Goal: Task Accomplishment & Management: Manage account settings

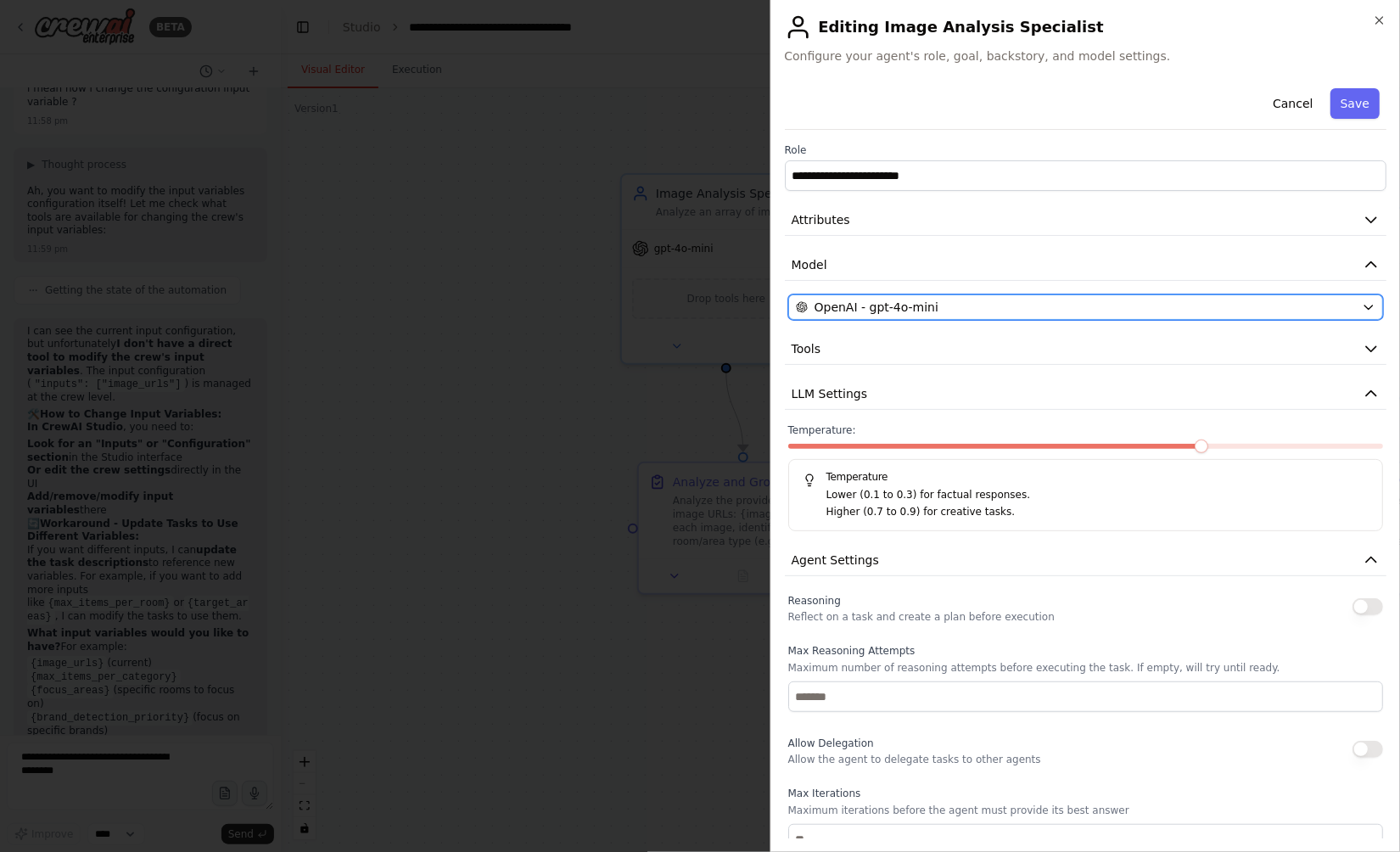
click at [936, 316] on button "OpenAI - gpt-4o-mini" at bounding box center [1085, 308] width 596 height 26
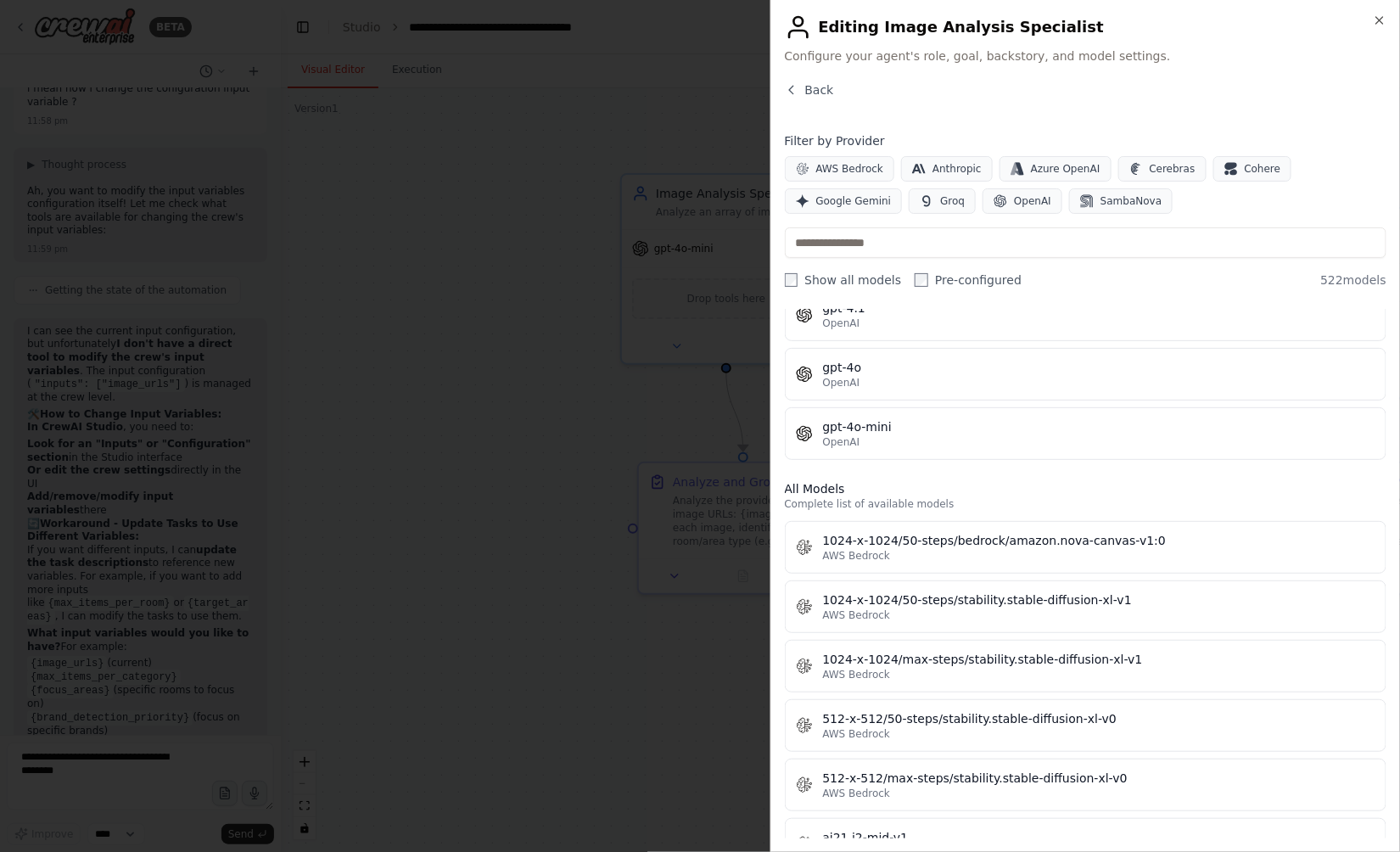
scroll to position [358, 0]
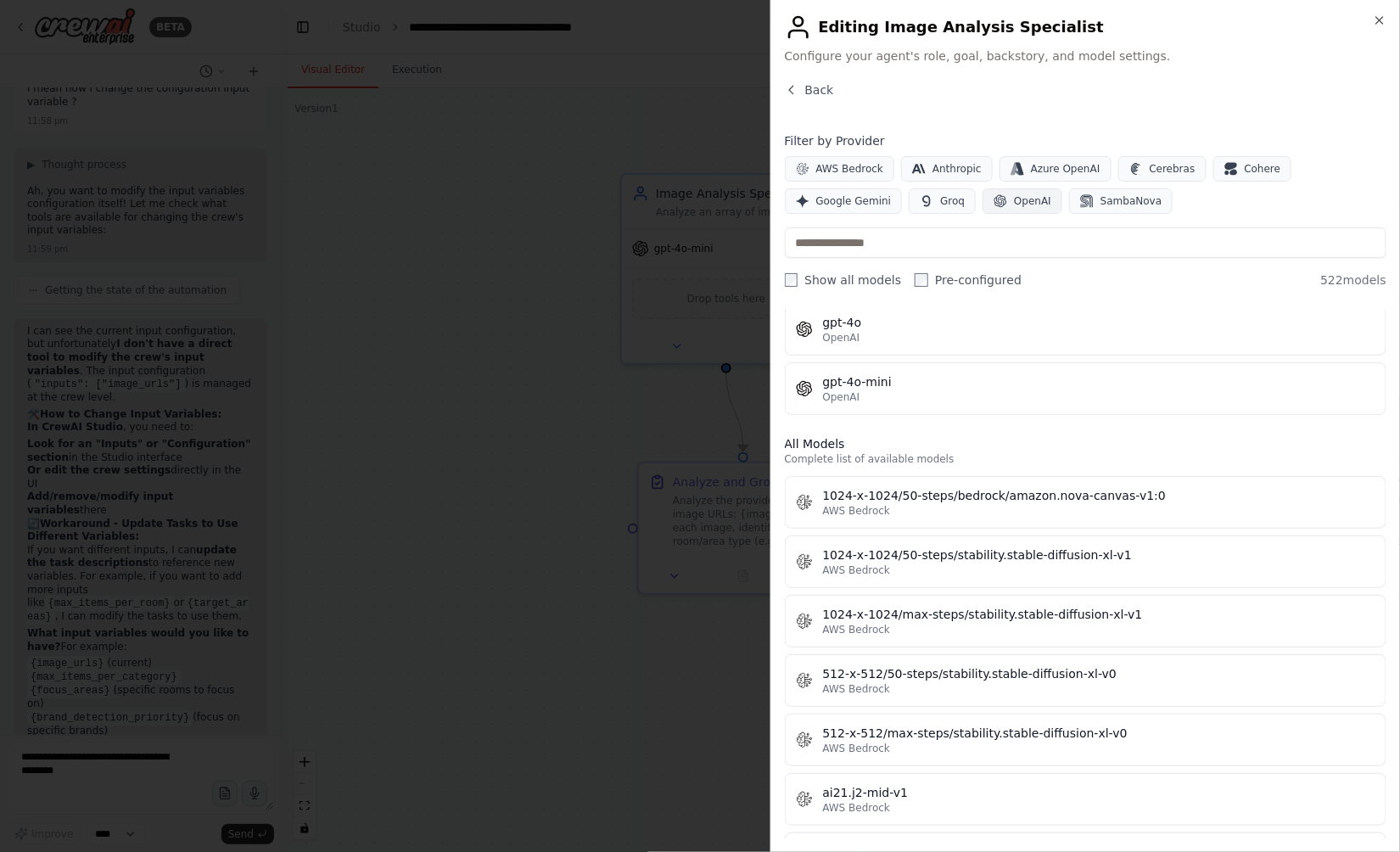
click at [982, 197] on button "OpenAI" at bounding box center [1022, 201] width 80 height 26
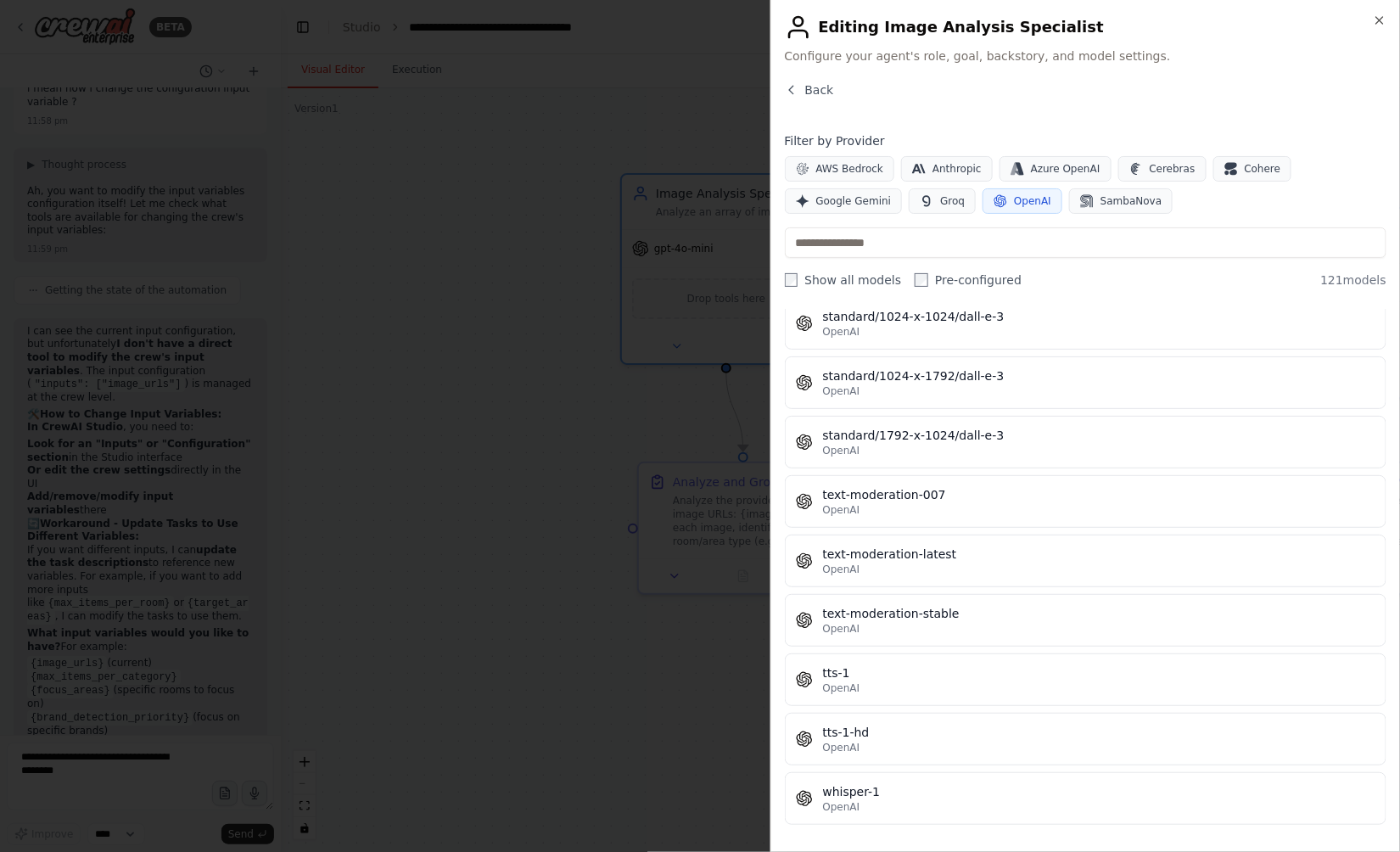
scroll to position [6782, 0]
click at [816, 82] on span "Back" at bounding box center [820, 90] width 29 height 17
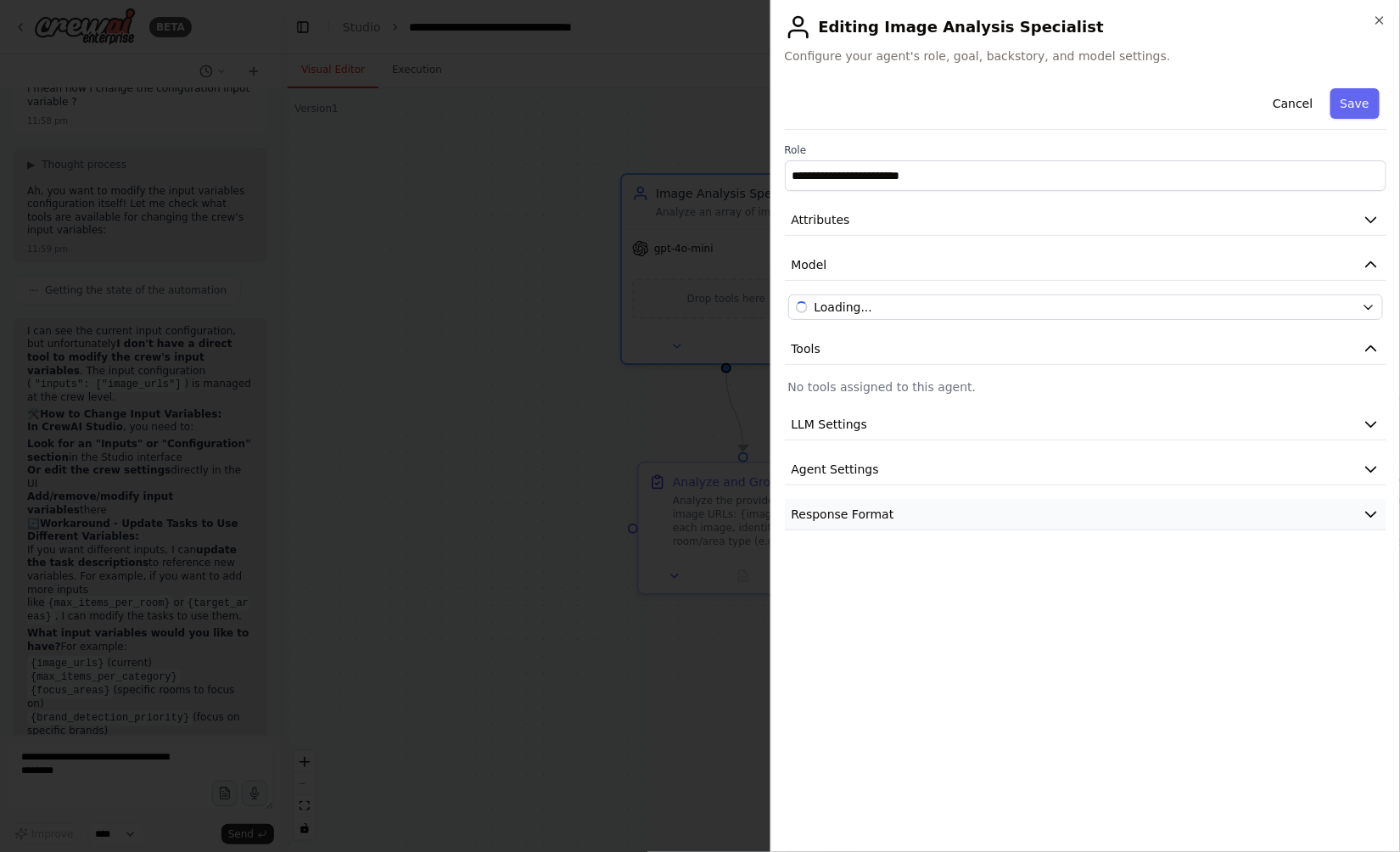
click at [926, 518] on button "Response Format" at bounding box center [1085, 514] width 602 height 32
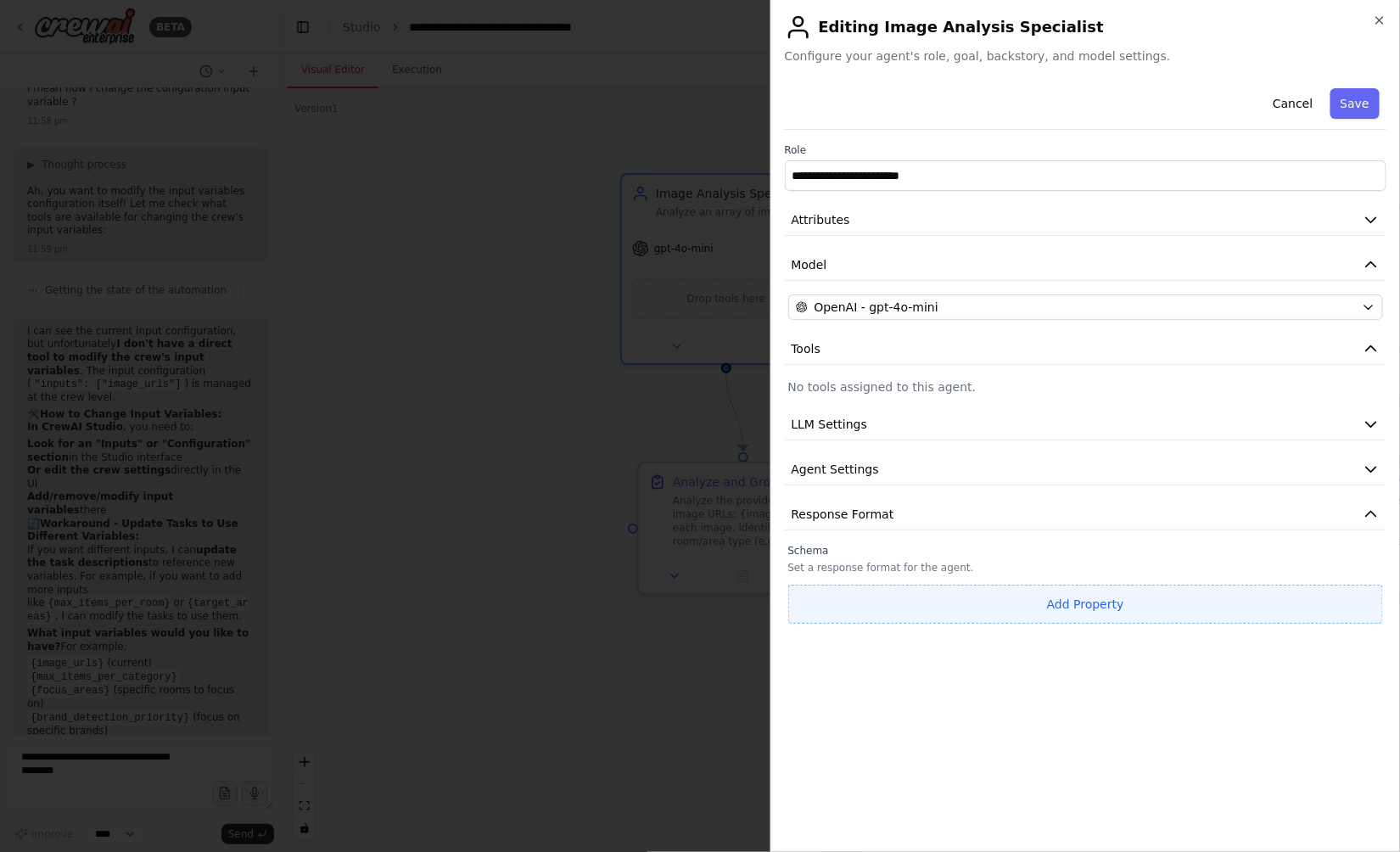
click at [1031, 613] on button "Add Property" at bounding box center [1085, 604] width 596 height 39
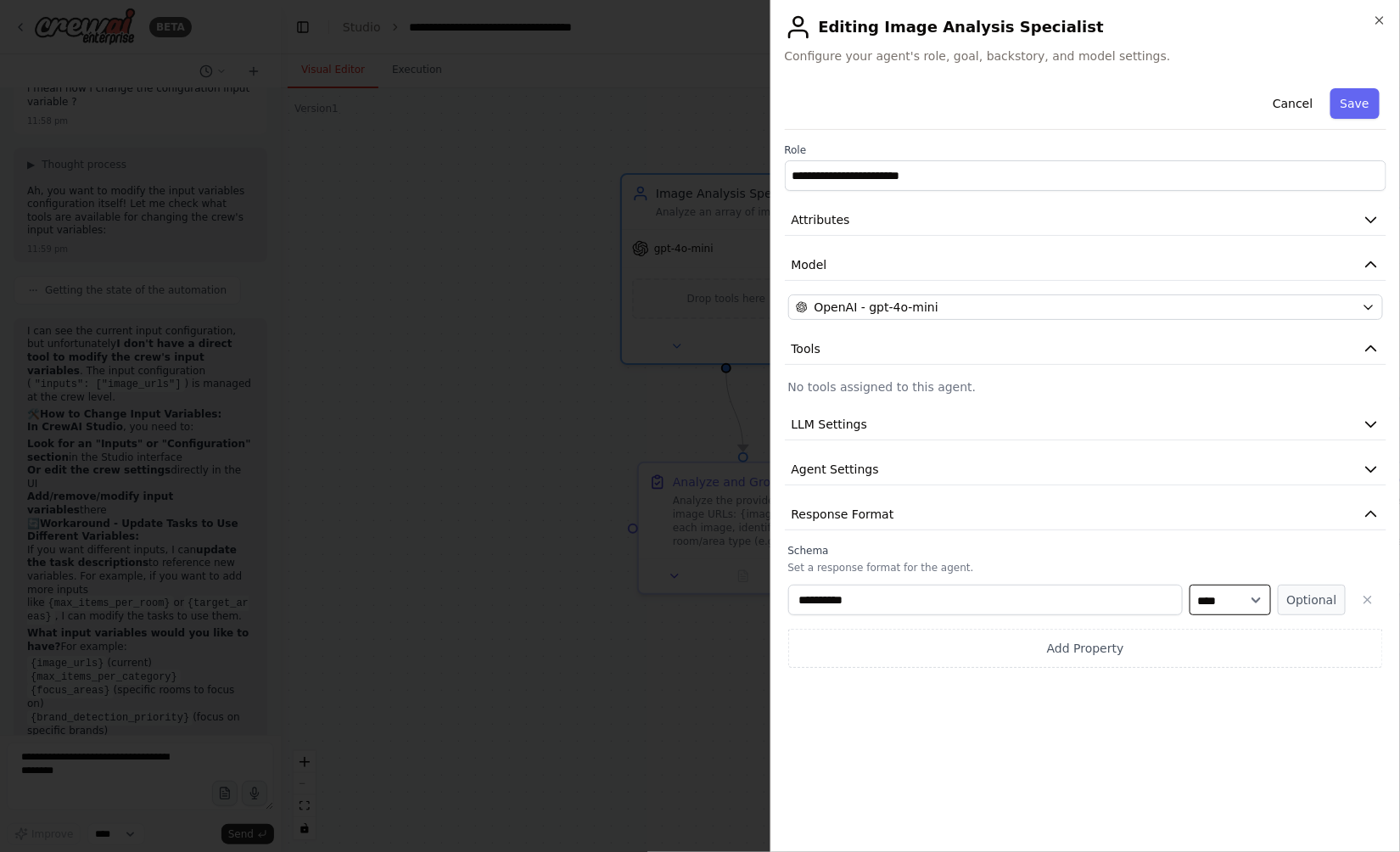
click at [1219, 605] on select "**** ******* ******* **** ******" at bounding box center [1230, 600] width 82 height 31
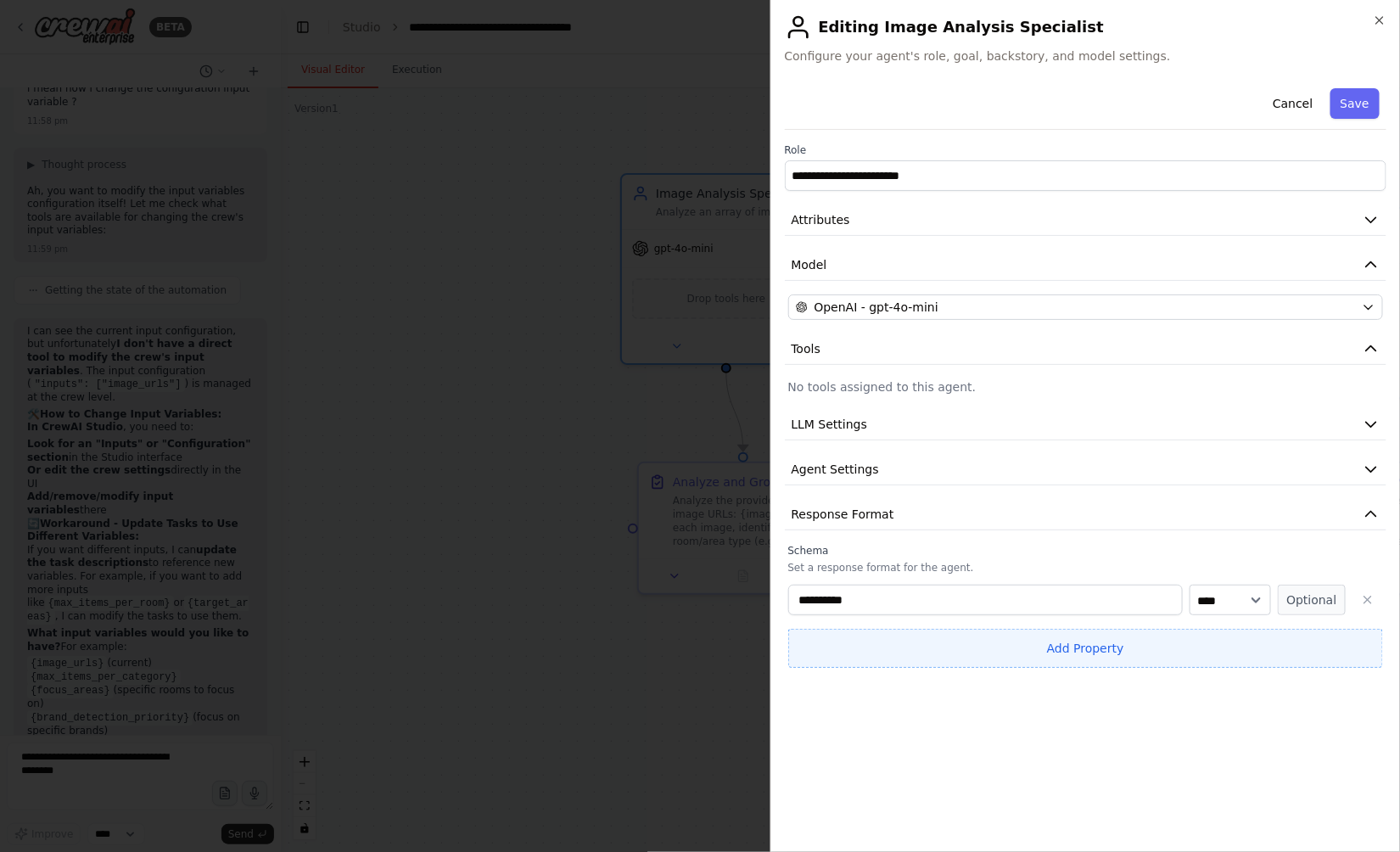
click at [1132, 653] on button "Add Property" at bounding box center [1085, 648] width 596 height 39
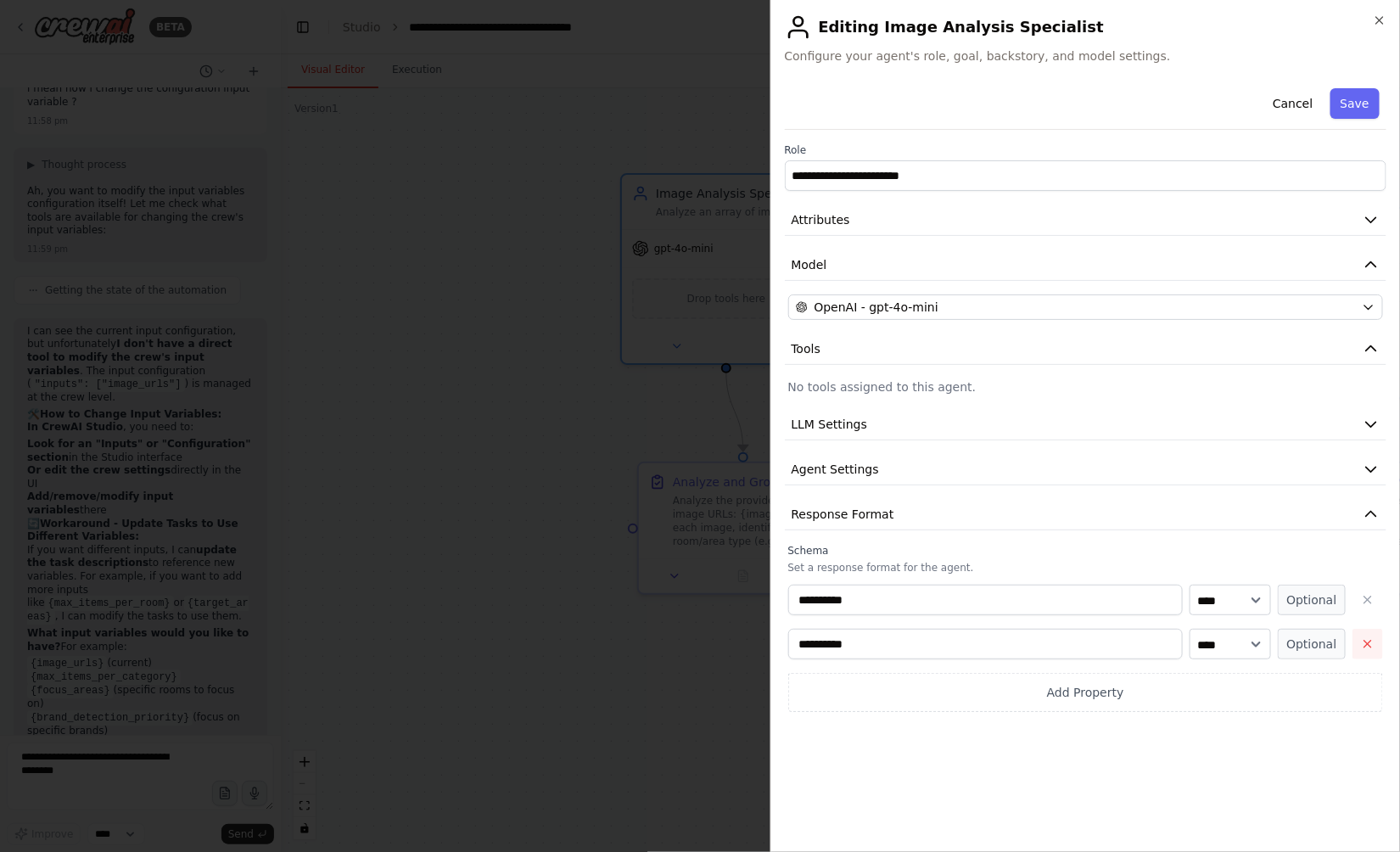
click at [1368, 647] on icon "button" at bounding box center [1367, 644] width 14 height 14
click at [1366, 596] on icon "button" at bounding box center [1367, 600] width 14 height 14
click at [1278, 521] on button "Response Format" at bounding box center [1085, 514] width 602 height 32
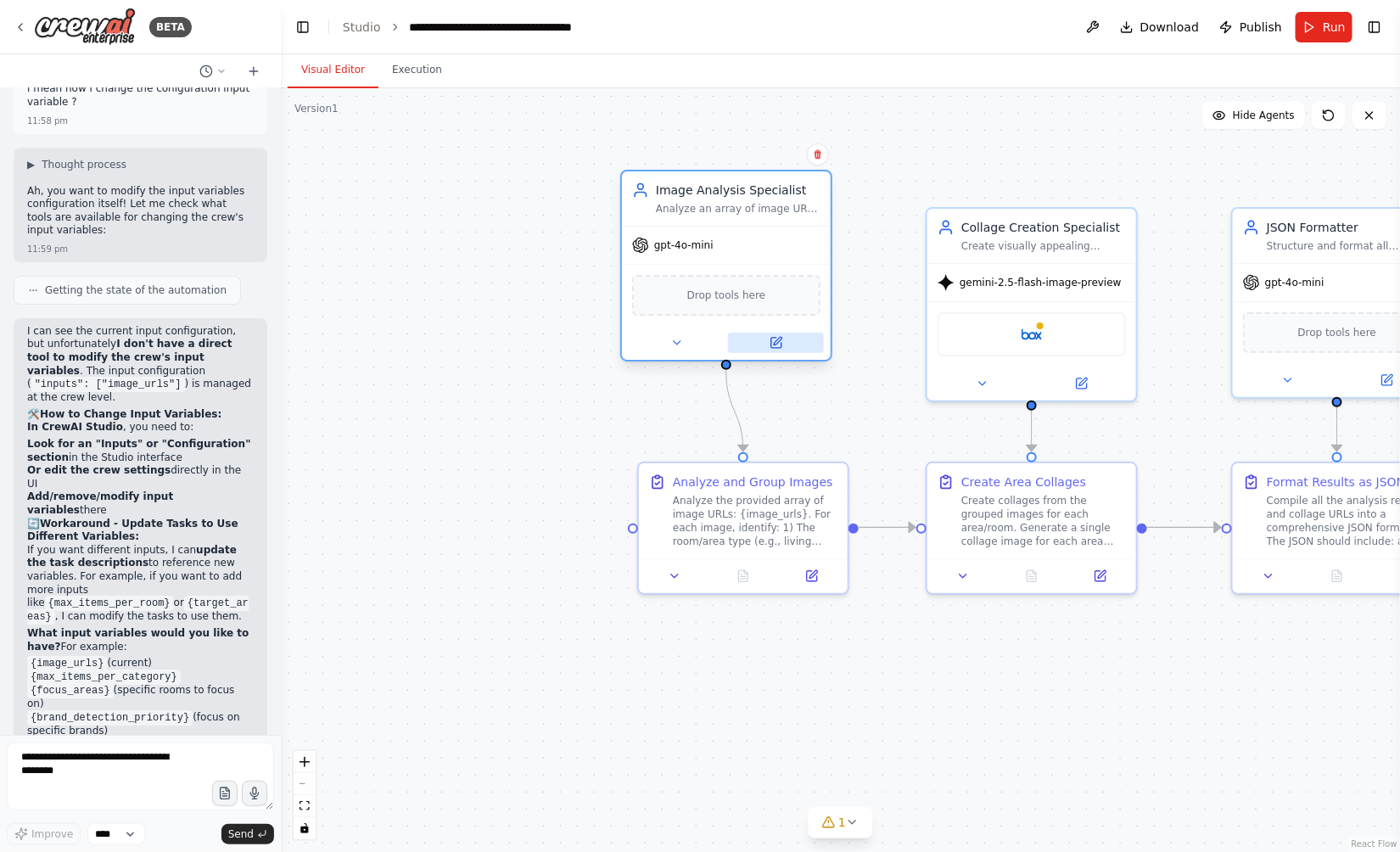
click at [773, 344] on icon at bounding box center [776, 343] width 10 height 10
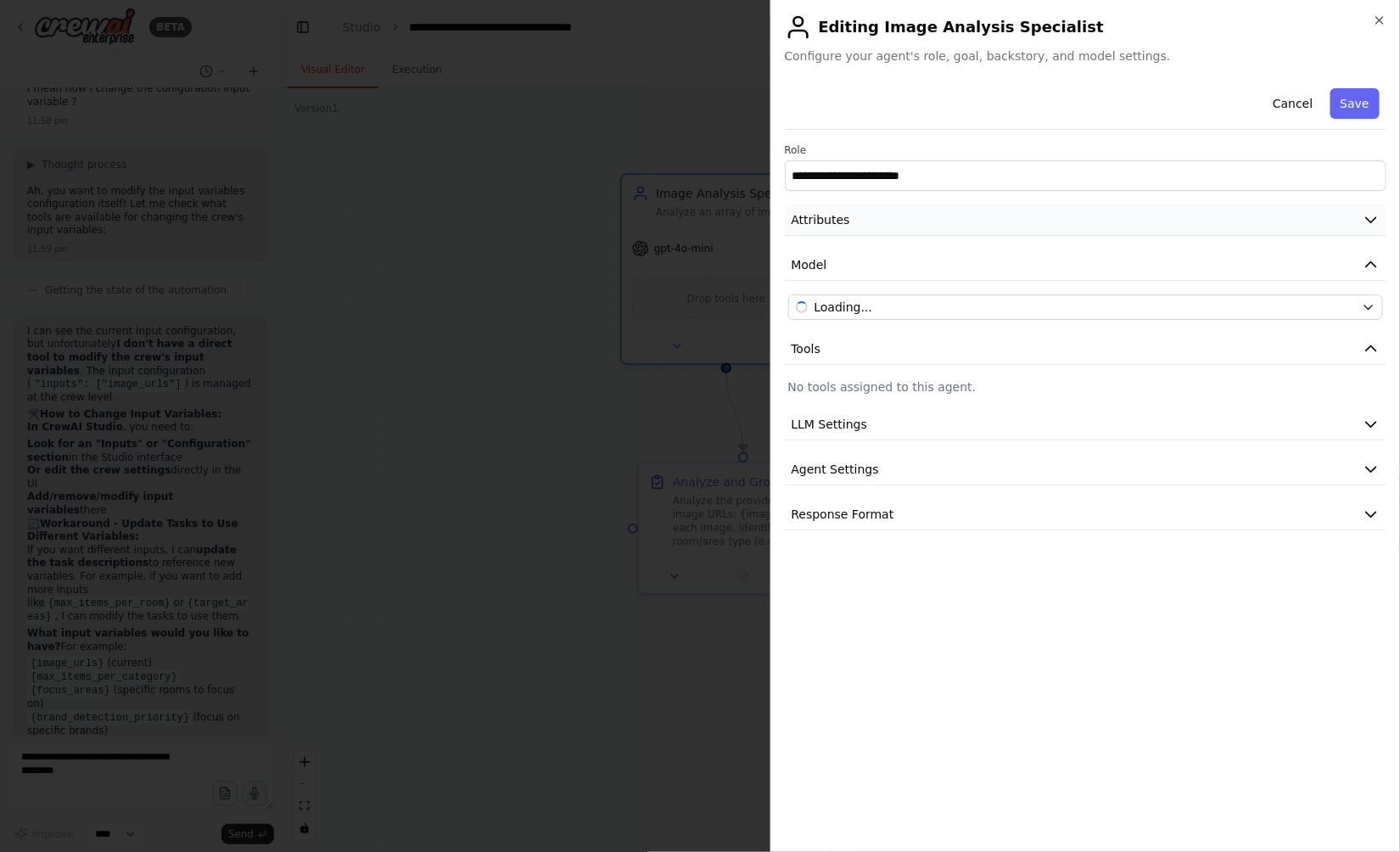
click at [832, 215] on span "Attributes" at bounding box center [821, 220] width 58 height 17
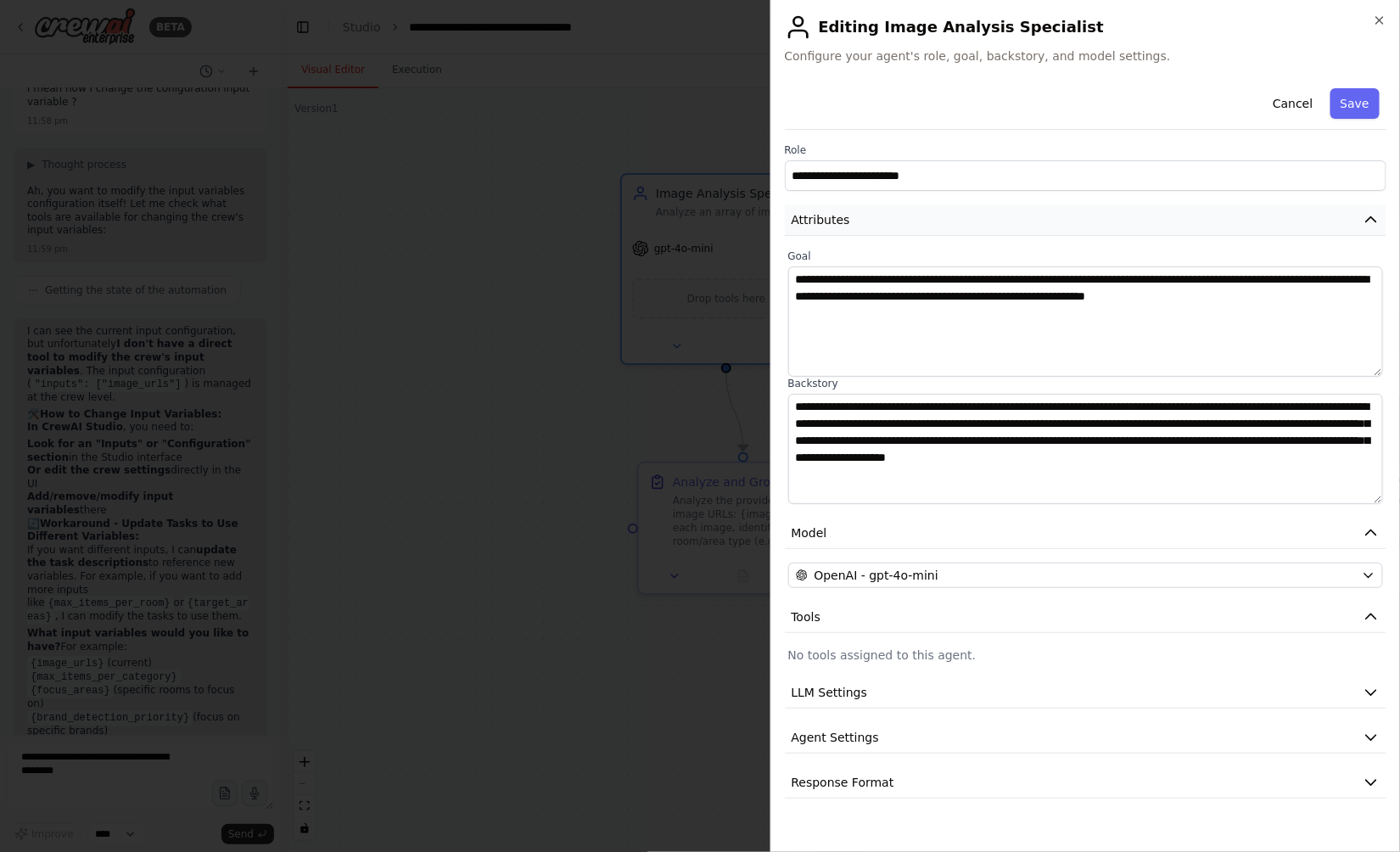
click at [832, 215] on span "Attributes" at bounding box center [821, 220] width 58 height 17
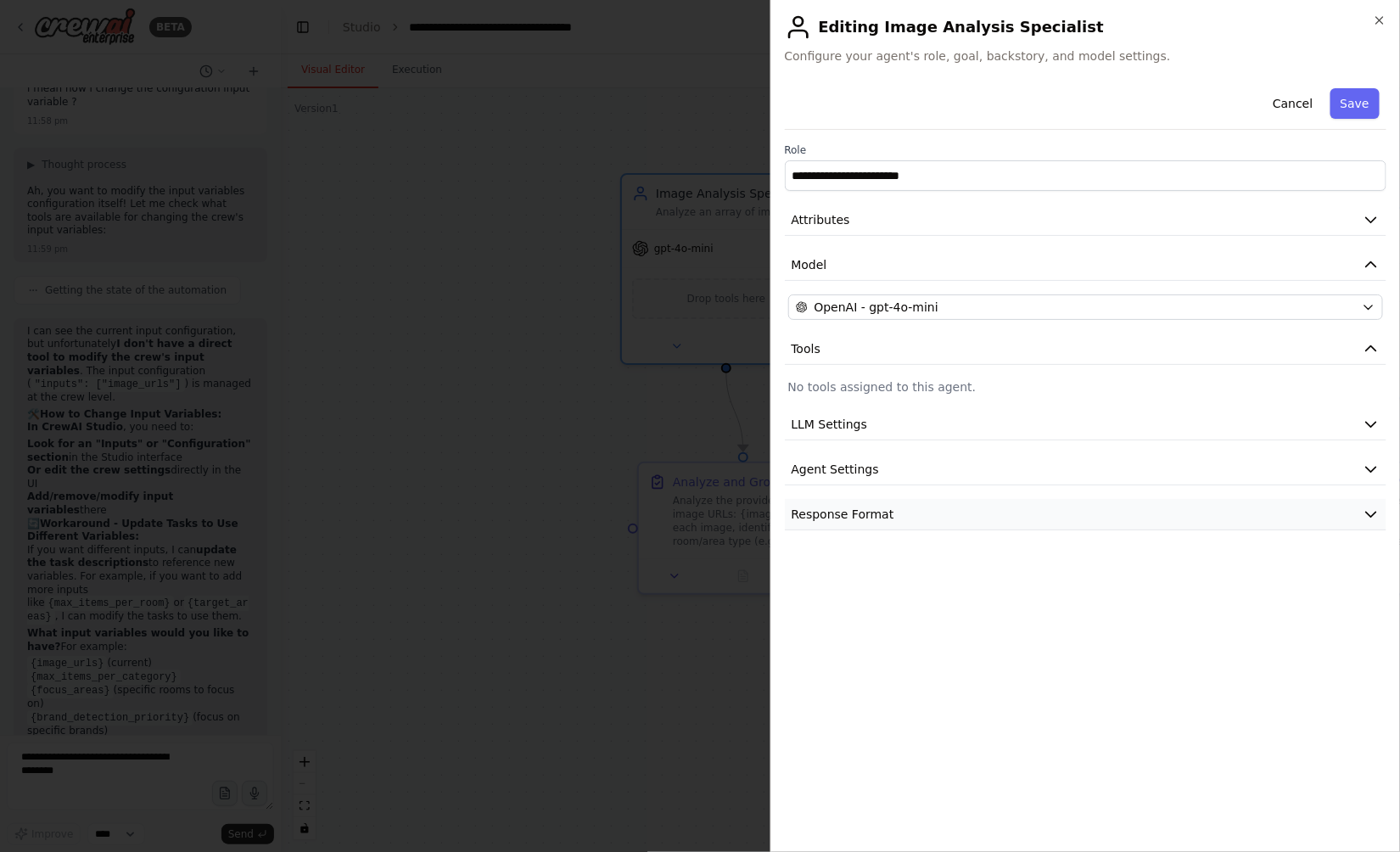
click at [847, 502] on button "Response Format" at bounding box center [1085, 514] width 602 height 32
click at [856, 478] on button "Agent Settings" at bounding box center [1085, 469] width 602 height 32
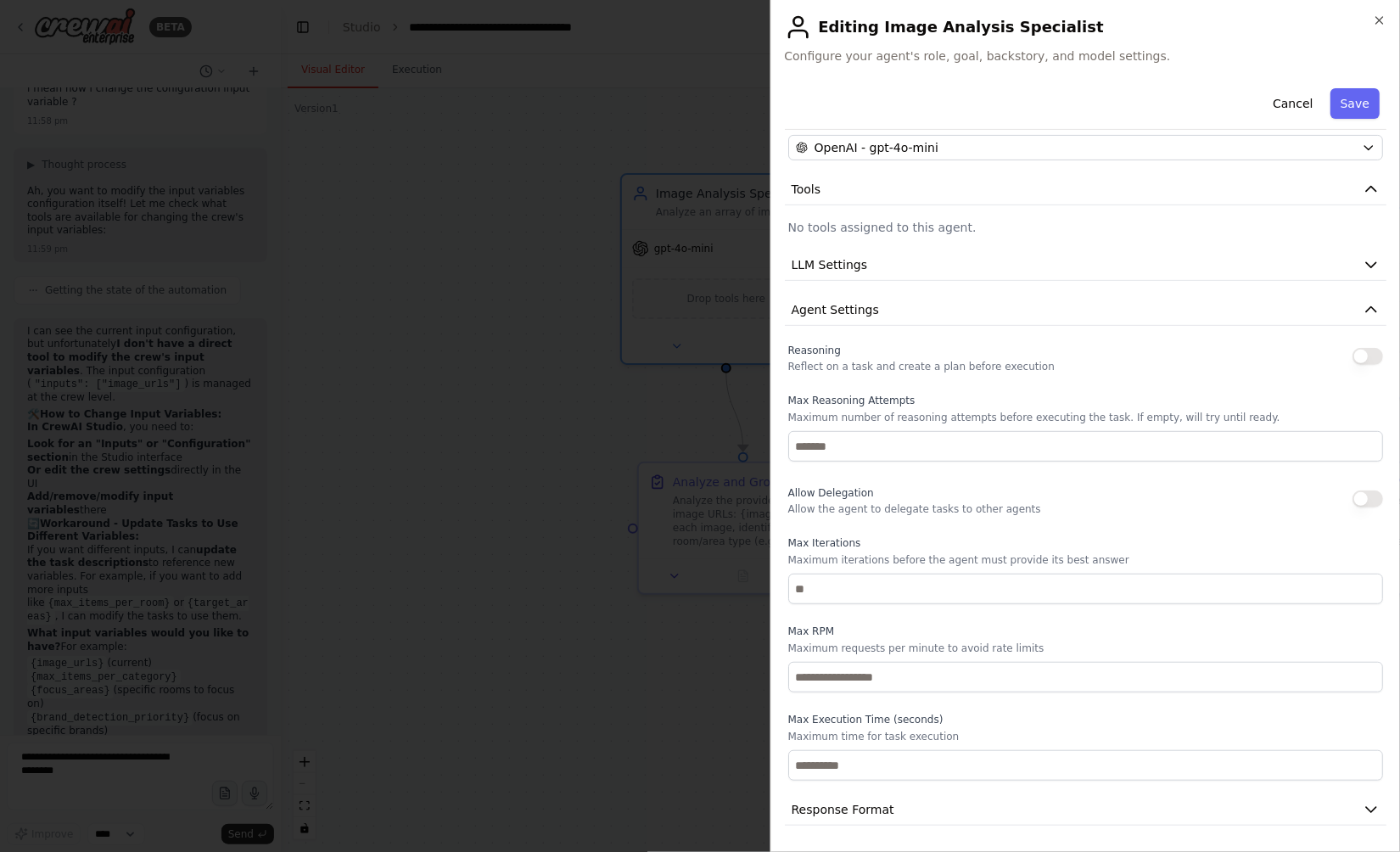
scroll to position [0, 0]
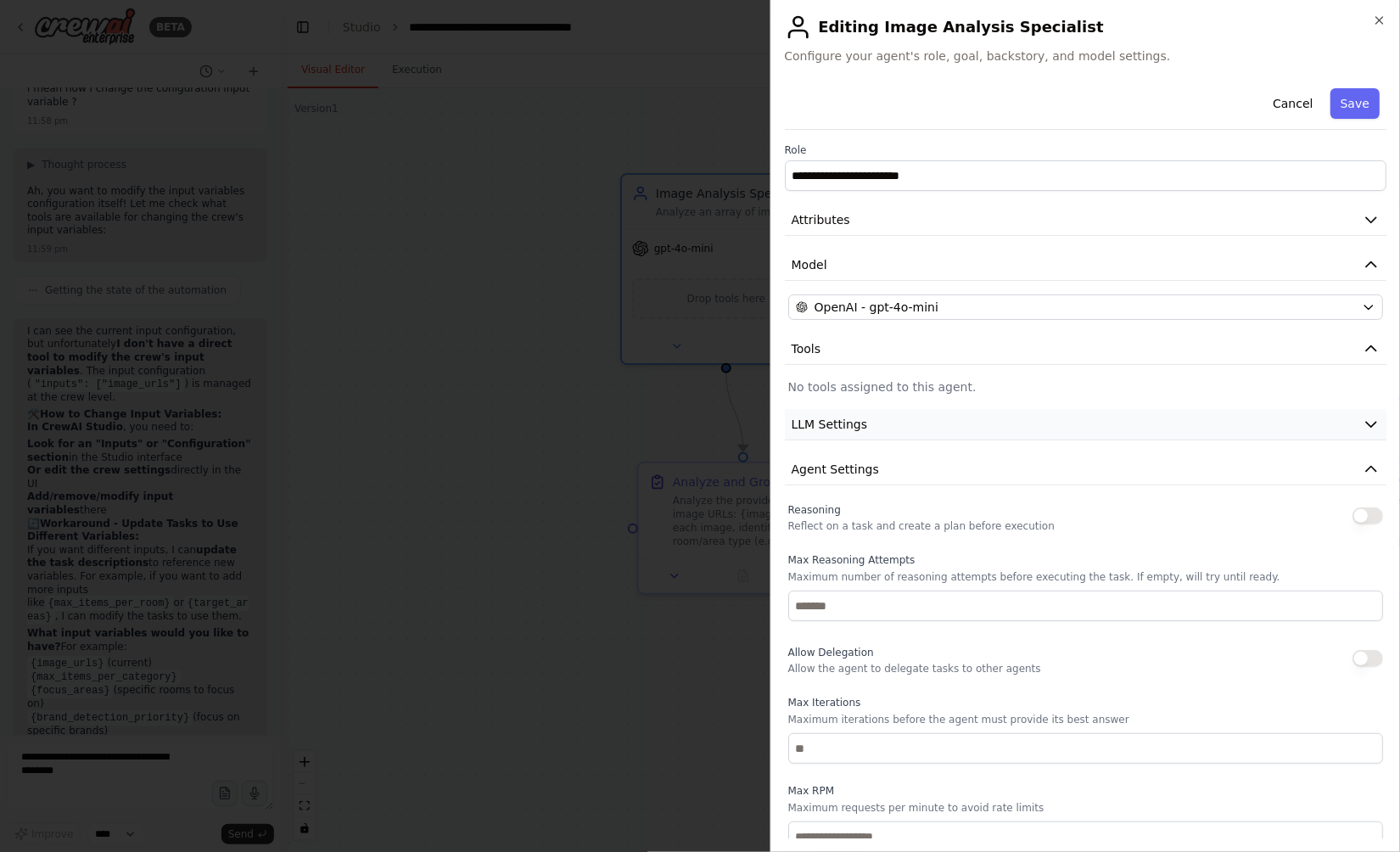
click at [873, 436] on button "LLM Settings" at bounding box center [1085, 425] width 602 height 32
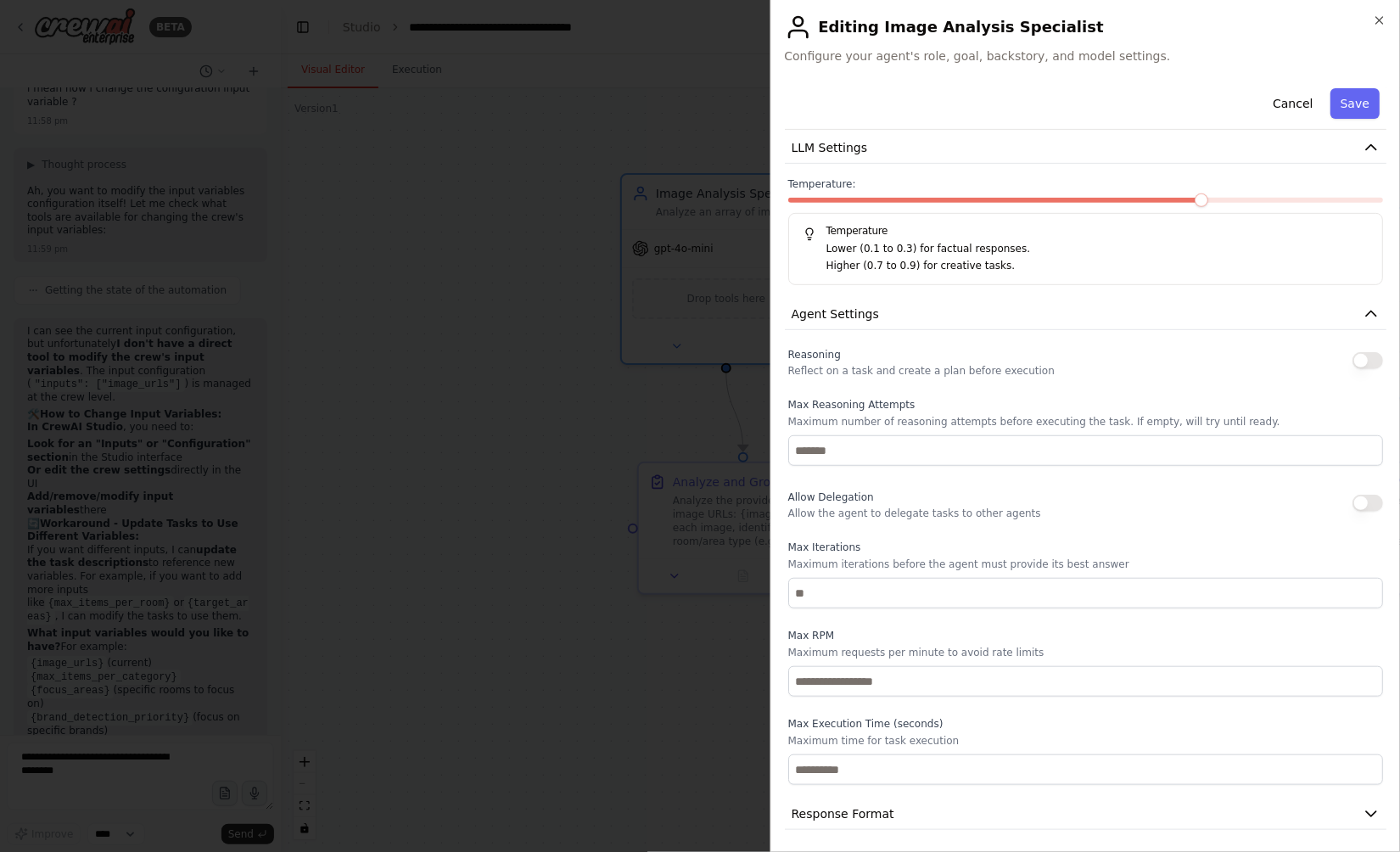
scroll to position [281, 0]
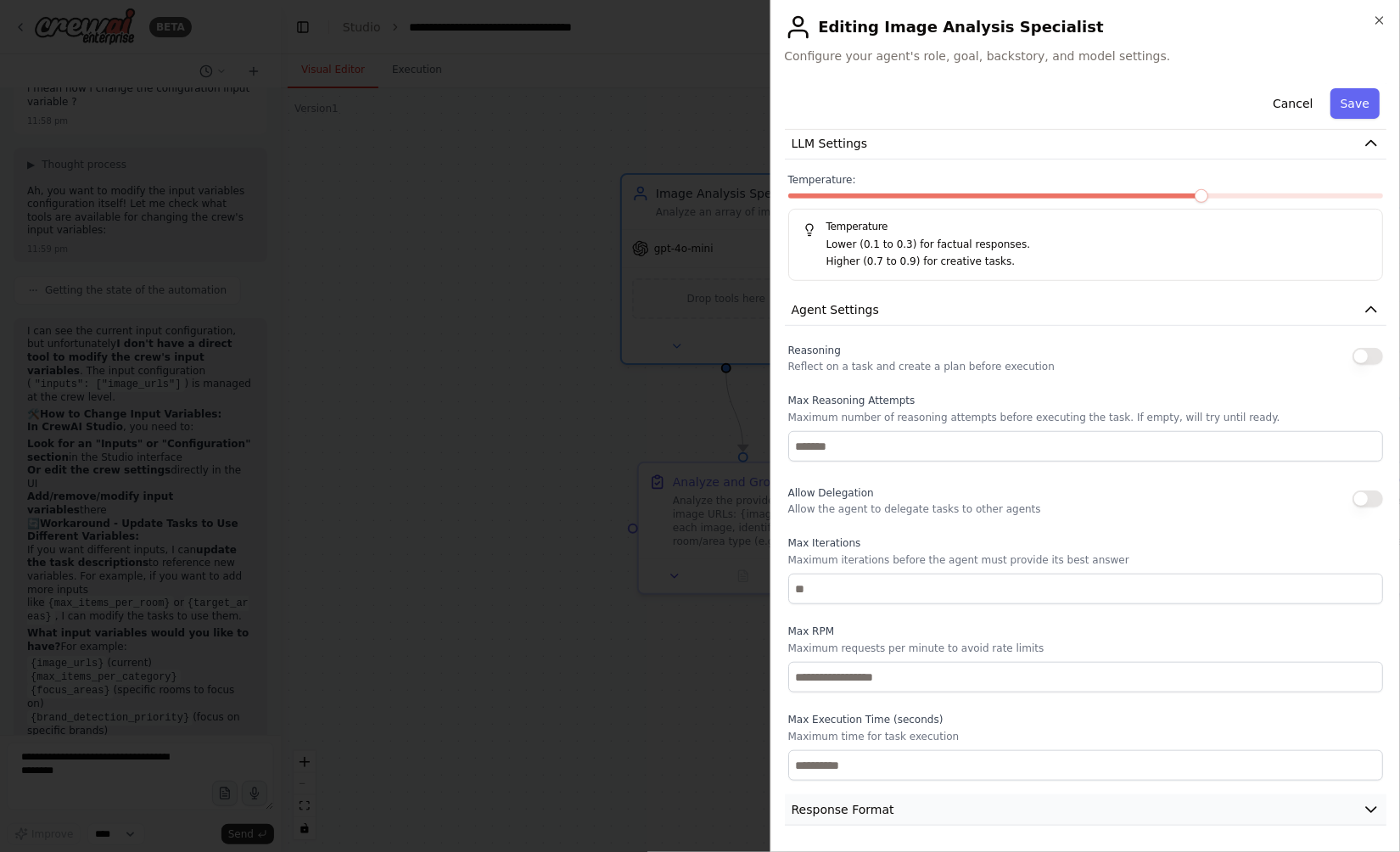
click at [861, 806] on span "Response Format" at bounding box center [842, 810] width 102 height 17
click at [1195, 190] on span at bounding box center [1201, 196] width 14 height 14
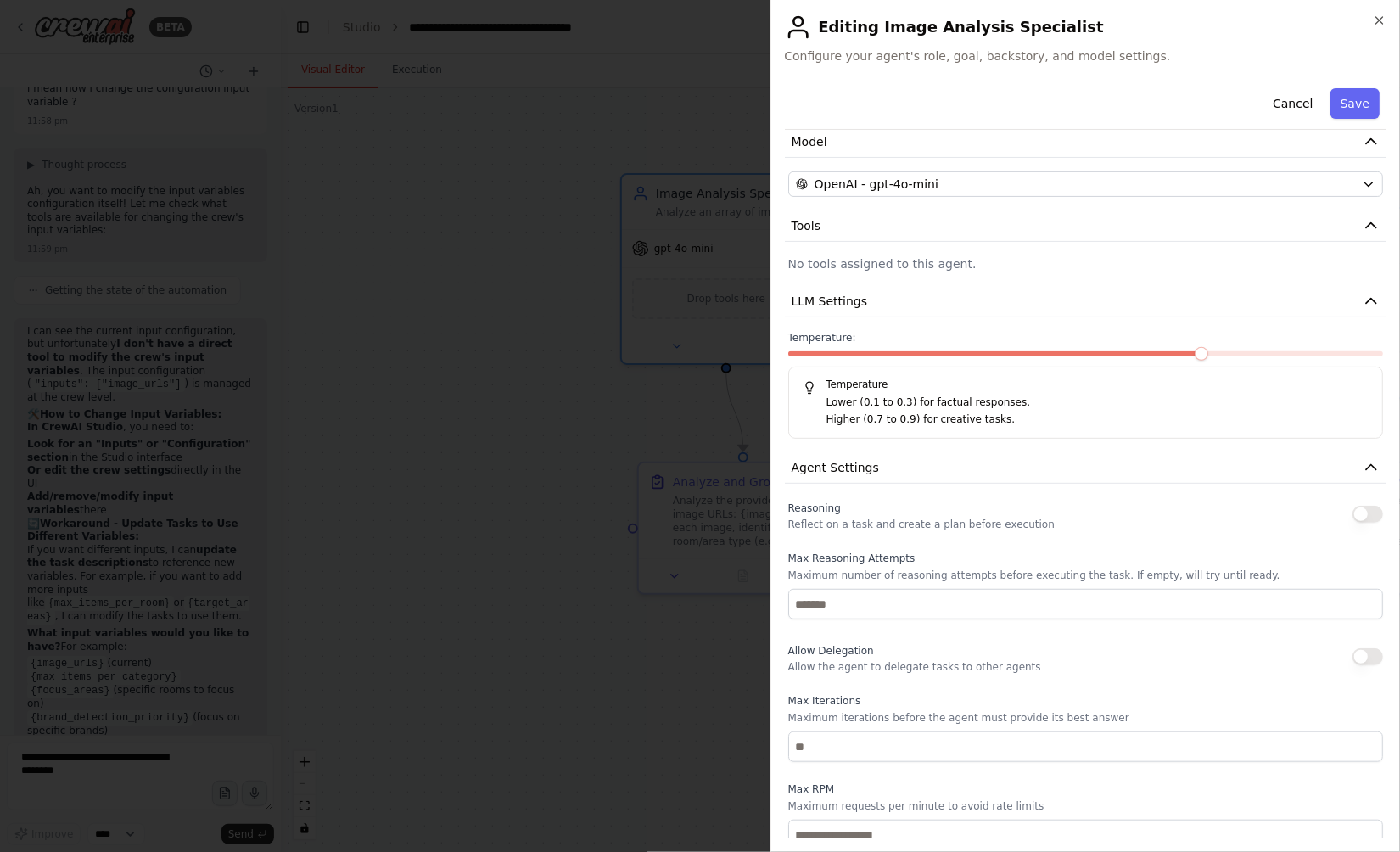
scroll to position [102, 0]
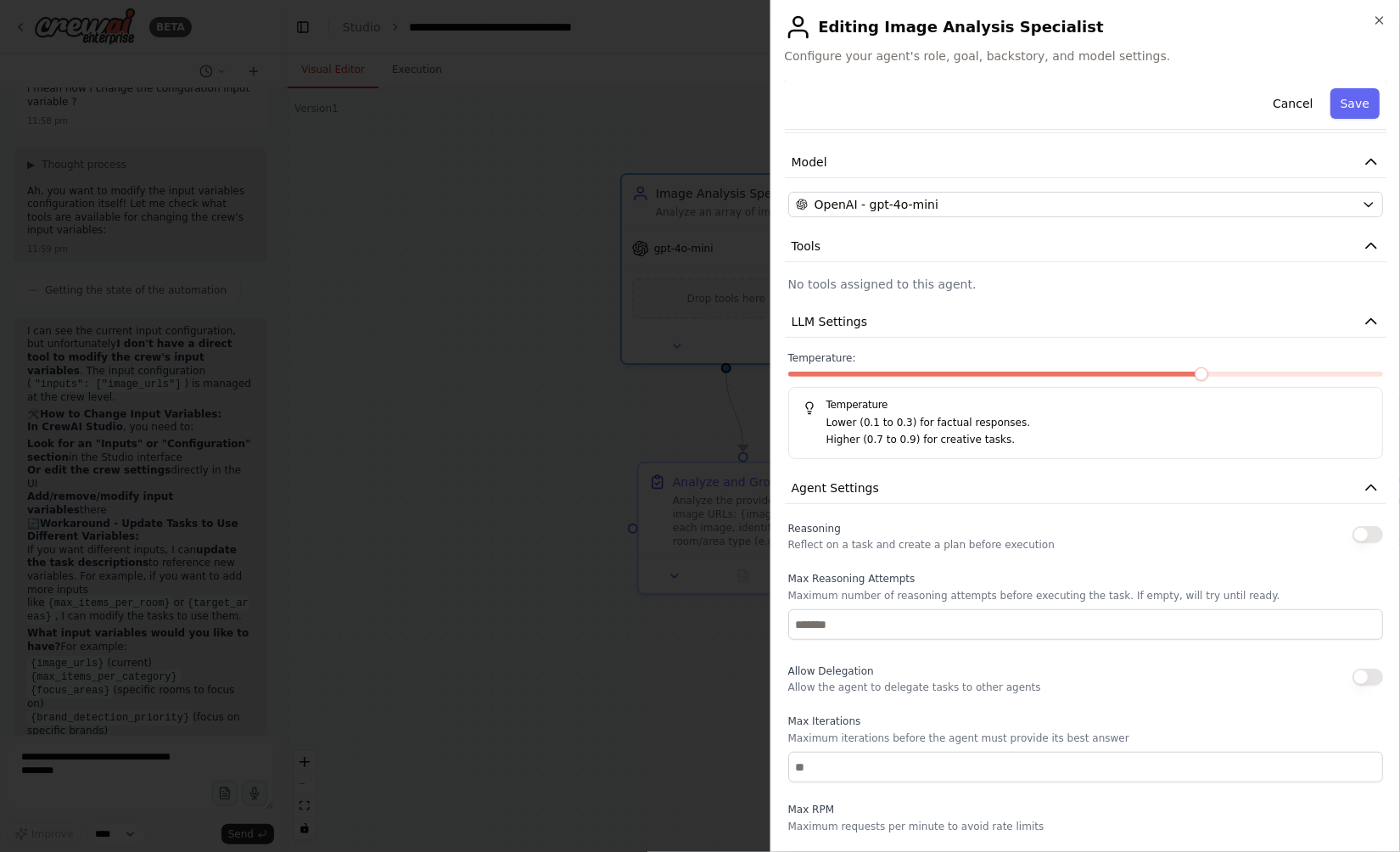
click at [1201, 377] on span at bounding box center [996, 374] width 417 height 5
click at [1195, 373] on span at bounding box center [996, 374] width 417 height 5
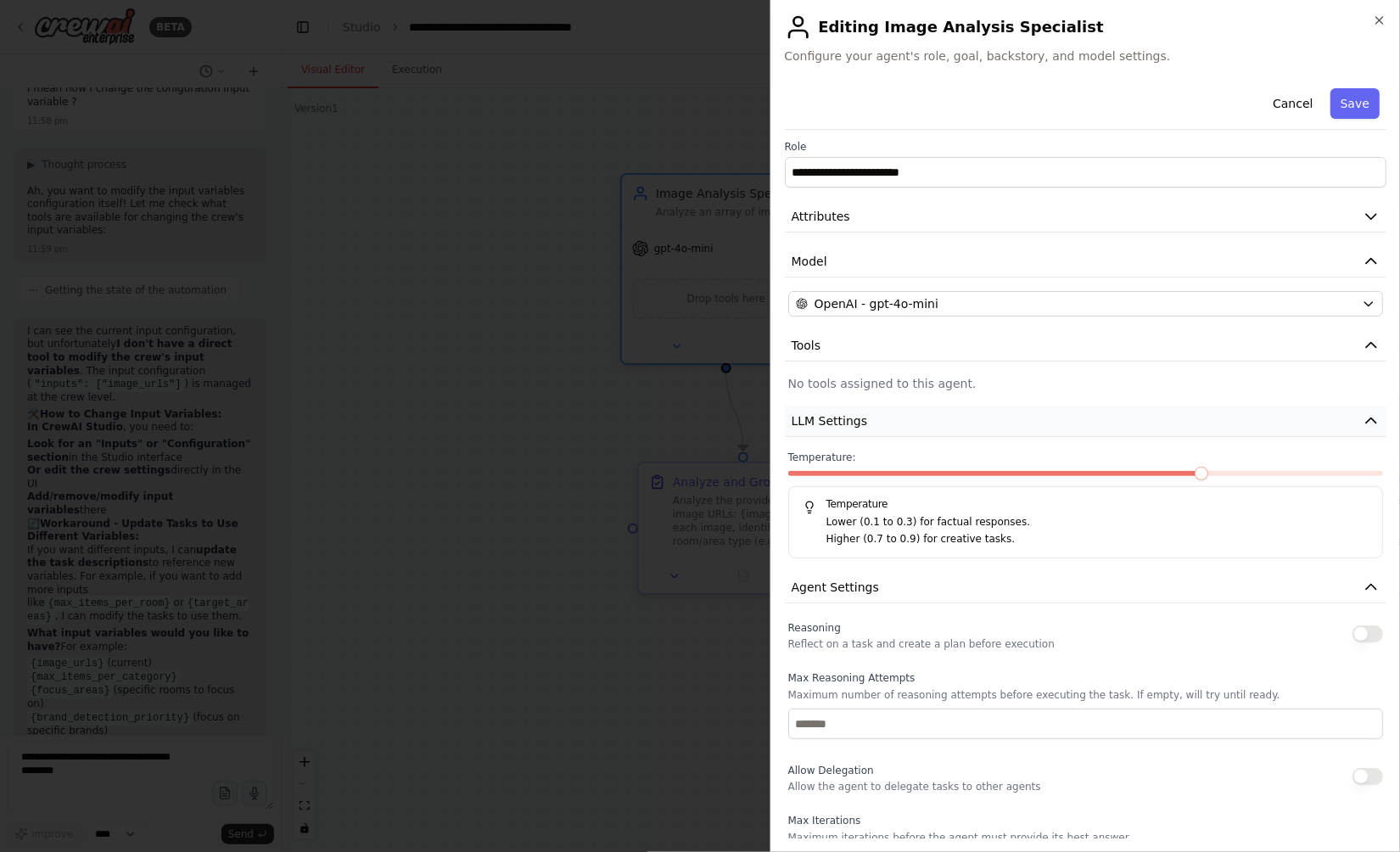
scroll to position [0, 0]
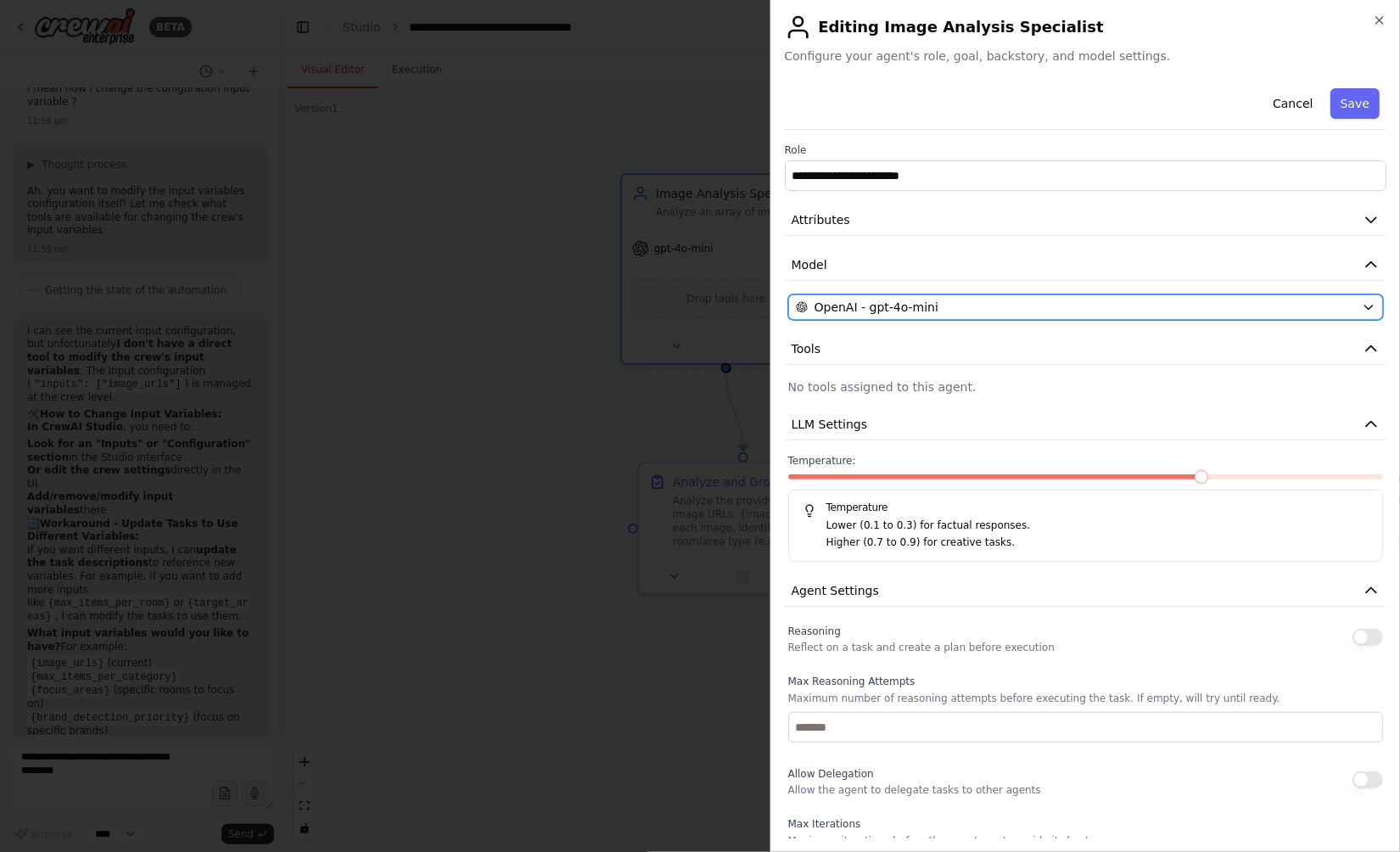
click at [986, 310] on div "OpenAI - gpt-4o-mini" at bounding box center [1076, 307] width 560 height 17
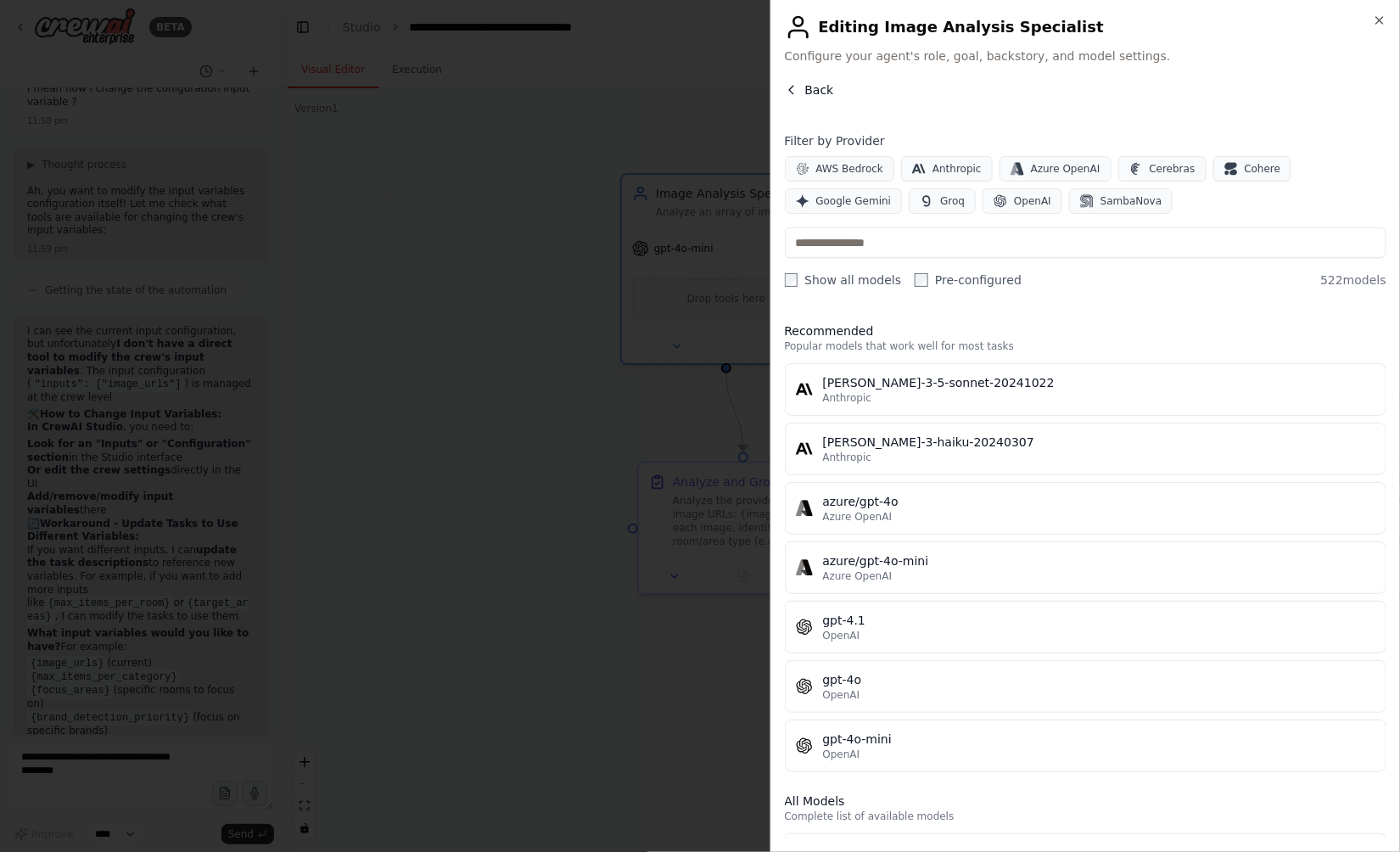
click at [800, 85] on button "Back" at bounding box center [809, 90] width 49 height 17
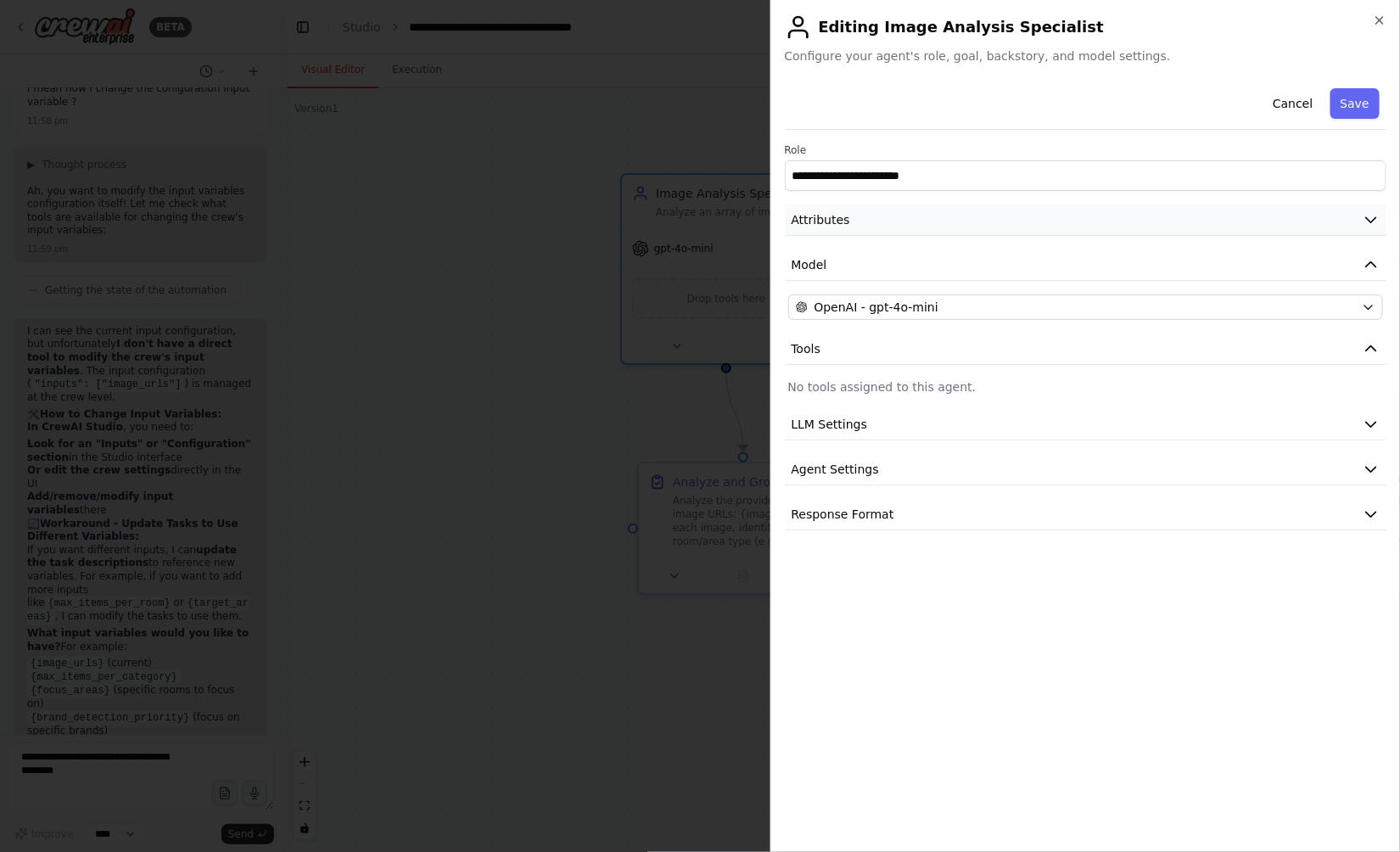
click at [1280, 224] on button "Attributes" at bounding box center [1085, 220] width 602 height 32
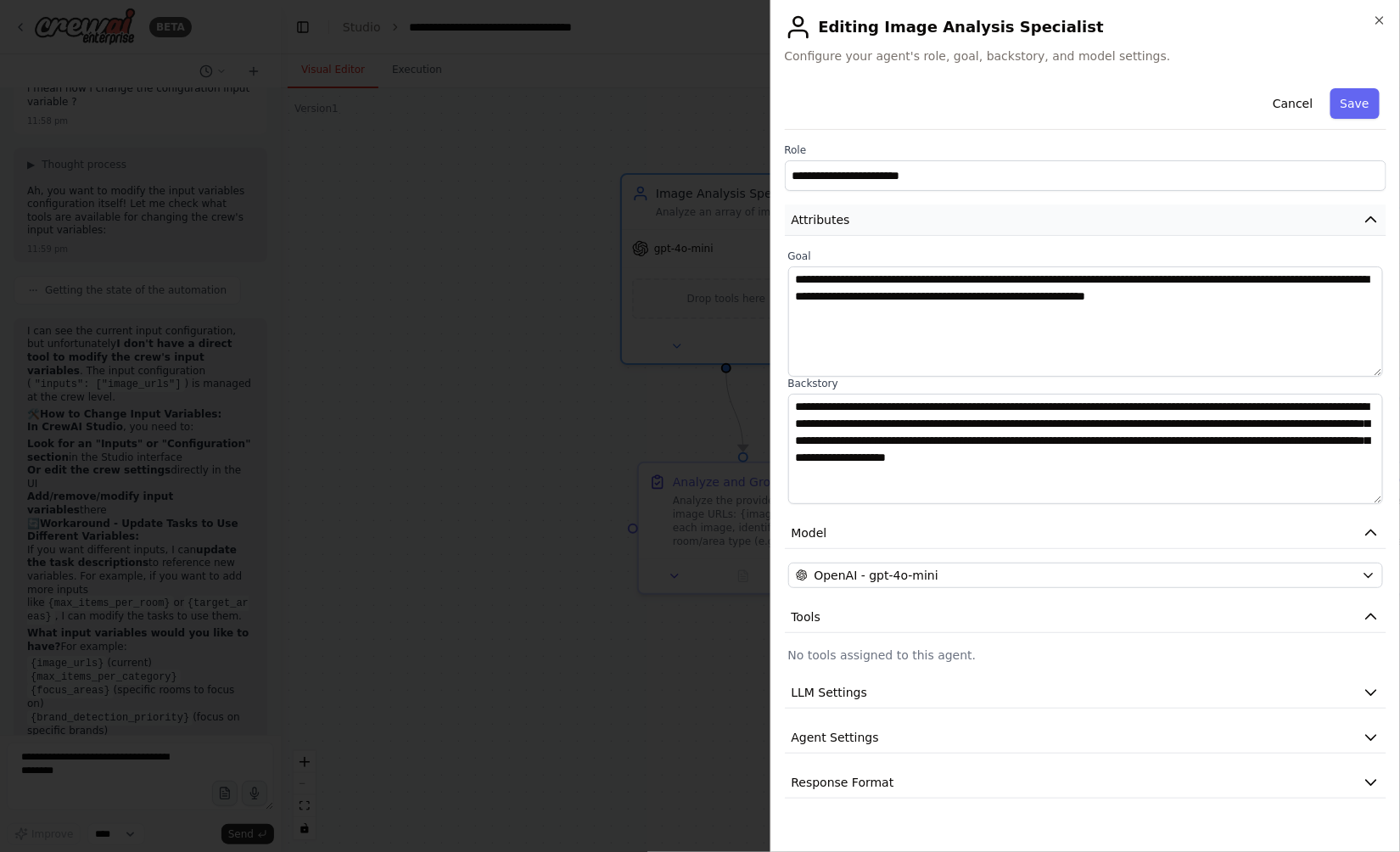
click at [1282, 224] on button "Attributes" at bounding box center [1085, 220] width 602 height 32
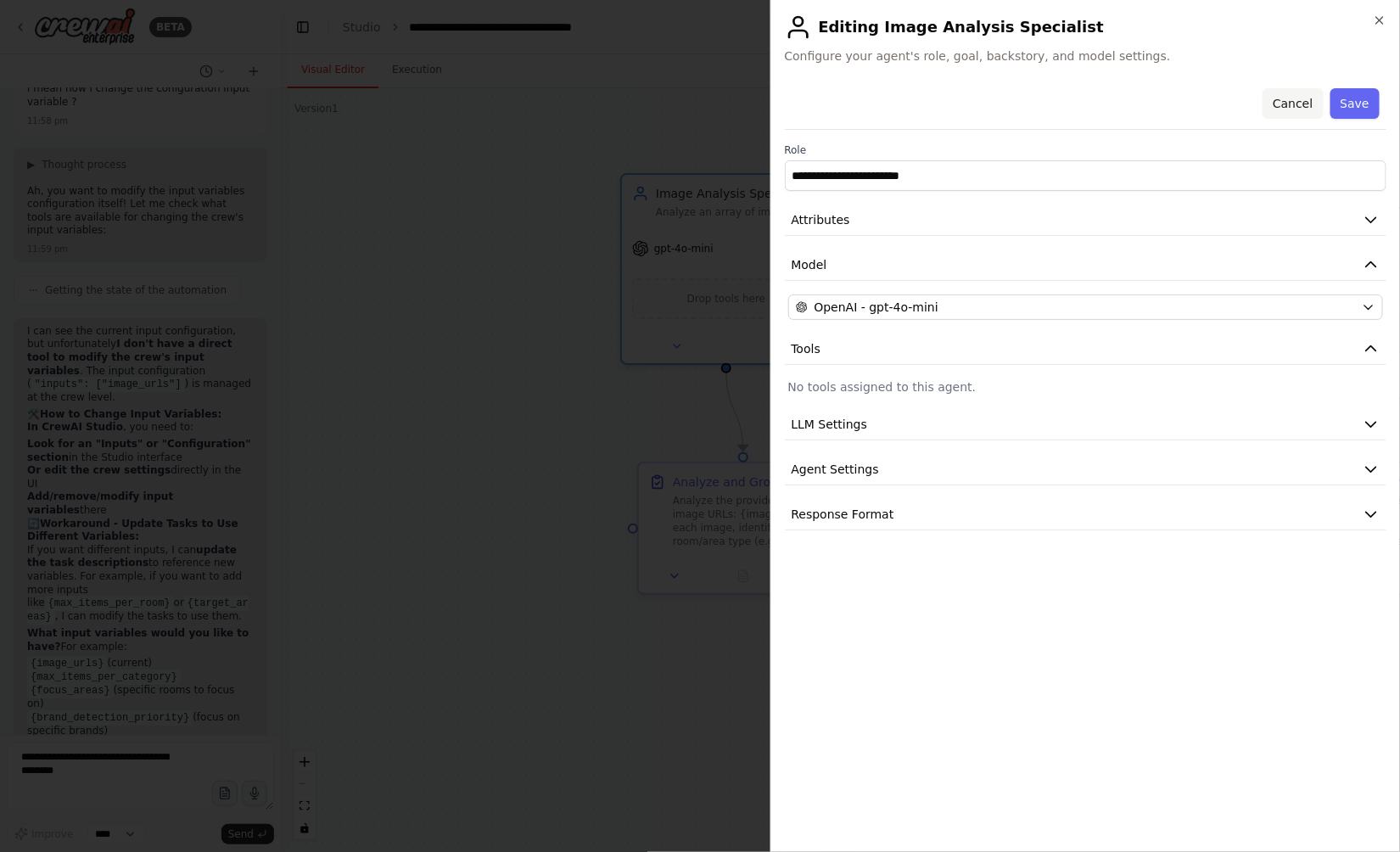
click at [1288, 112] on button "Cancel" at bounding box center [1293, 104] width 60 height 31
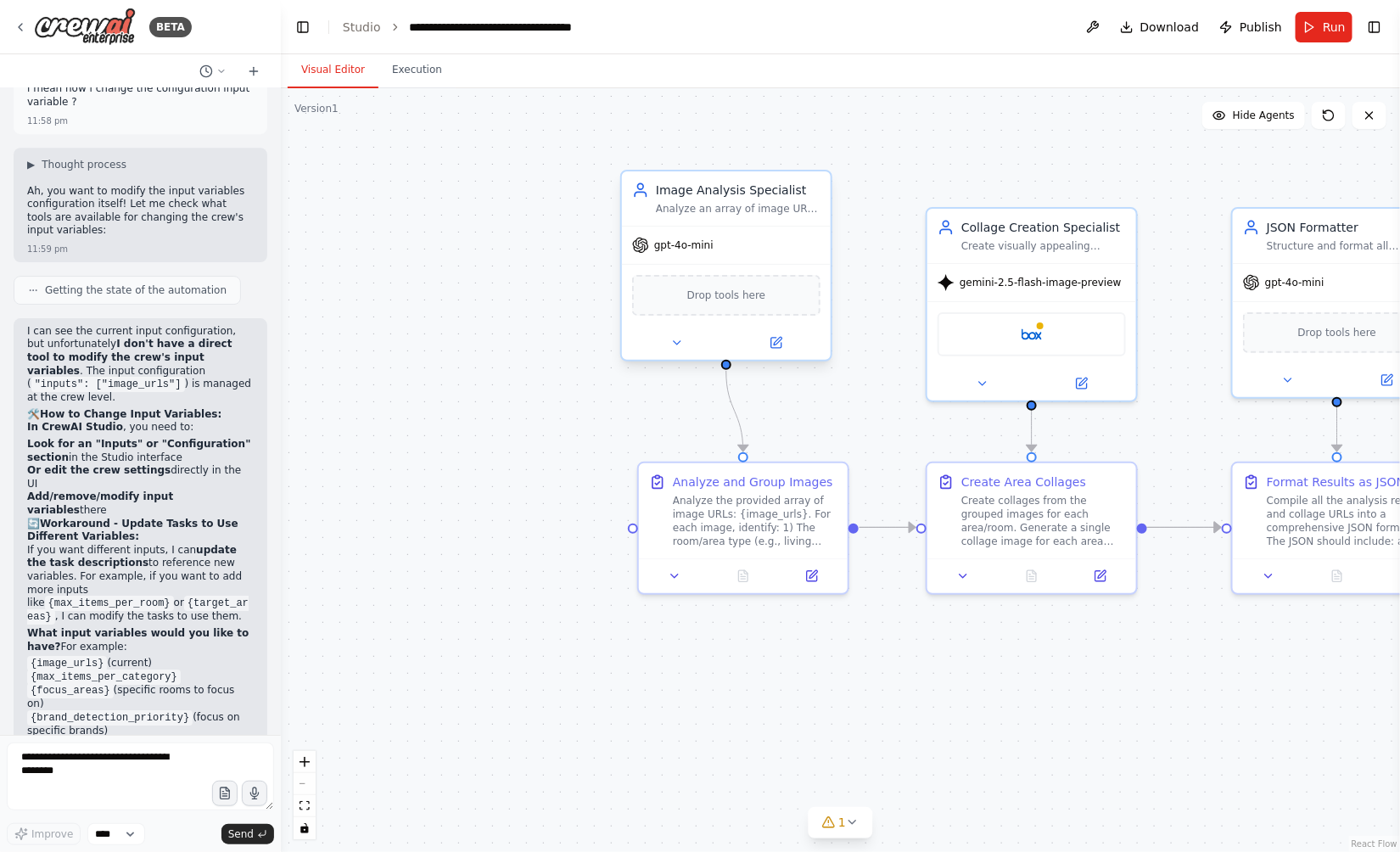
click at [785, 351] on div at bounding box center [726, 342] width 209 height 34
click at [777, 346] on icon at bounding box center [776, 343] width 10 height 10
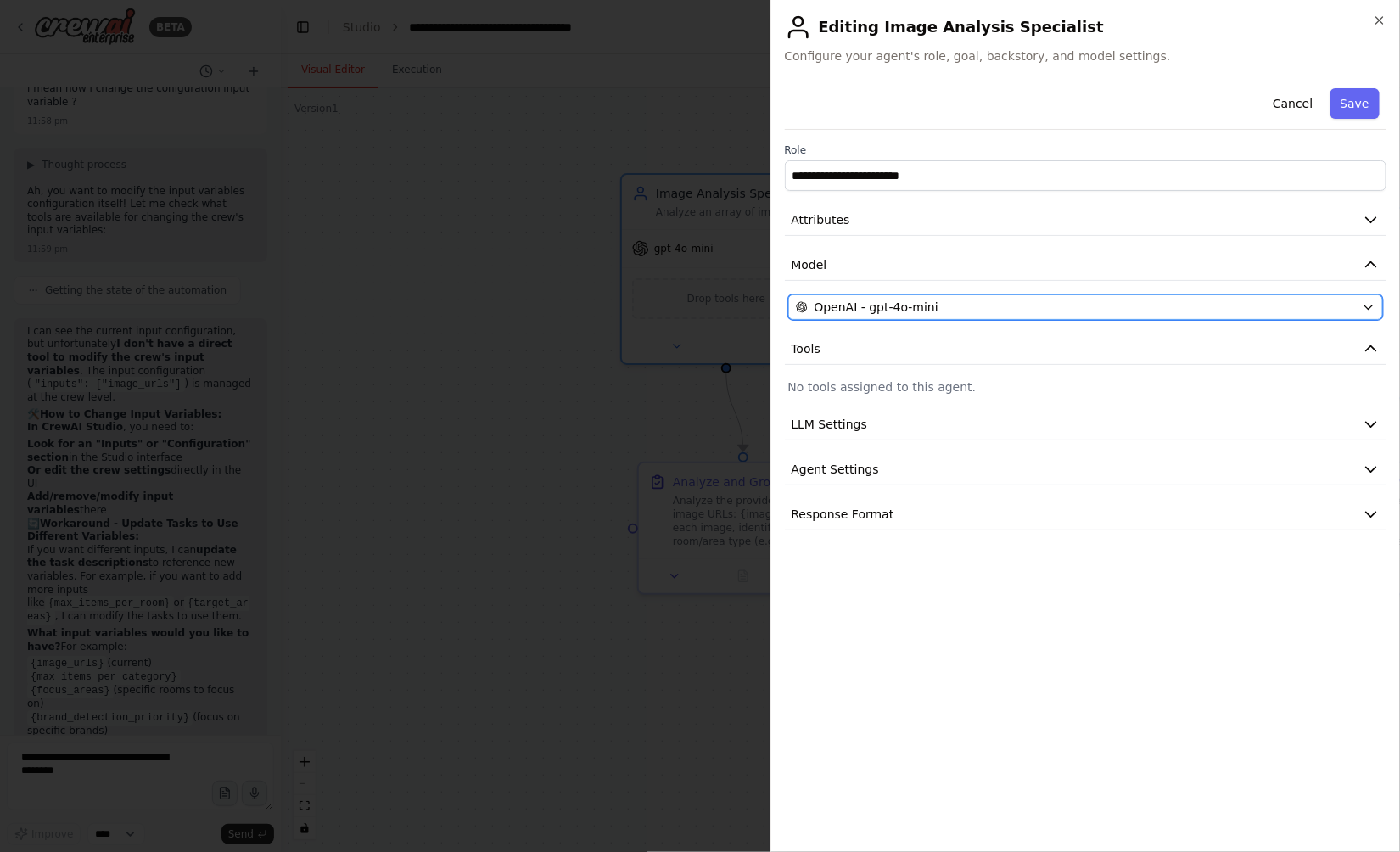
click at [899, 306] on span "OpenAI - gpt-4o-mini" at bounding box center [877, 307] width 124 height 17
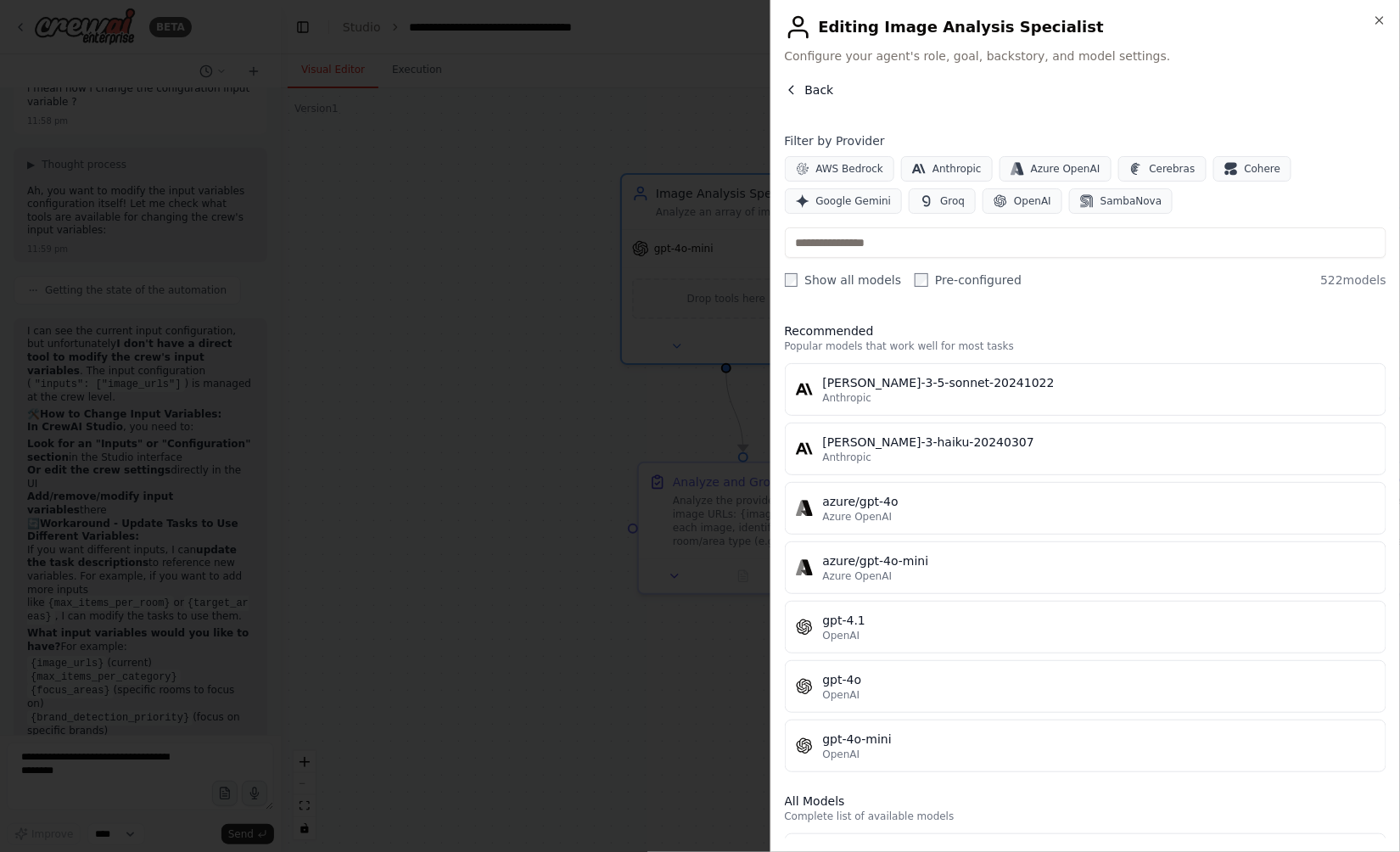
click at [809, 83] on span "Back" at bounding box center [820, 90] width 29 height 17
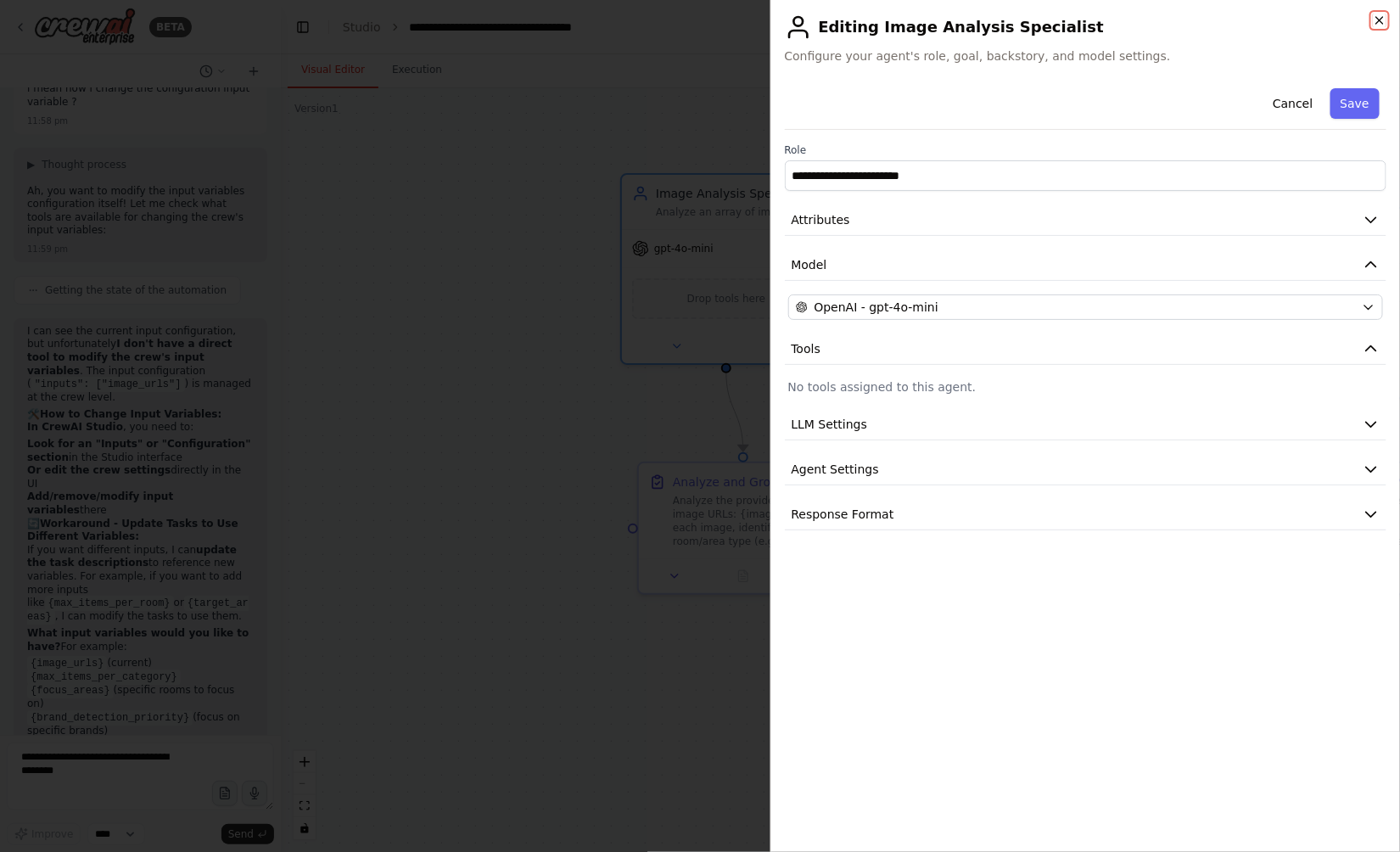
click at [1378, 19] on icon "button" at bounding box center [1379, 21] width 7 height 7
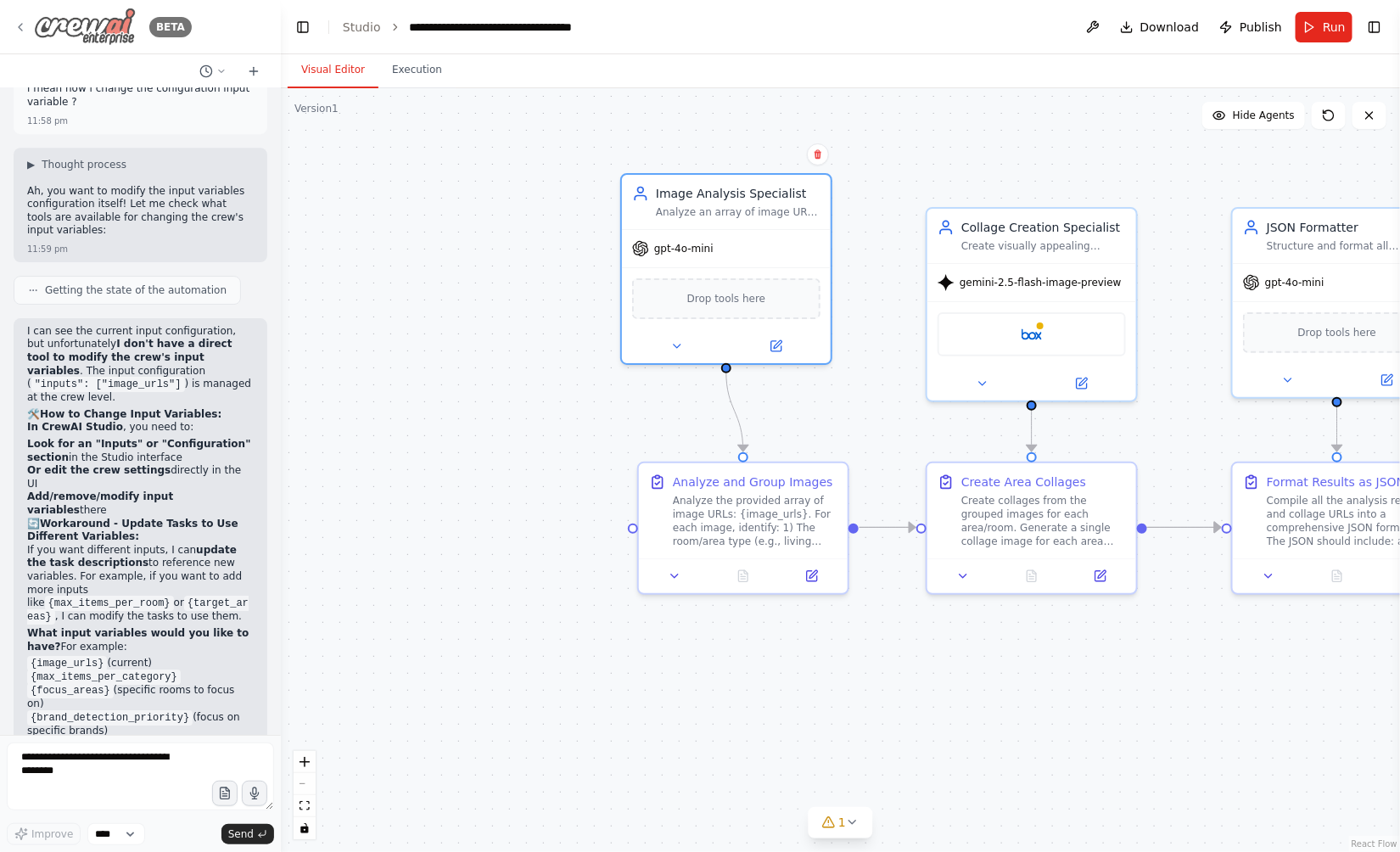
click at [17, 25] on icon at bounding box center [21, 28] width 14 height 14
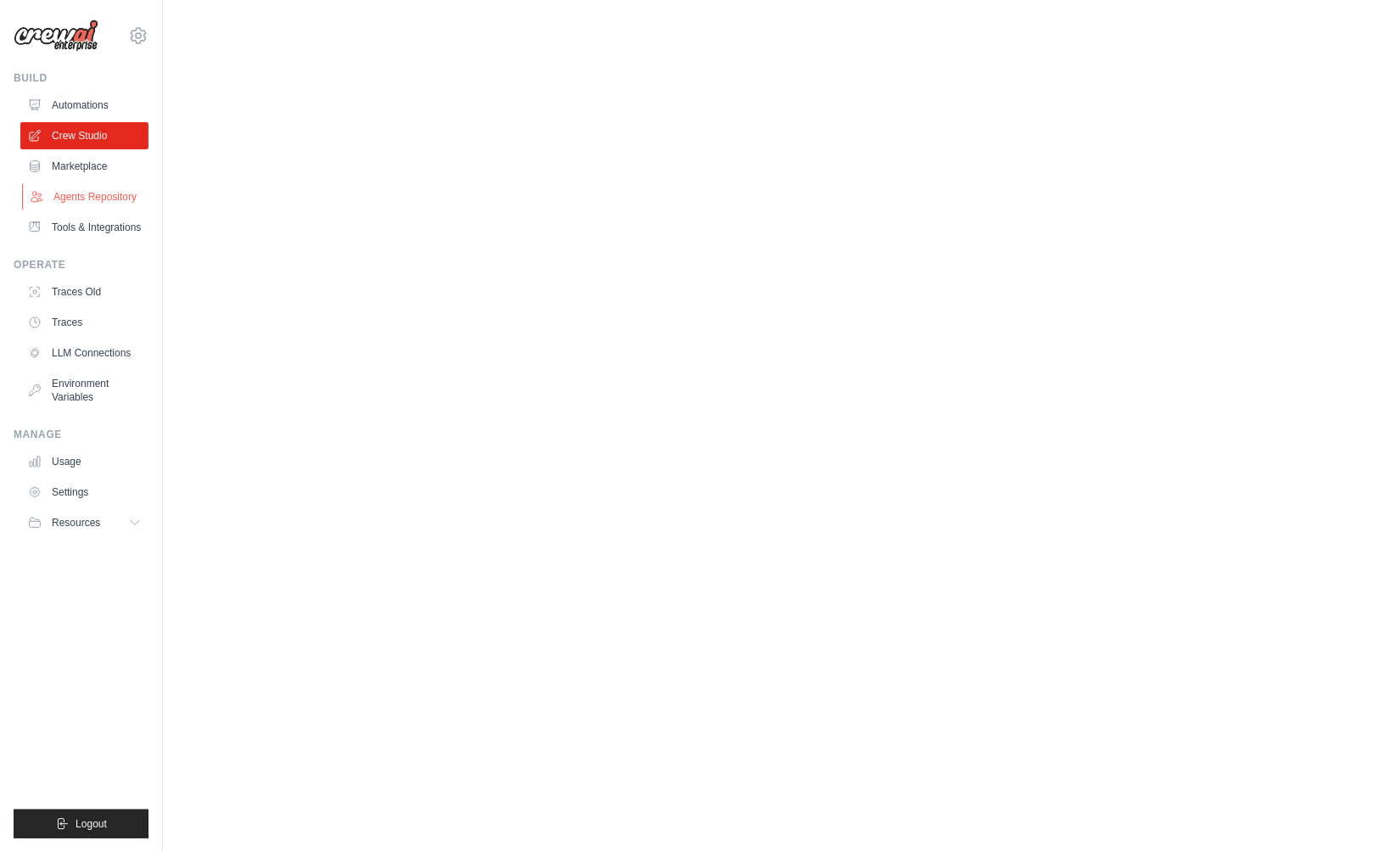
drag, startPoint x: 76, startPoint y: 206, endPoint x: 97, endPoint y: 200, distance: 21.8
click at [76, 206] on link "Agents Repository" at bounding box center [86, 197] width 128 height 28
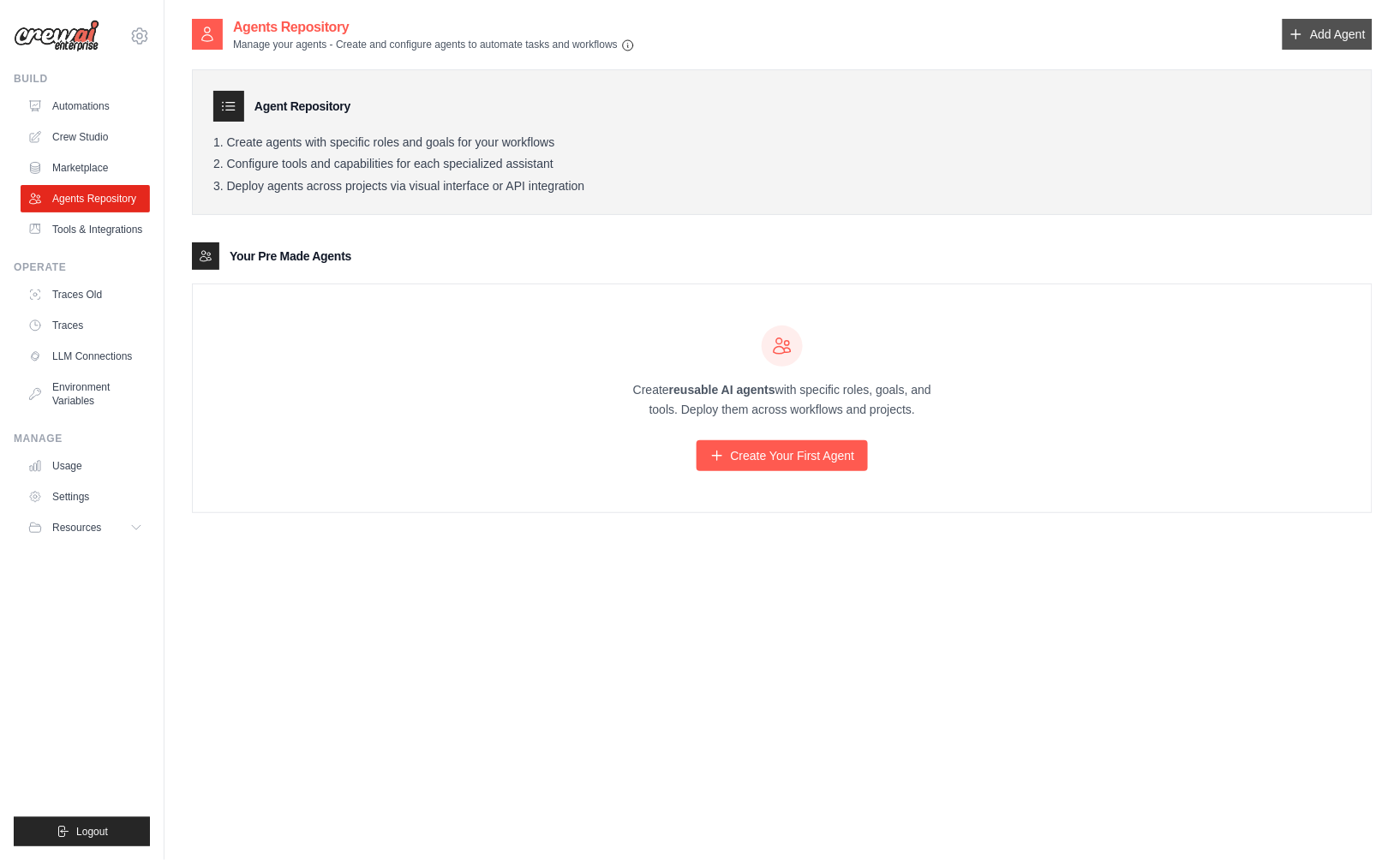
click at [1322, 46] on link "Add Agent" at bounding box center [1328, 35] width 90 height 31
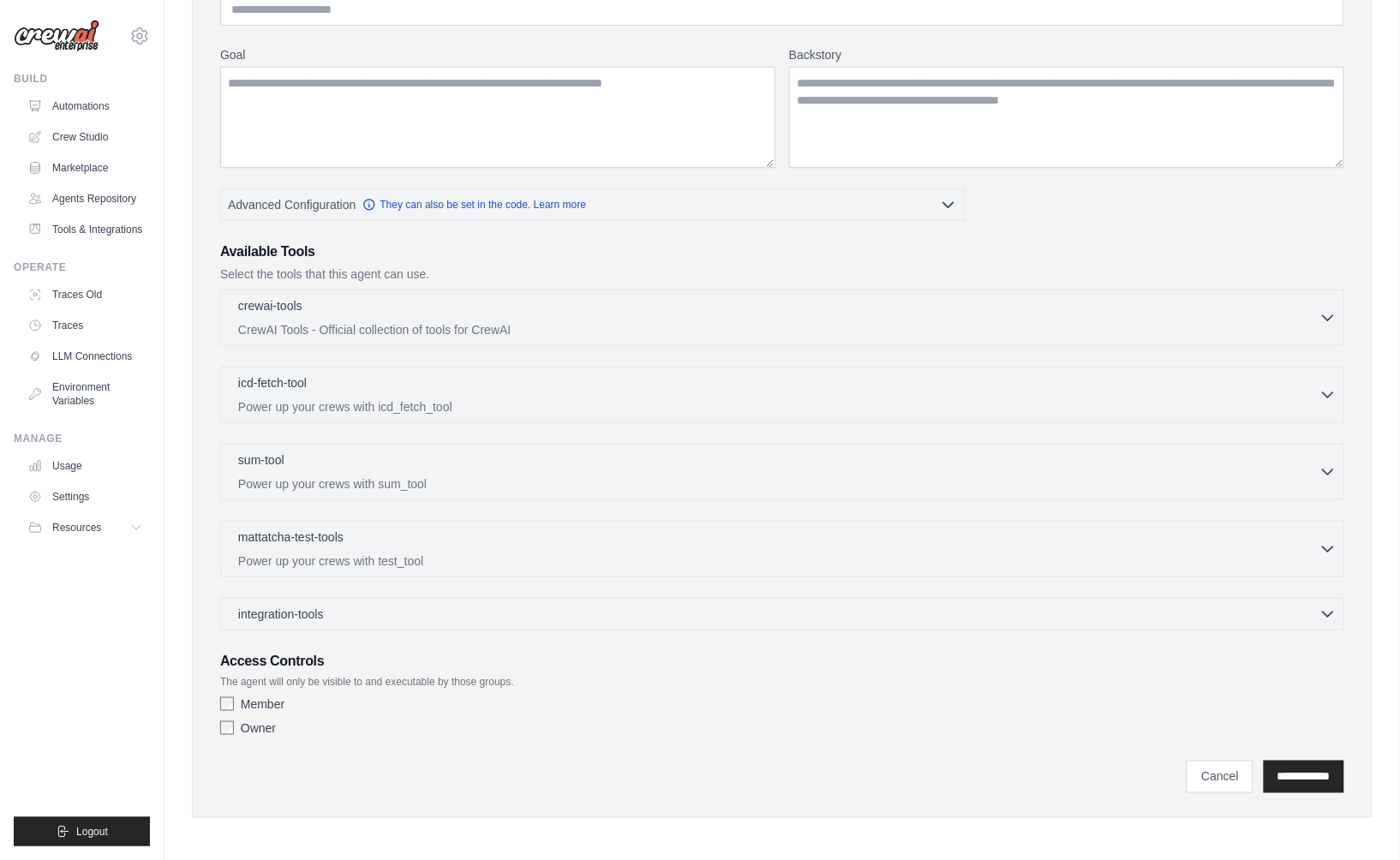
scroll to position [190, 0]
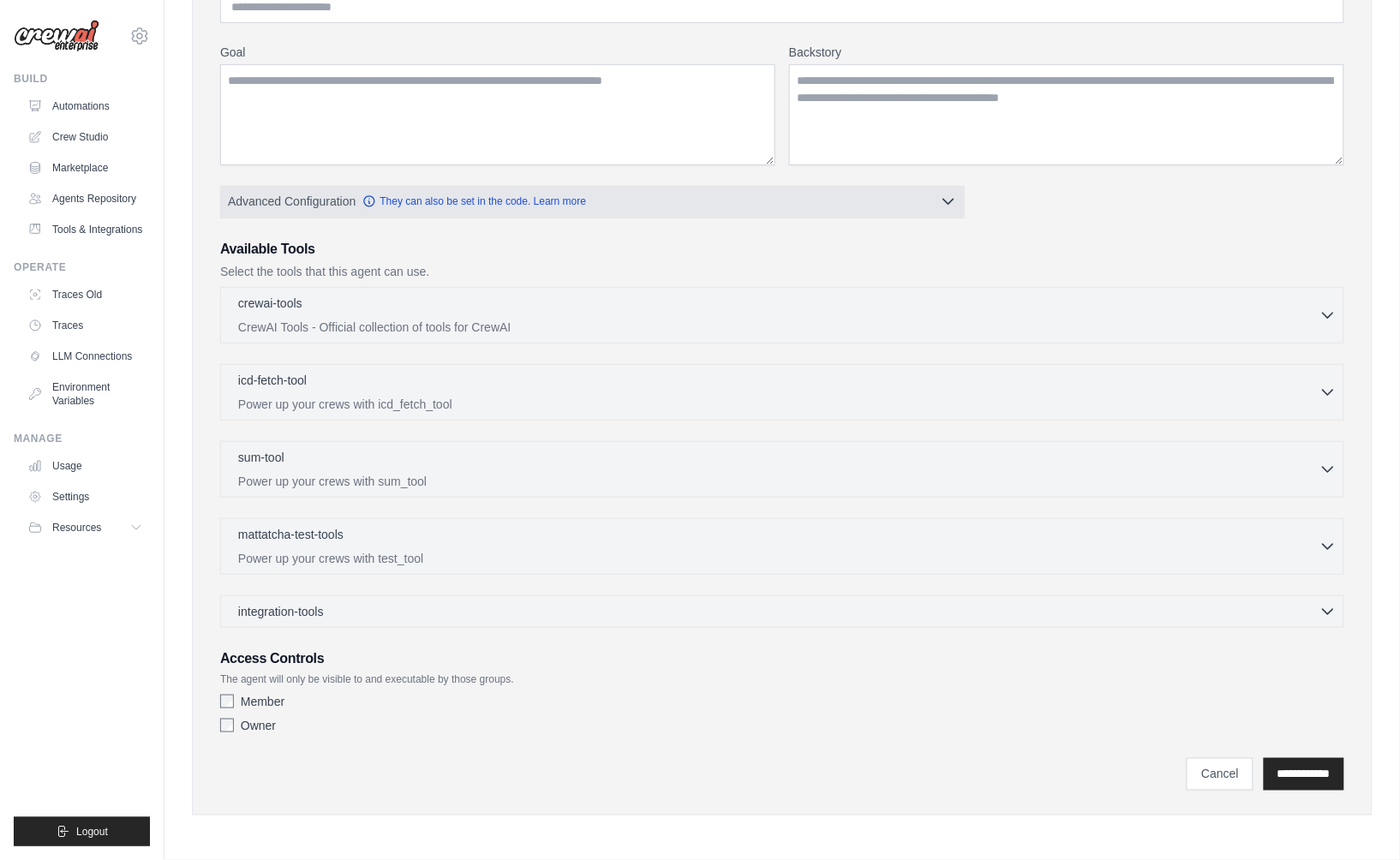
click at [949, 204] on icon "button" at bounding box center [949, 201] width 17 height 17
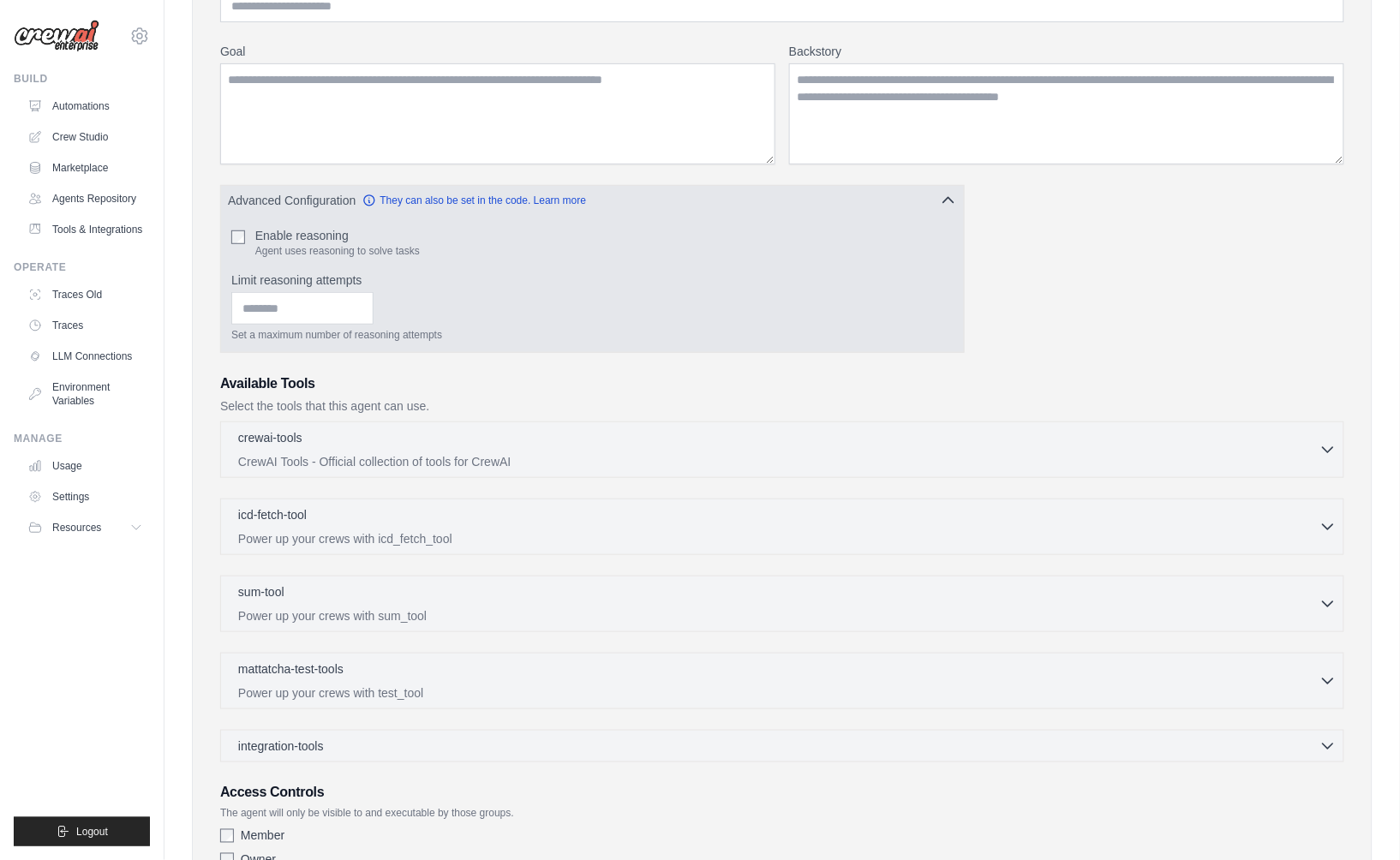
scroll to position [0, 0]
click at [949, 204] on icon "button" at bounding box center [949, 200] width 17 height 17
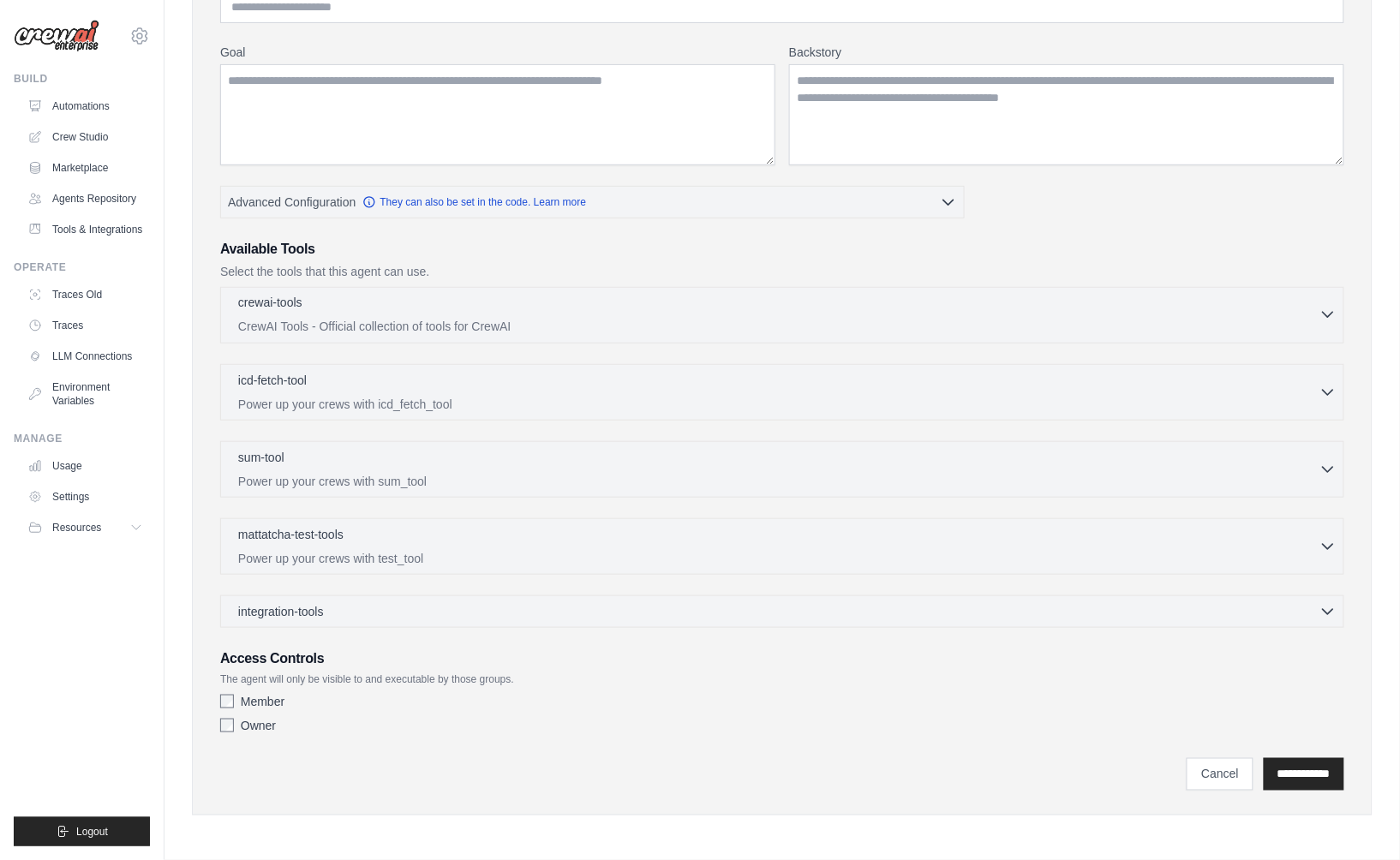
click at [522, 315] on div "crewai-tools 0 selected CrewAI Tools - Official collection of tools for CrewAI" at bounding box center [779, 314] width 1081 height 41
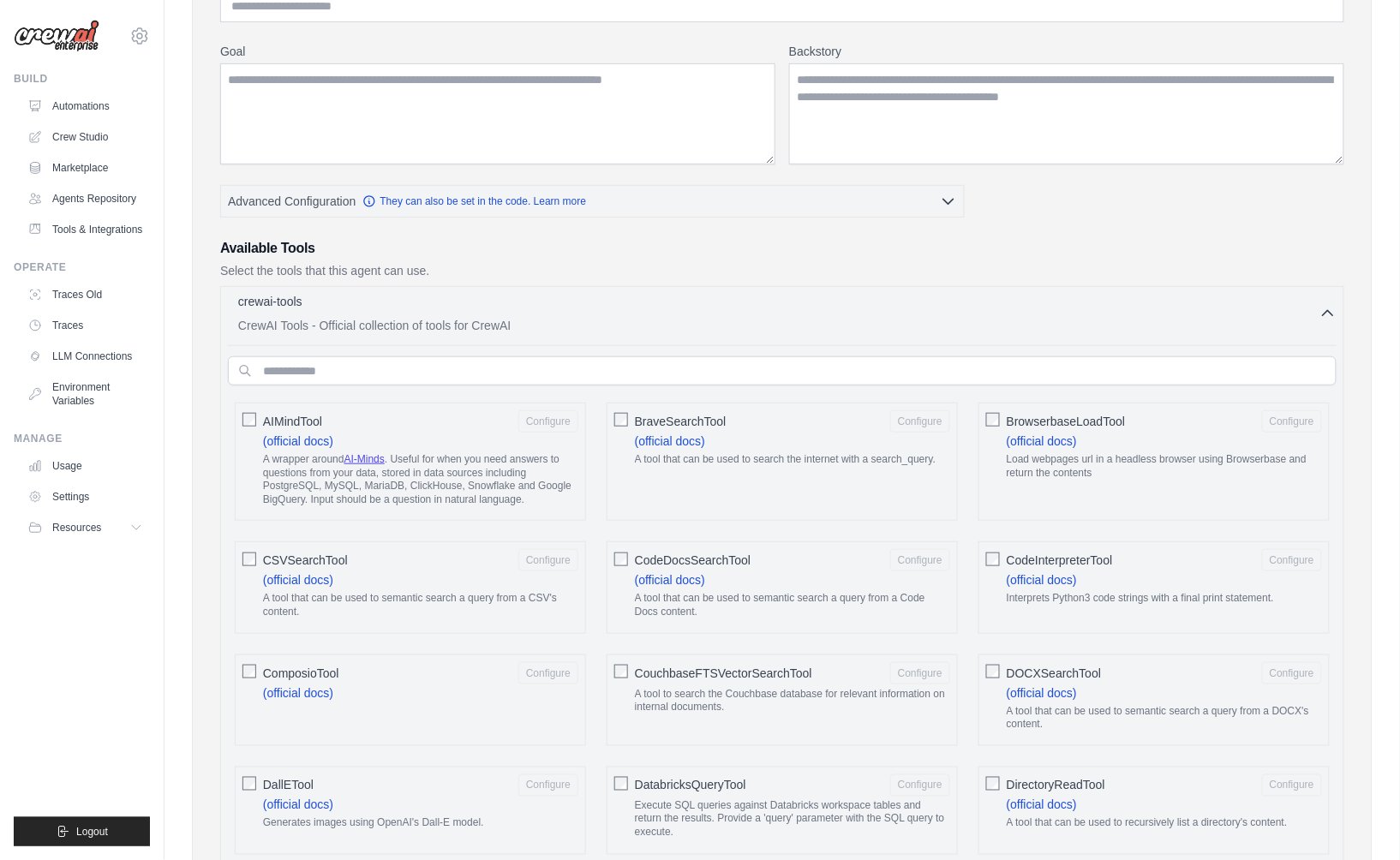
click at [522, 315] on div "crewai-tools 0 selected CrewAI Tools - Official collection of tools for CrewAI" at bounding box center [779, 313] width 1081 height 41
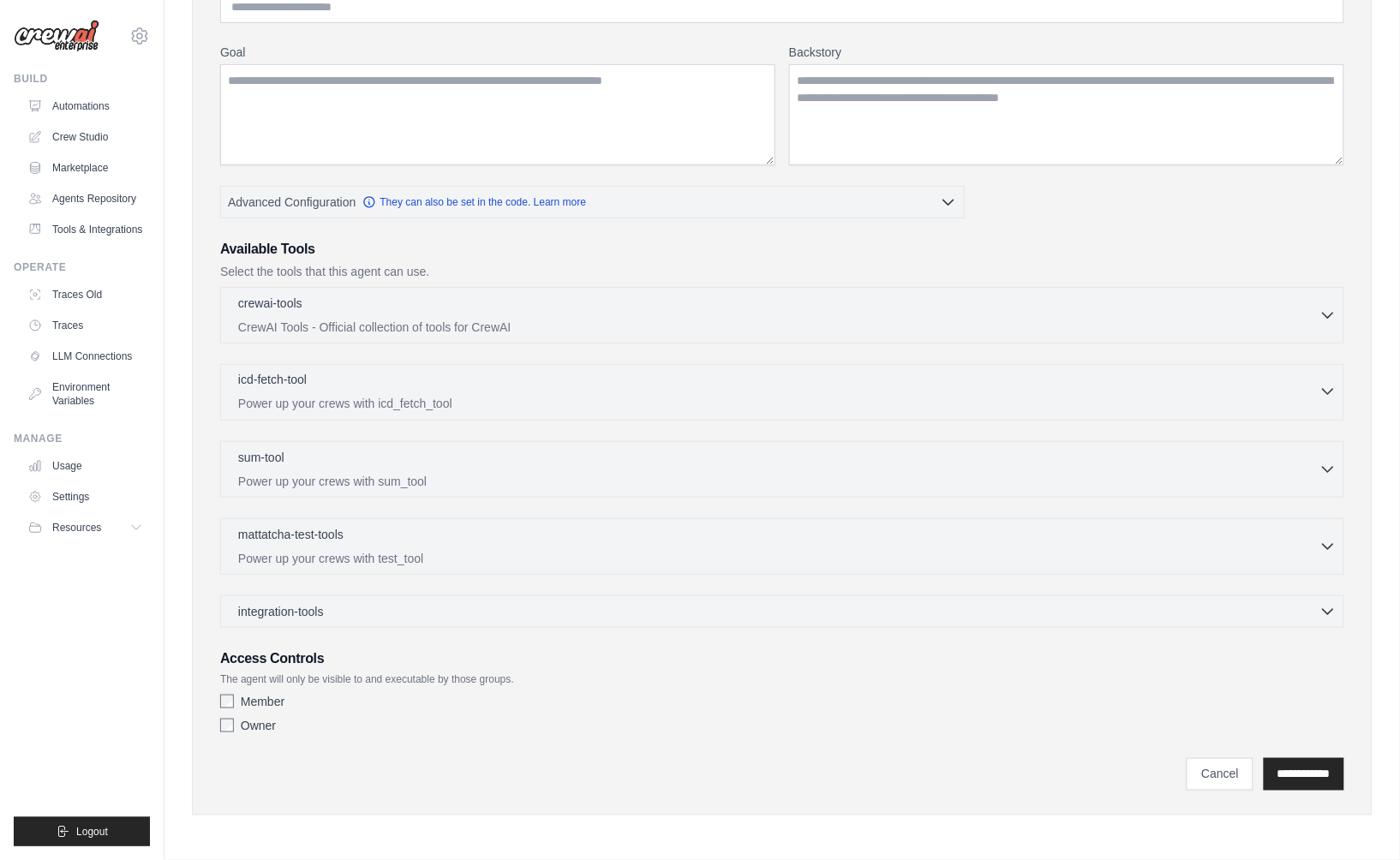
click at [507, 387] on div "icd-fetch-tool 0 selected" at bounding box center [779, 381] width 1081 height 21
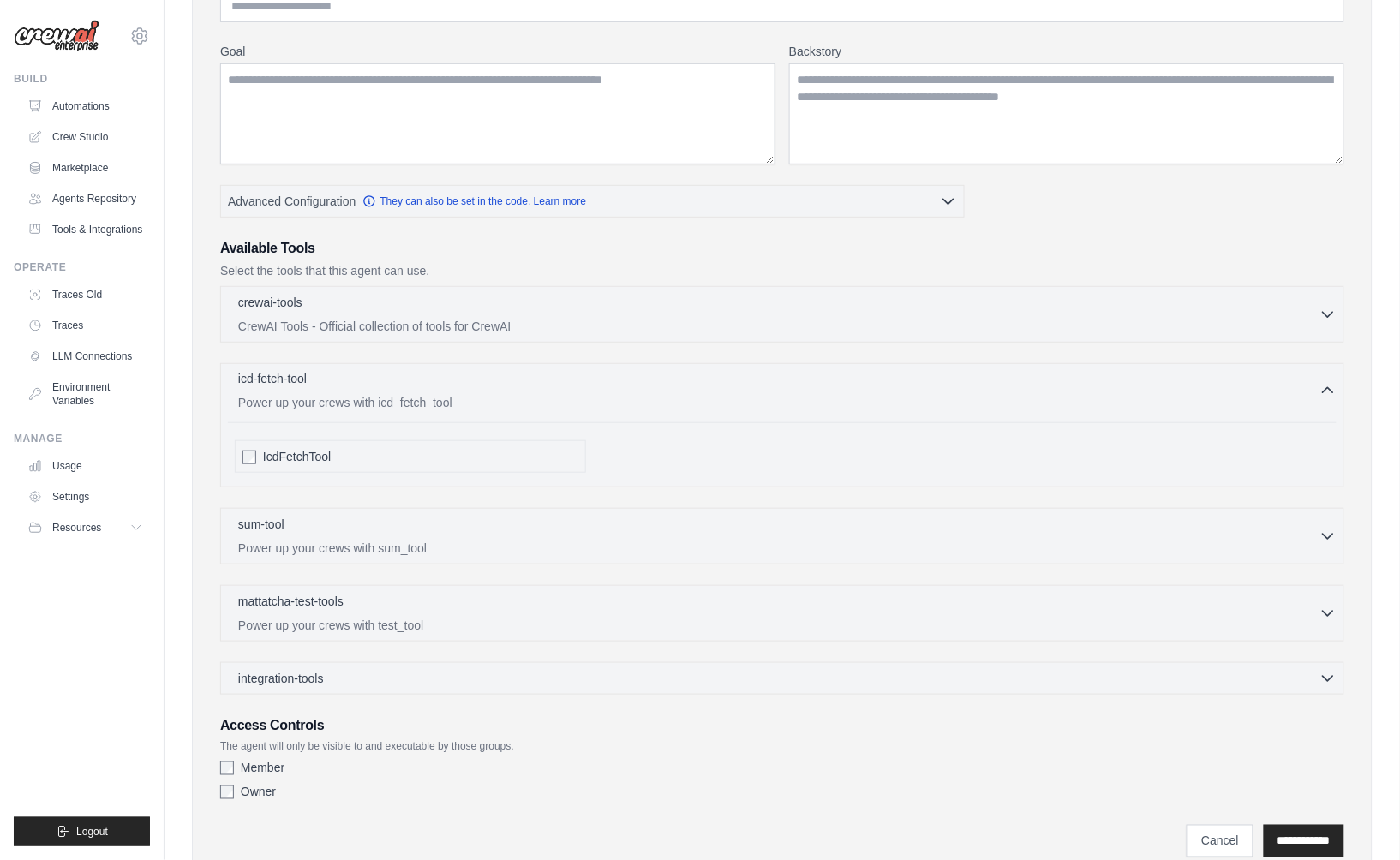
click at [507, 387] on div "icd-fetch-tool 0 selected" at bounding box center [779, 380] width 1081 height 21
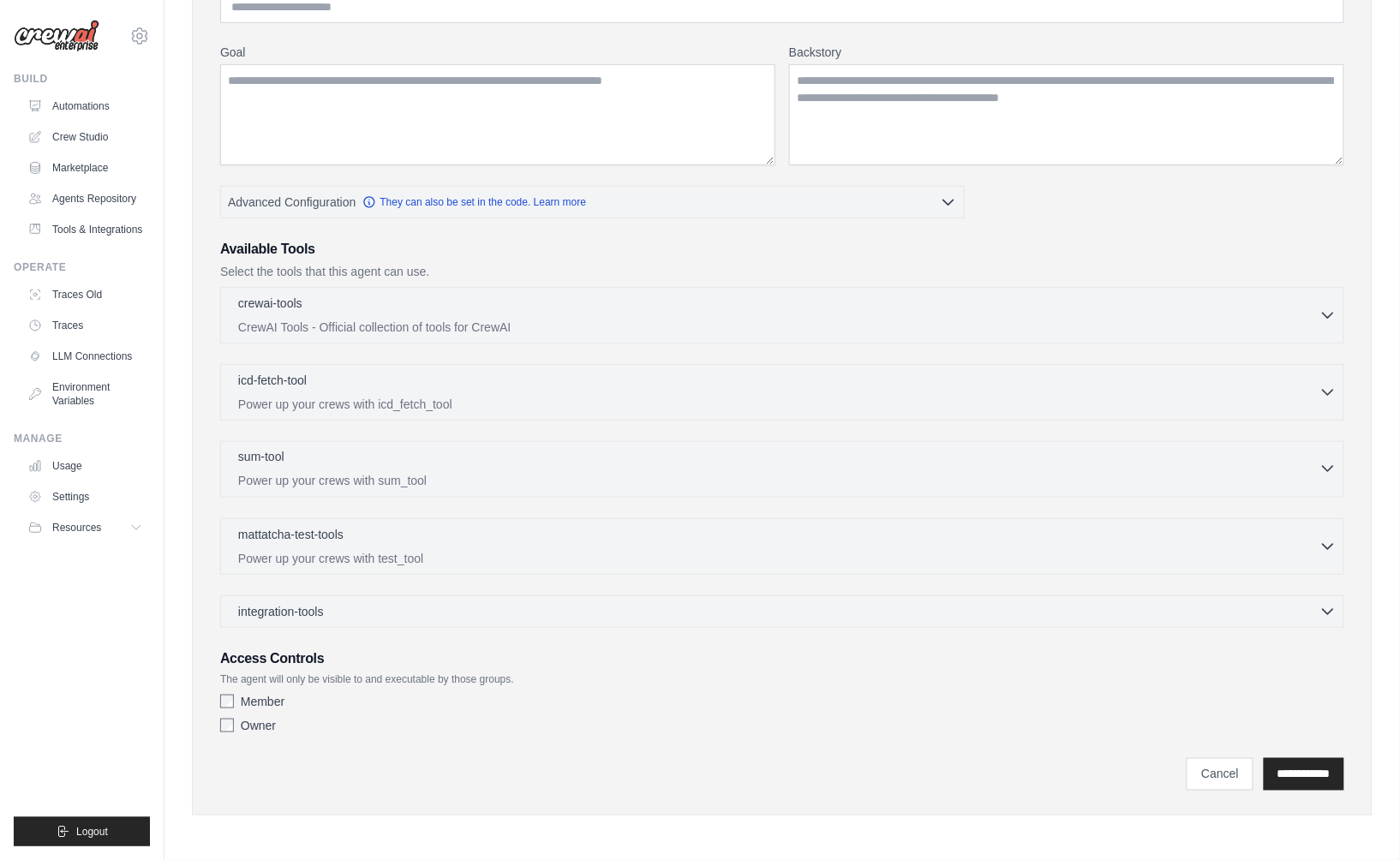
click at [503, 456] on div "sum-tool 0 selected" at bounding box center [779, 458] width 1081 height 21
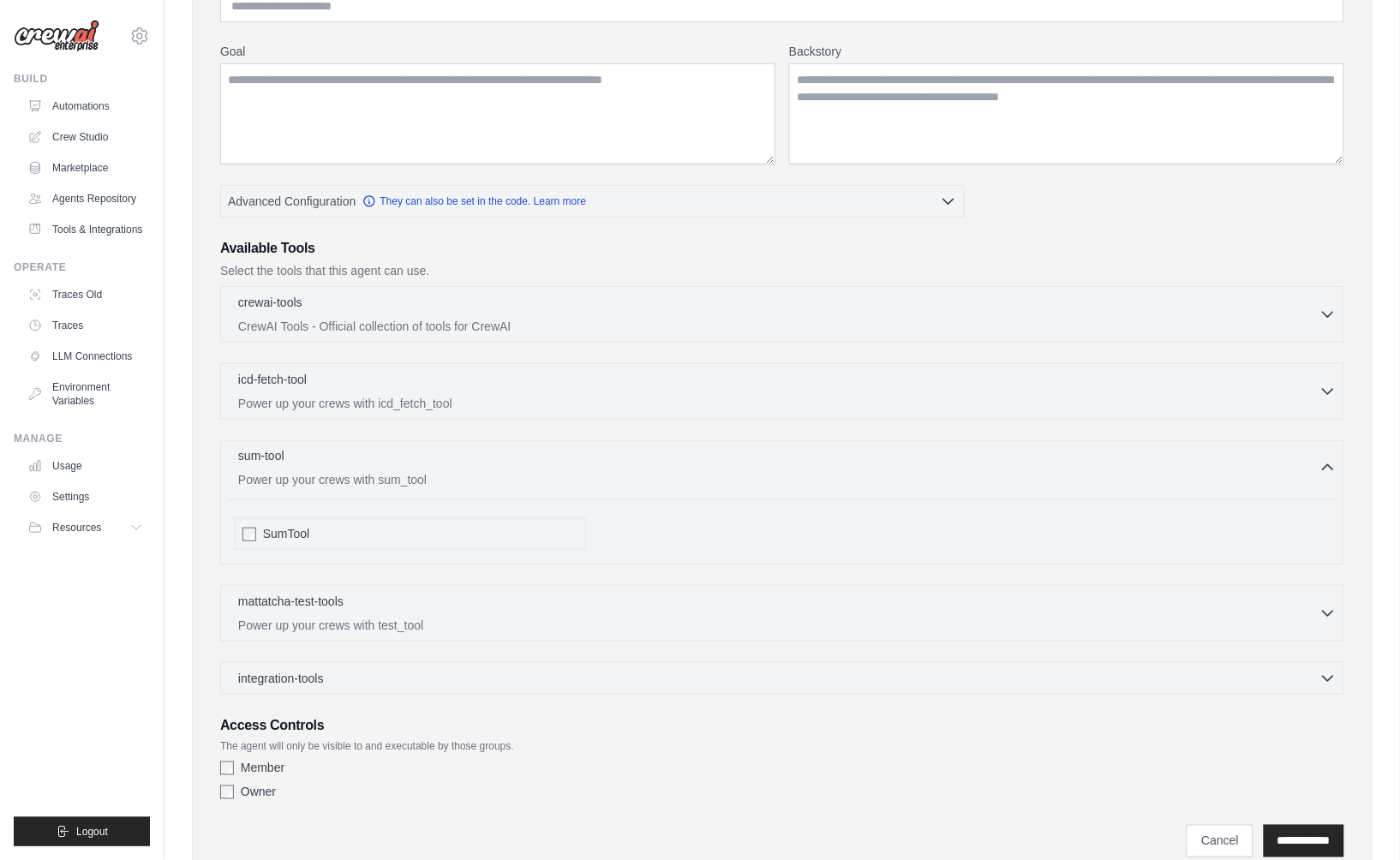
click at [503, 456] on div "sum-tool 0 selected" at bounding box center [779, 457] width 1081 height 21
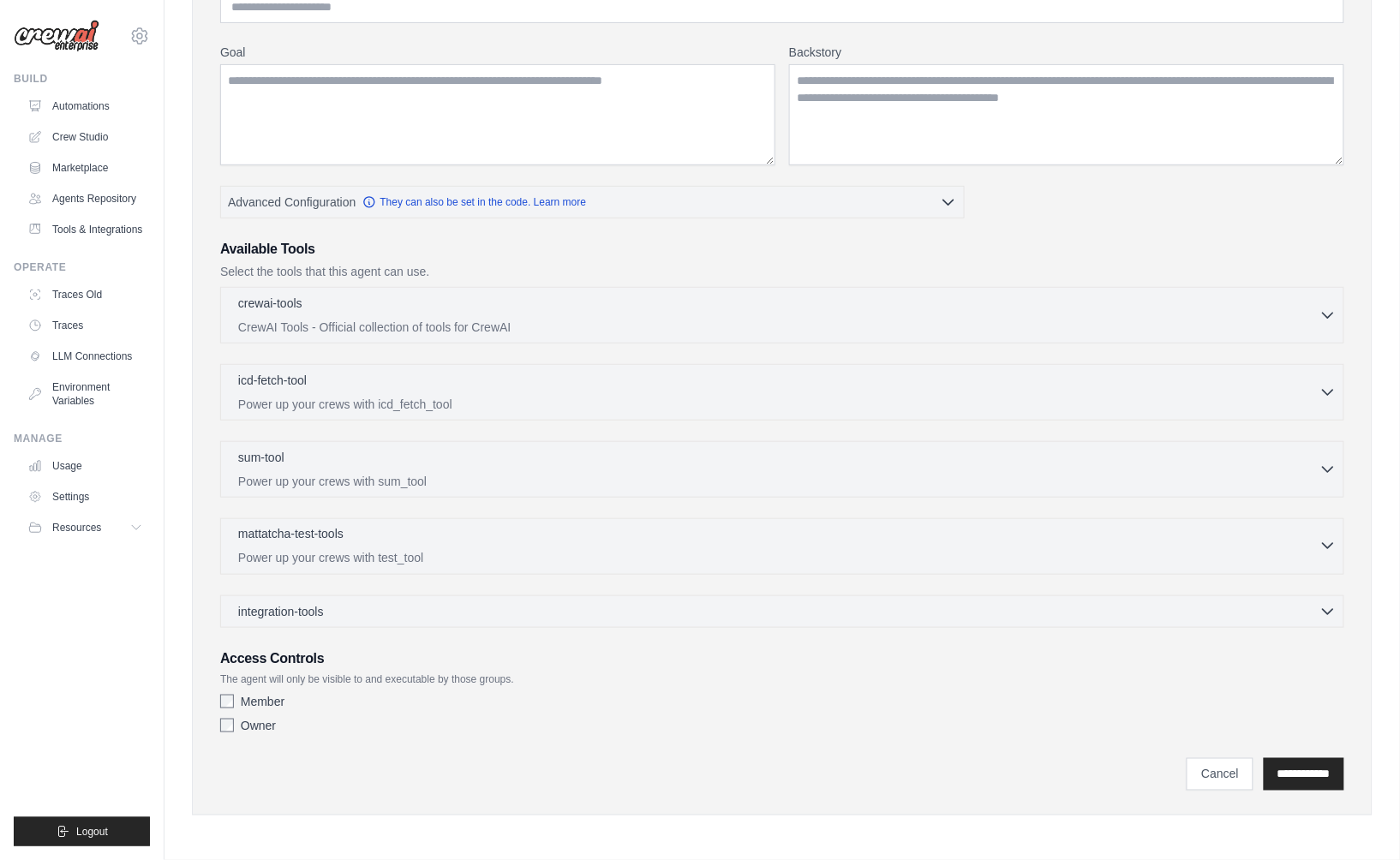
click at [466, 529] on div "mattatcha-test-tools 0 selected" at bounding box center [779, 535] width 1081 height 21
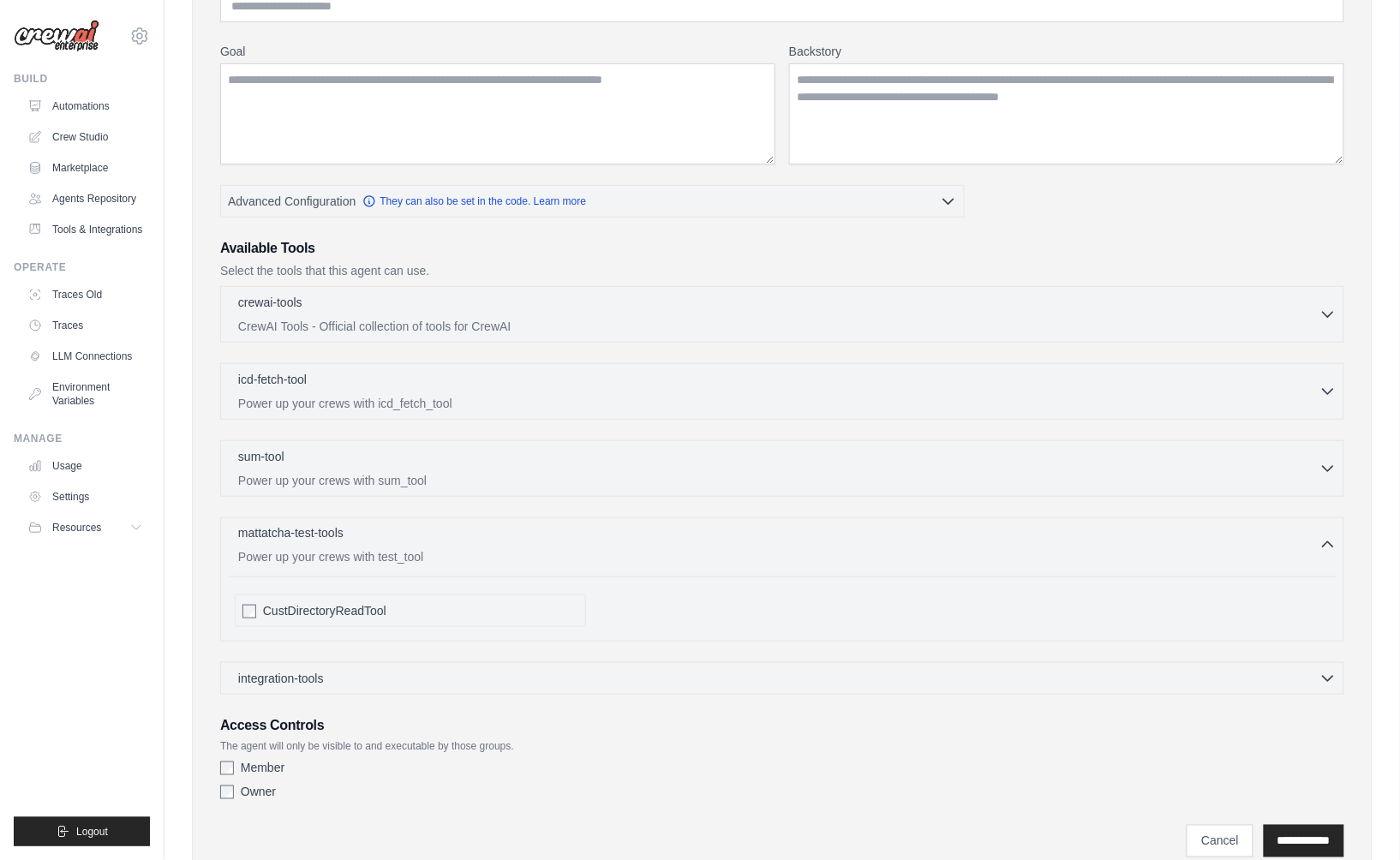
click at [466, 529] on div "mattatcha-test-tools 0 selected" at bounding box center [779, 535] width 1081 height 21
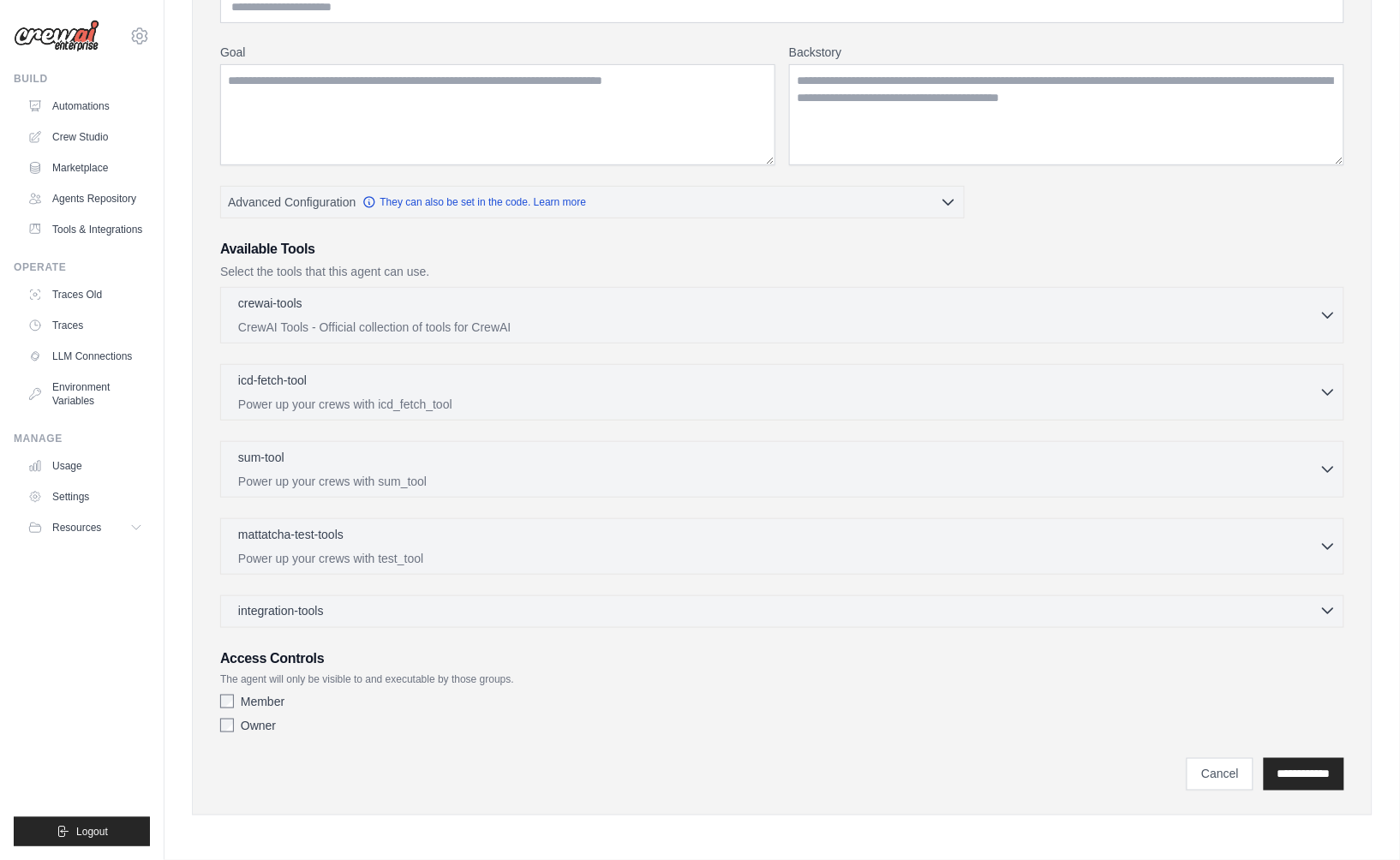
click at [441, 610] on div "integration-tools 0 selected" at bounding box center [787, 611] width 1099 height 17
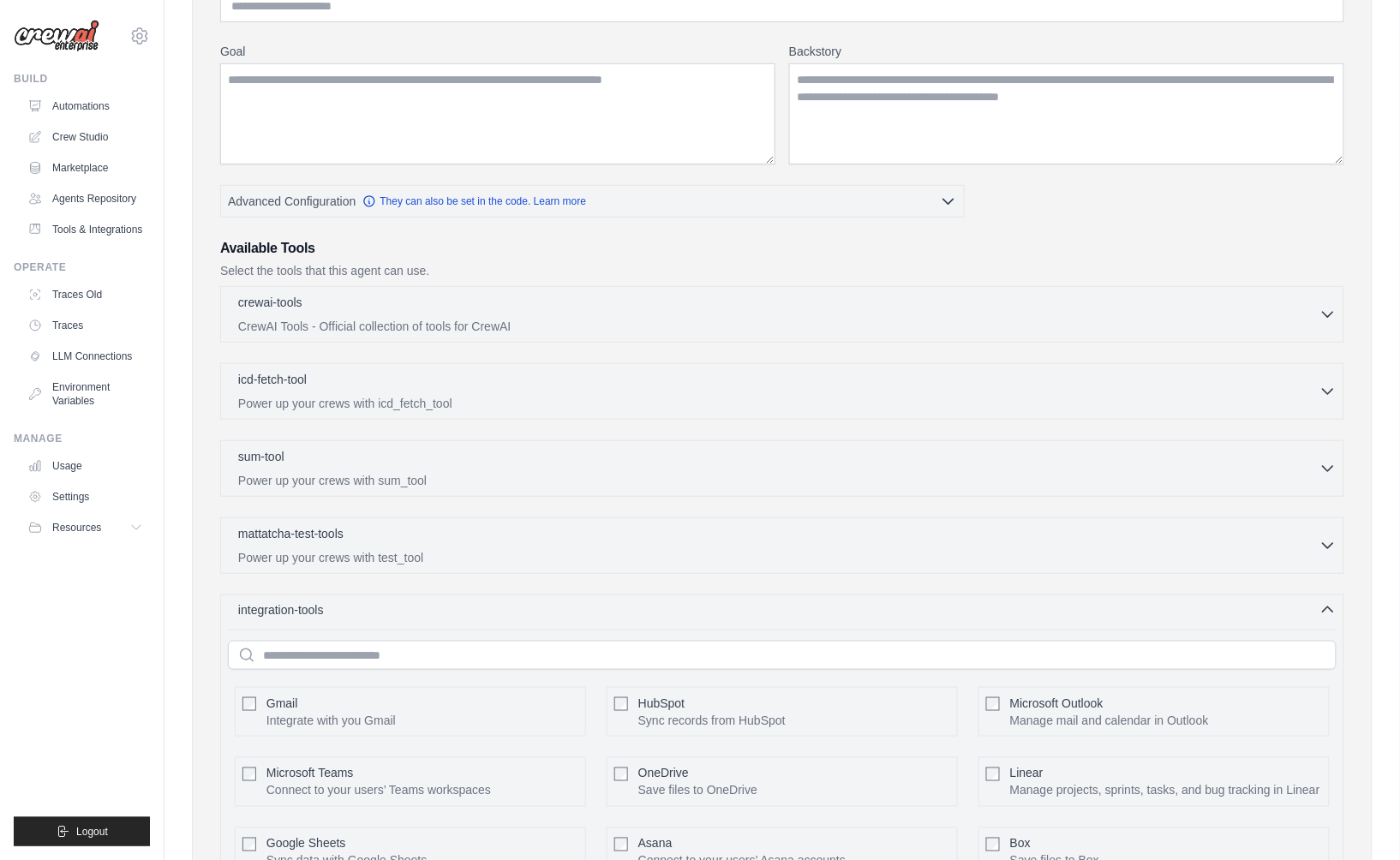
click at [441, 610] on div "integration-tools 0 selected" at bounding box center [787, 610] width 1099 height 17
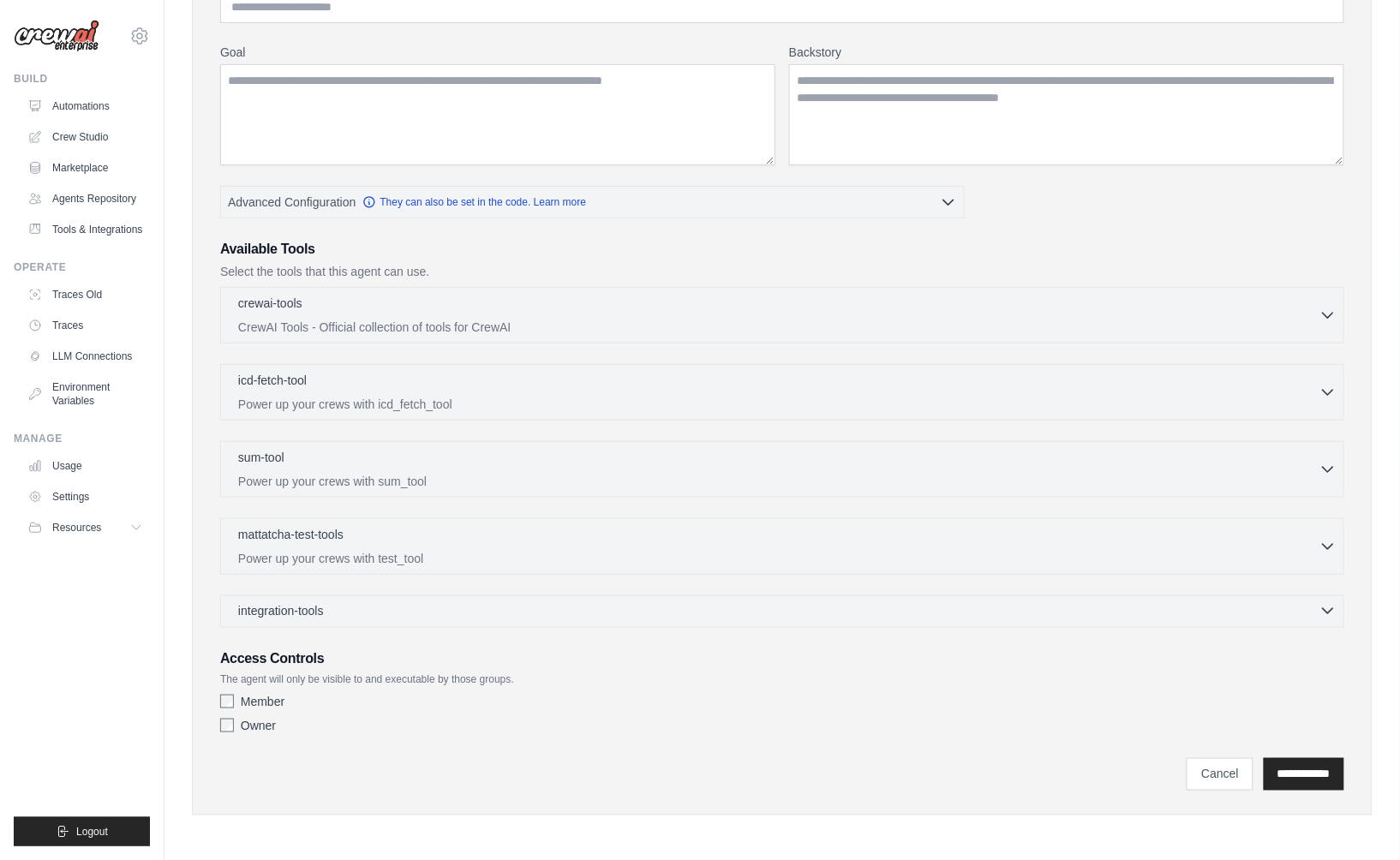
click at [437, 606] on div "integration-tools 0 selected" at bounding box center [787, 611] width 1099 height 17
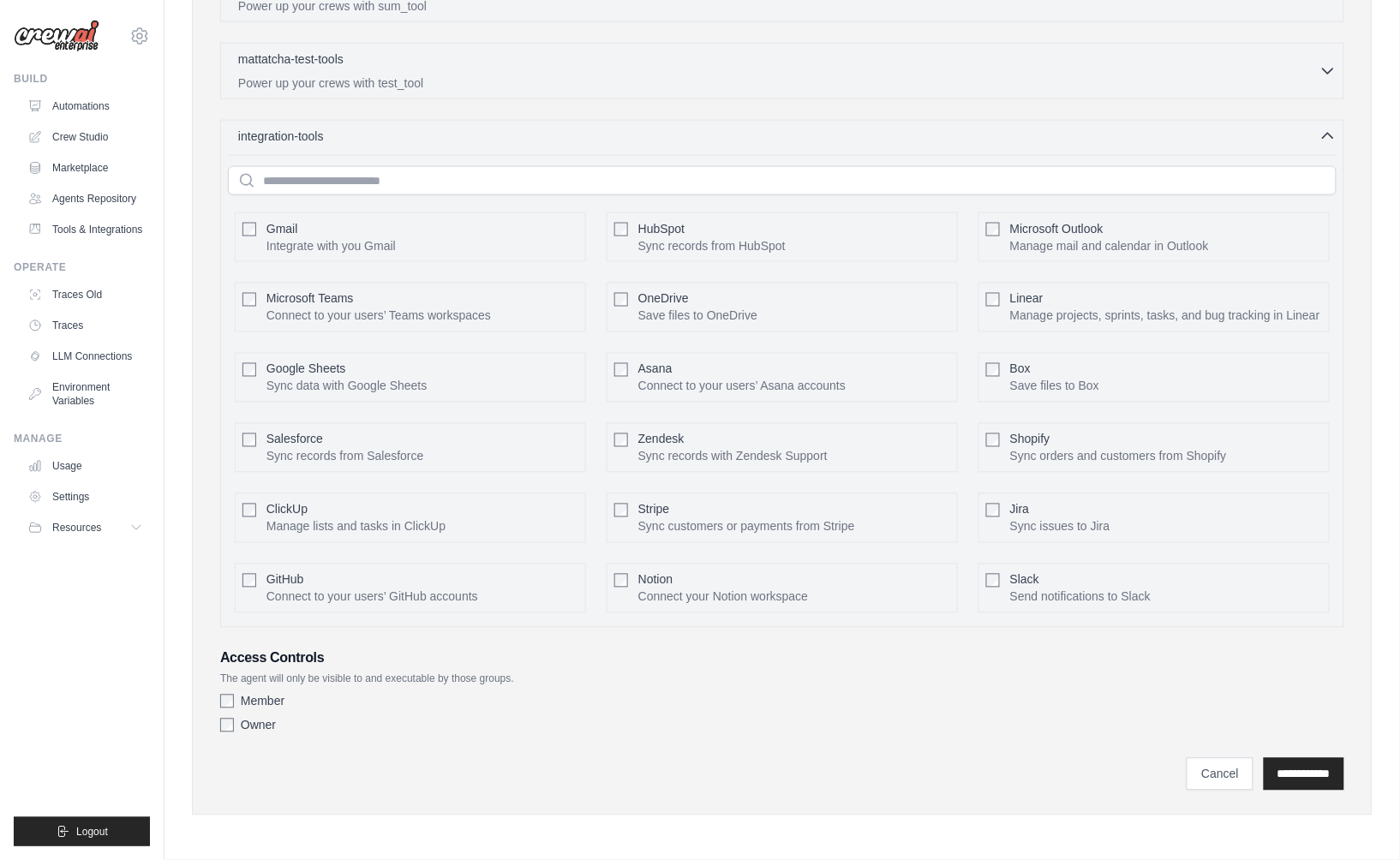
scroll to position [682, 0]
click at [500, 127] on div "integration-tools 0 selected" at bounding box center [787, 135] width 1099 height 17
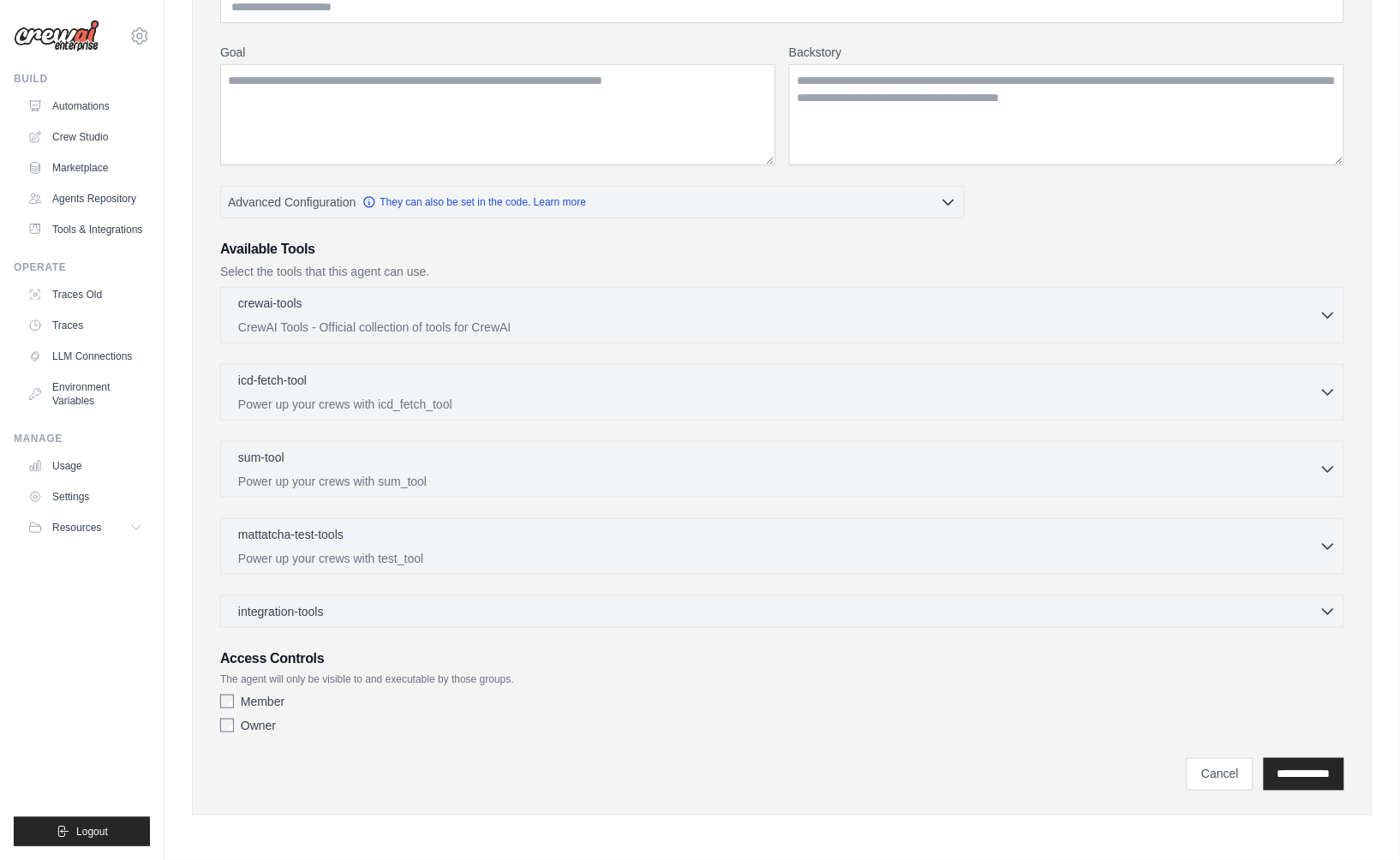
click at [402, 607] on div "integration-tools 0 selected" at bounding box center [787, 612] width 1099 height 17
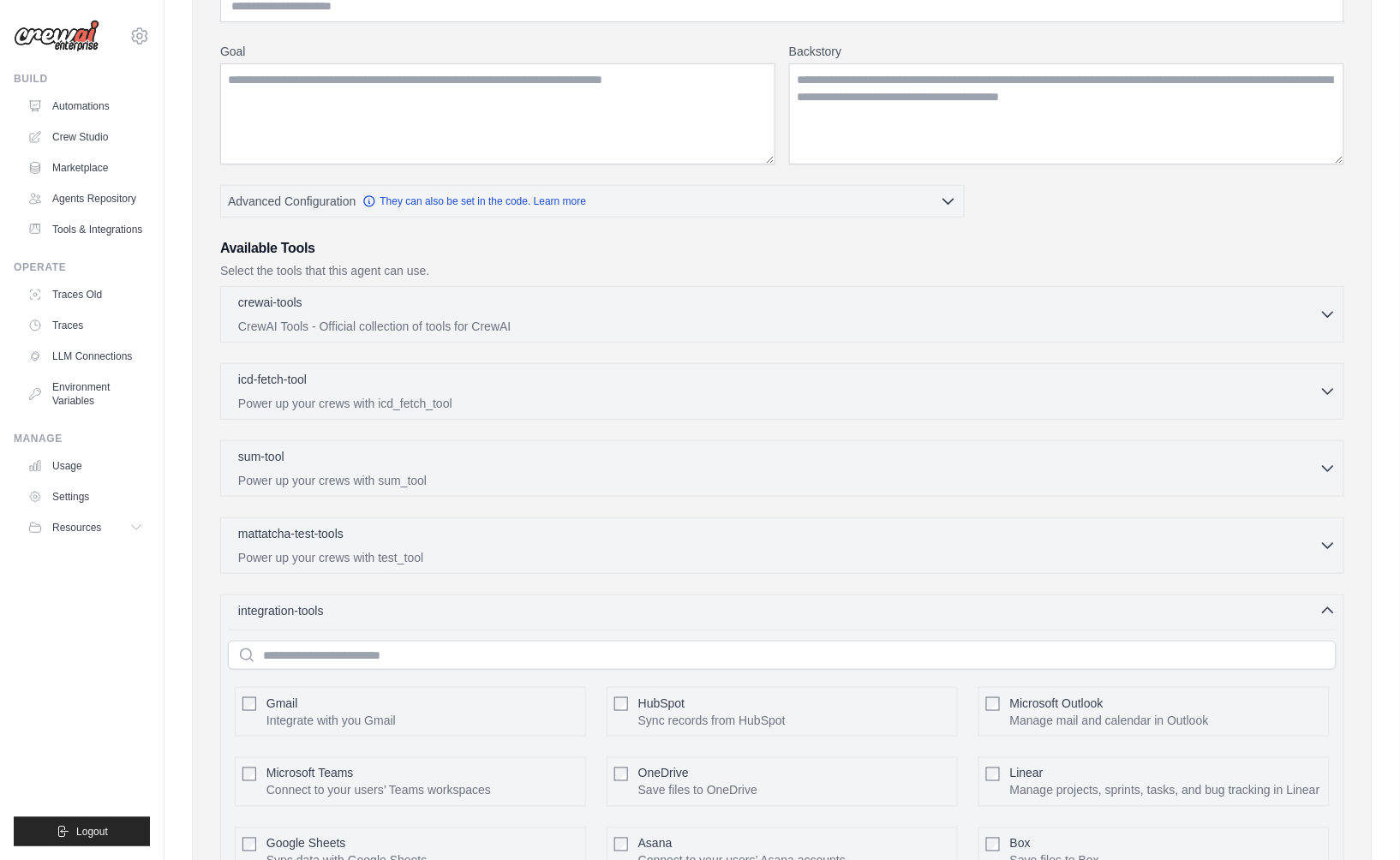
scroll to position [682, 0]
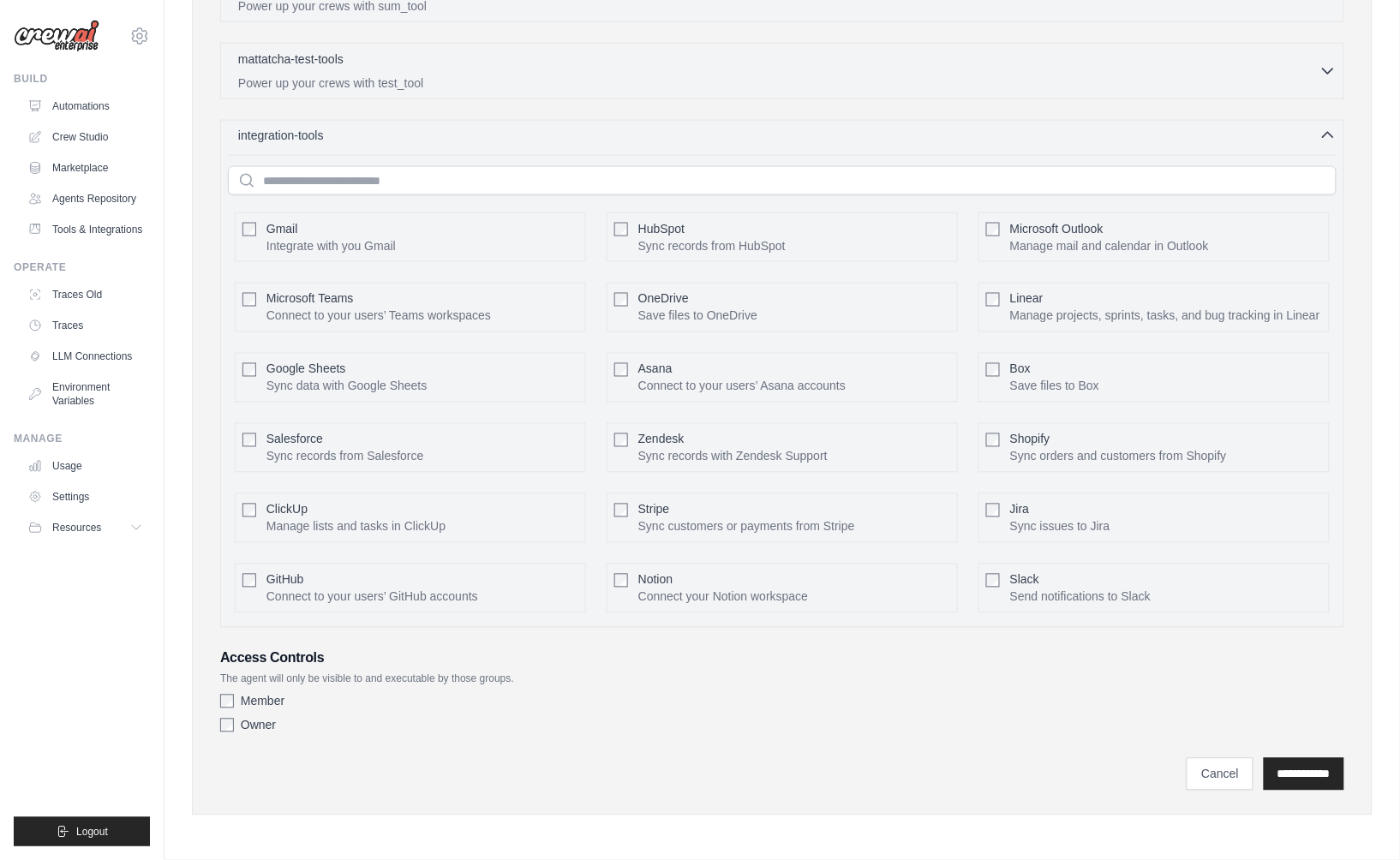
click at [463, 127] on div "integration-tools 0 selected" at bounding box center [787, 135] width 1099 height 17
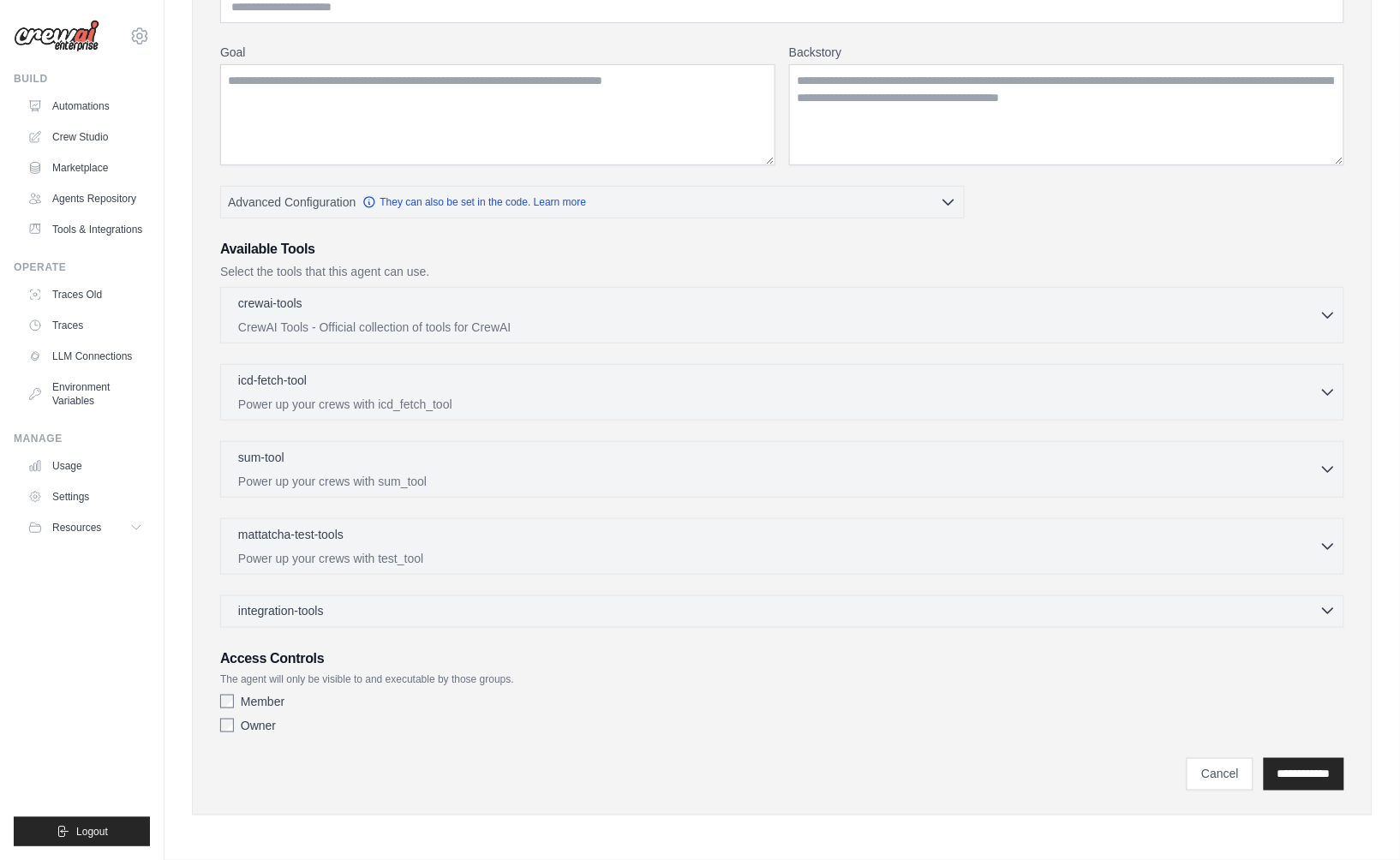
scroll to position [190, 0]
click at [323, 606] on span "integration-tools" at bounding box center [280, 611] width 86 height 17
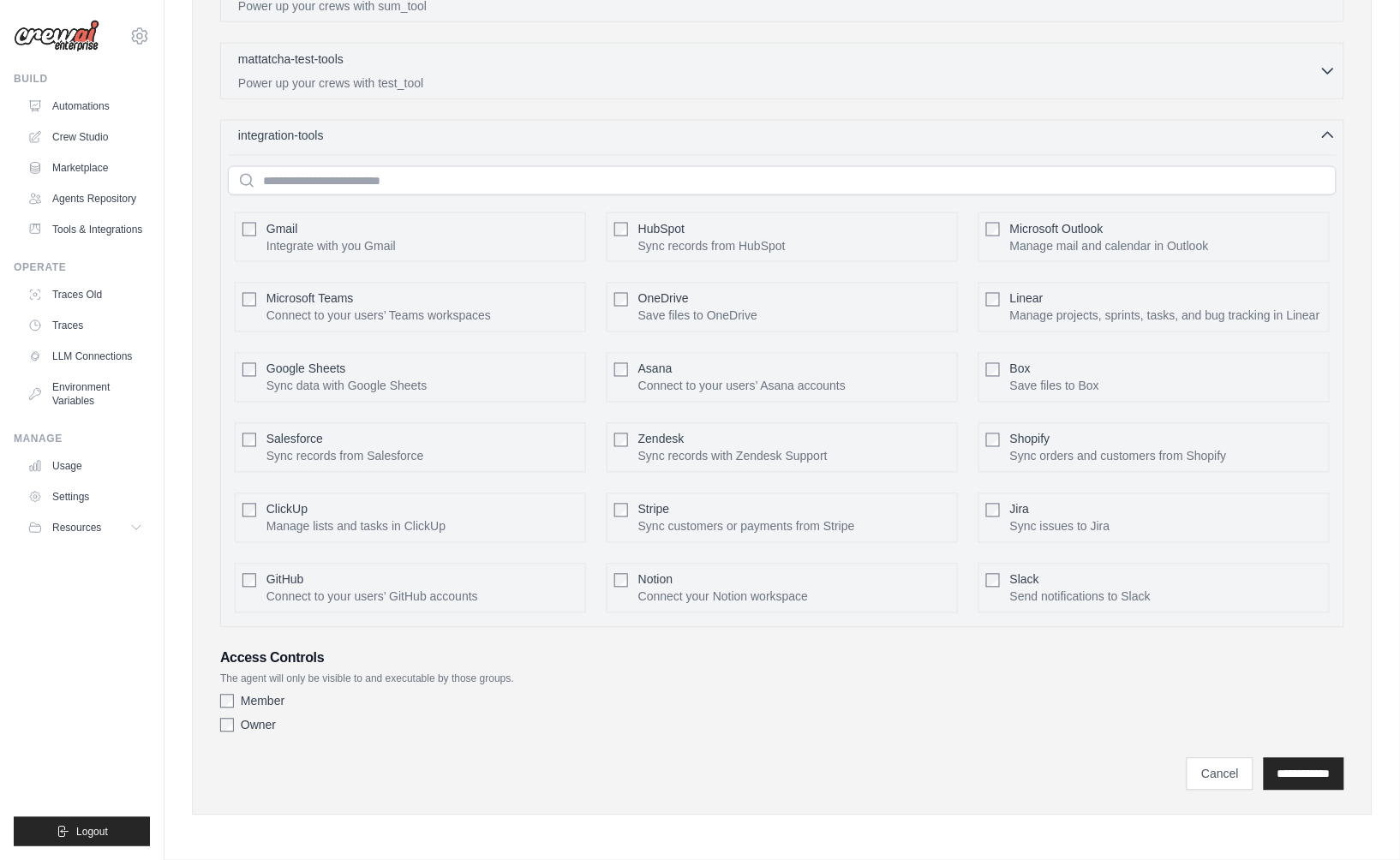
click at [450, 127] on div "integration-tools 0 selected" at bounding box center [787, 135] width 1099 height 17
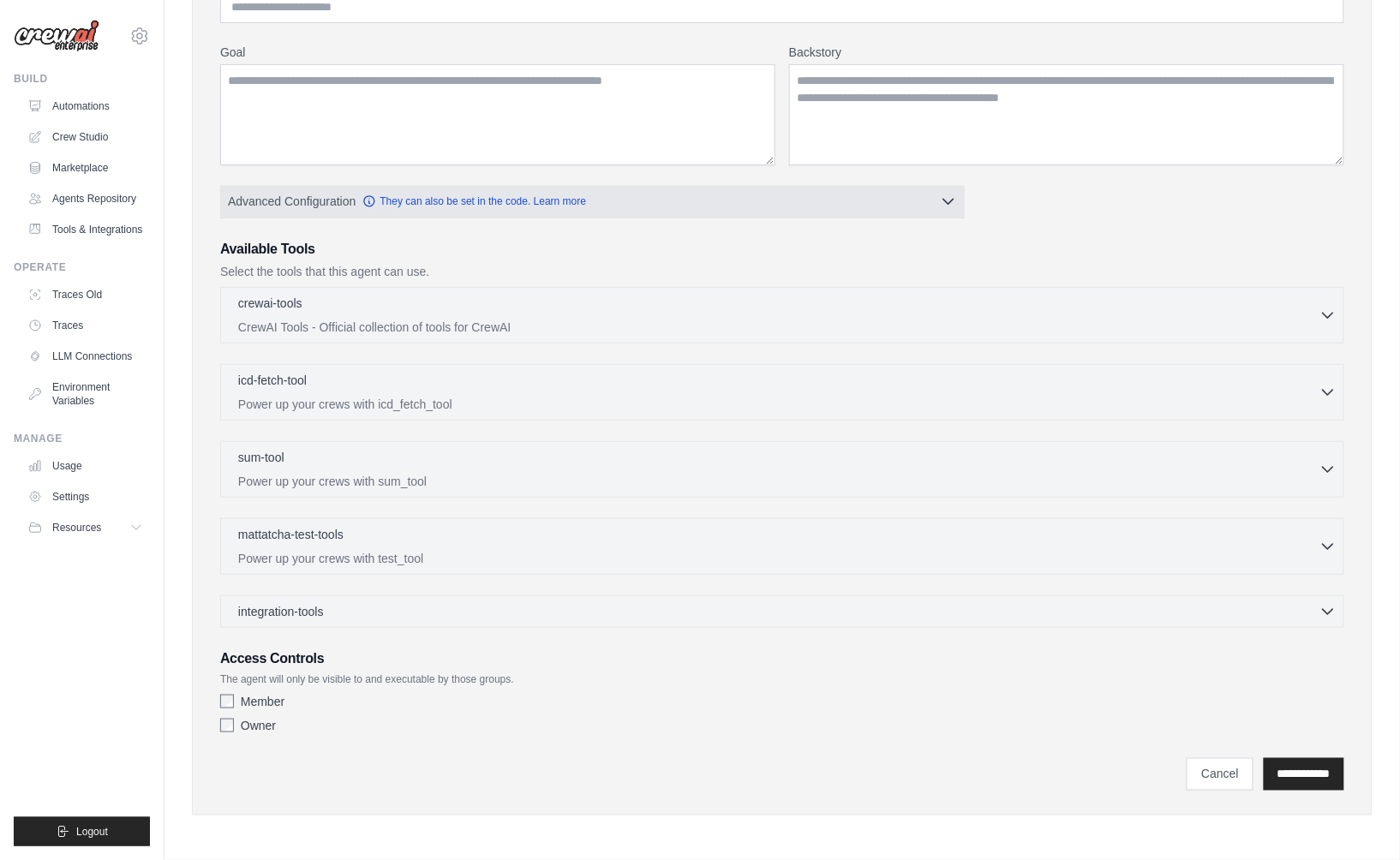
click at [334, 207] on span "Advanced Configuration" at bounding box center [292, 201] width 128 height 17
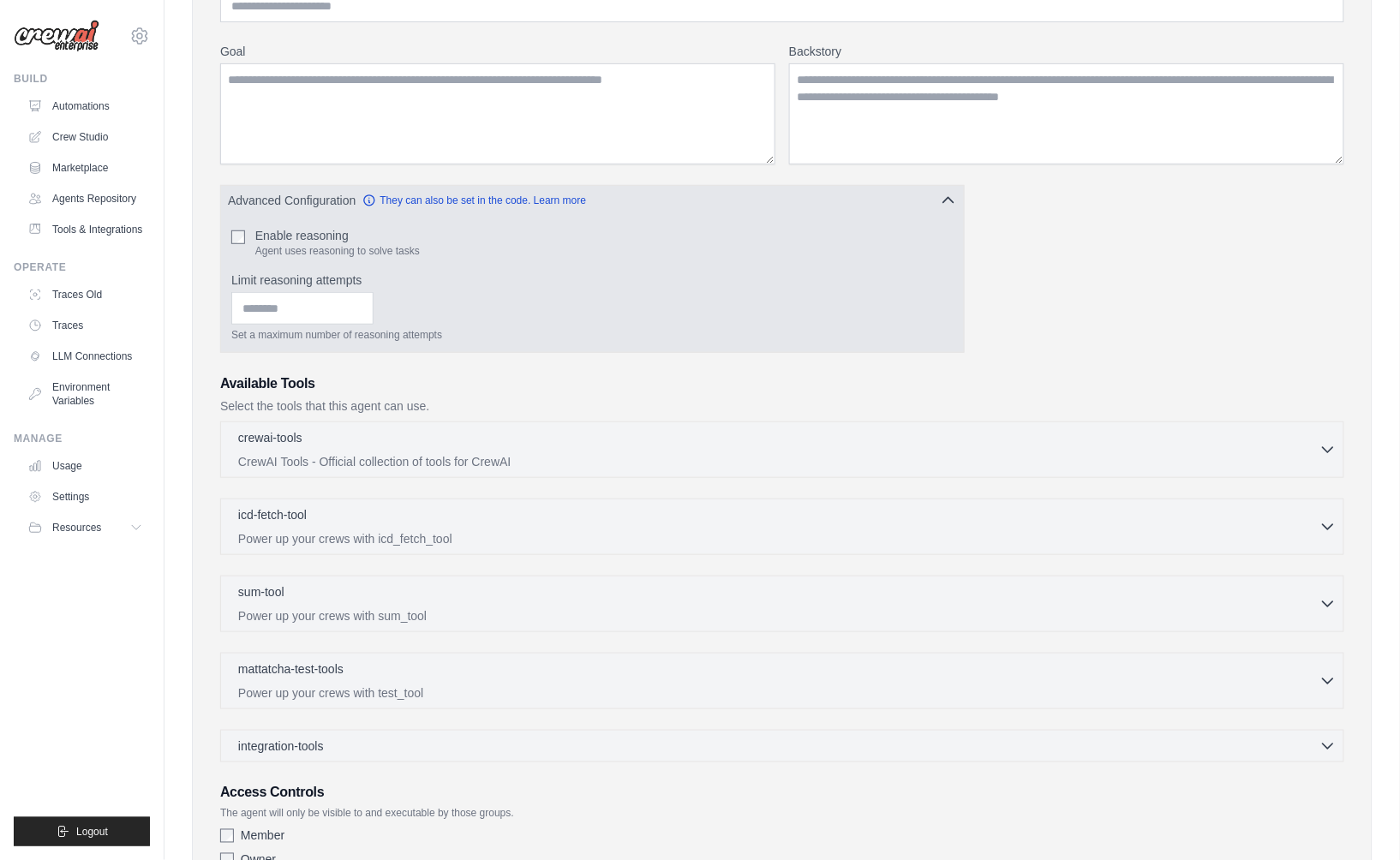
click at [334, 207] on span "Advanced Configuration" at bounding box center [292, 200] width 128 height 17
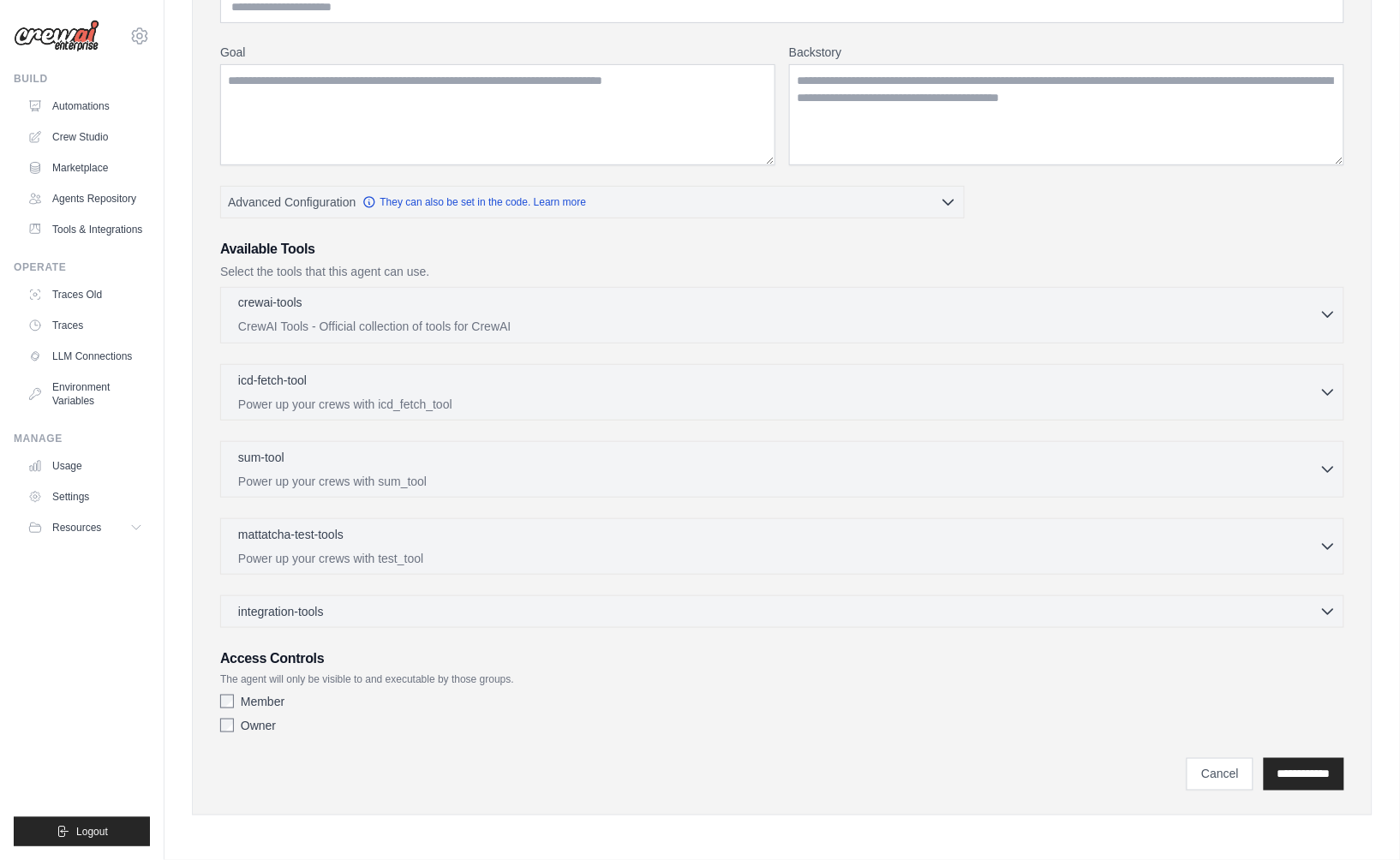
click at [314, 326] on p "CrewAI Tools - Official collection of tools for CrewAI" at bounding box center [779, 326] width 1081 height 17
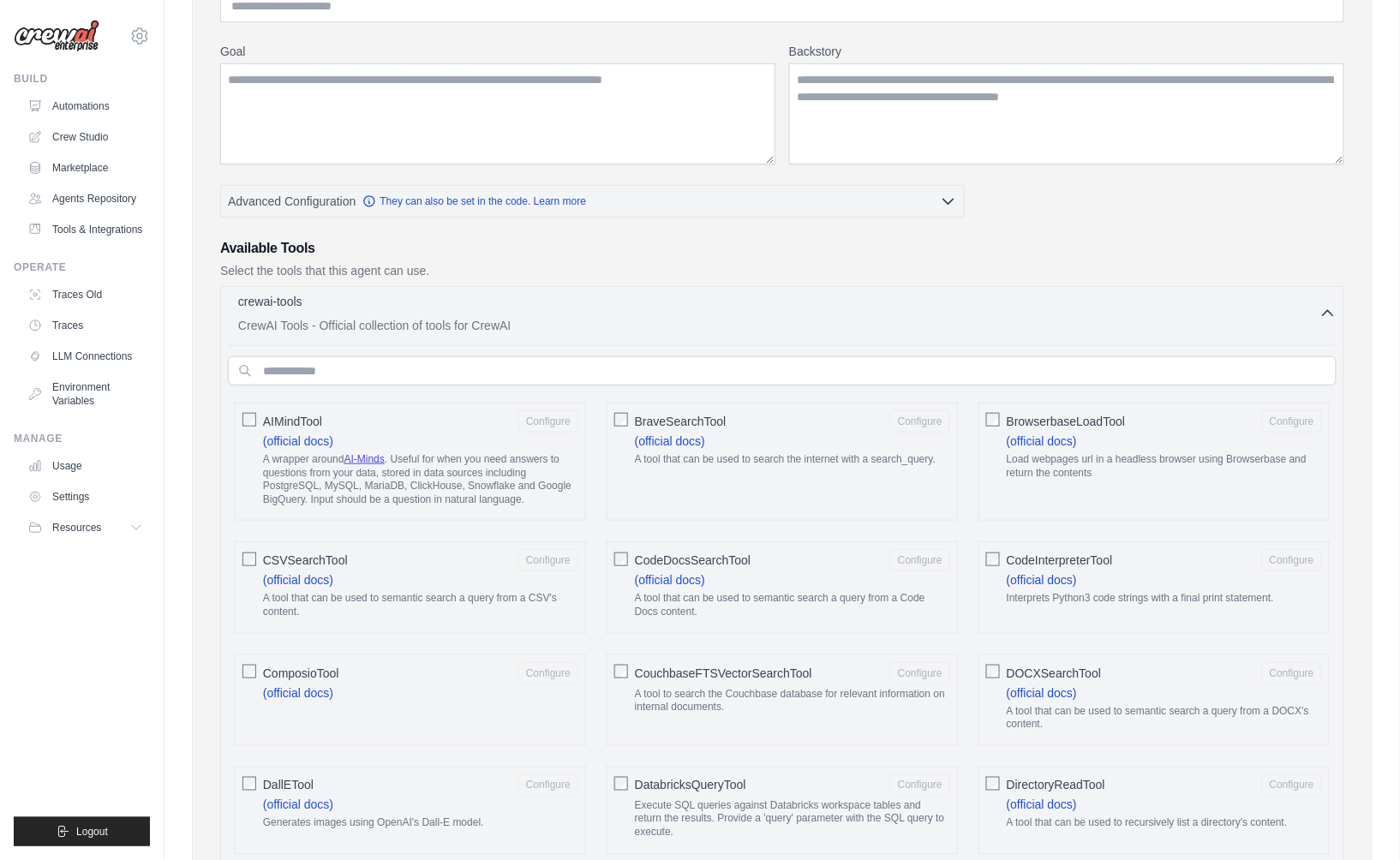
click at [314, 326] on p "CrewAI Tools - Official collection of tools for CrewAI" at bounding box center [779, 325] width 1081 height 17
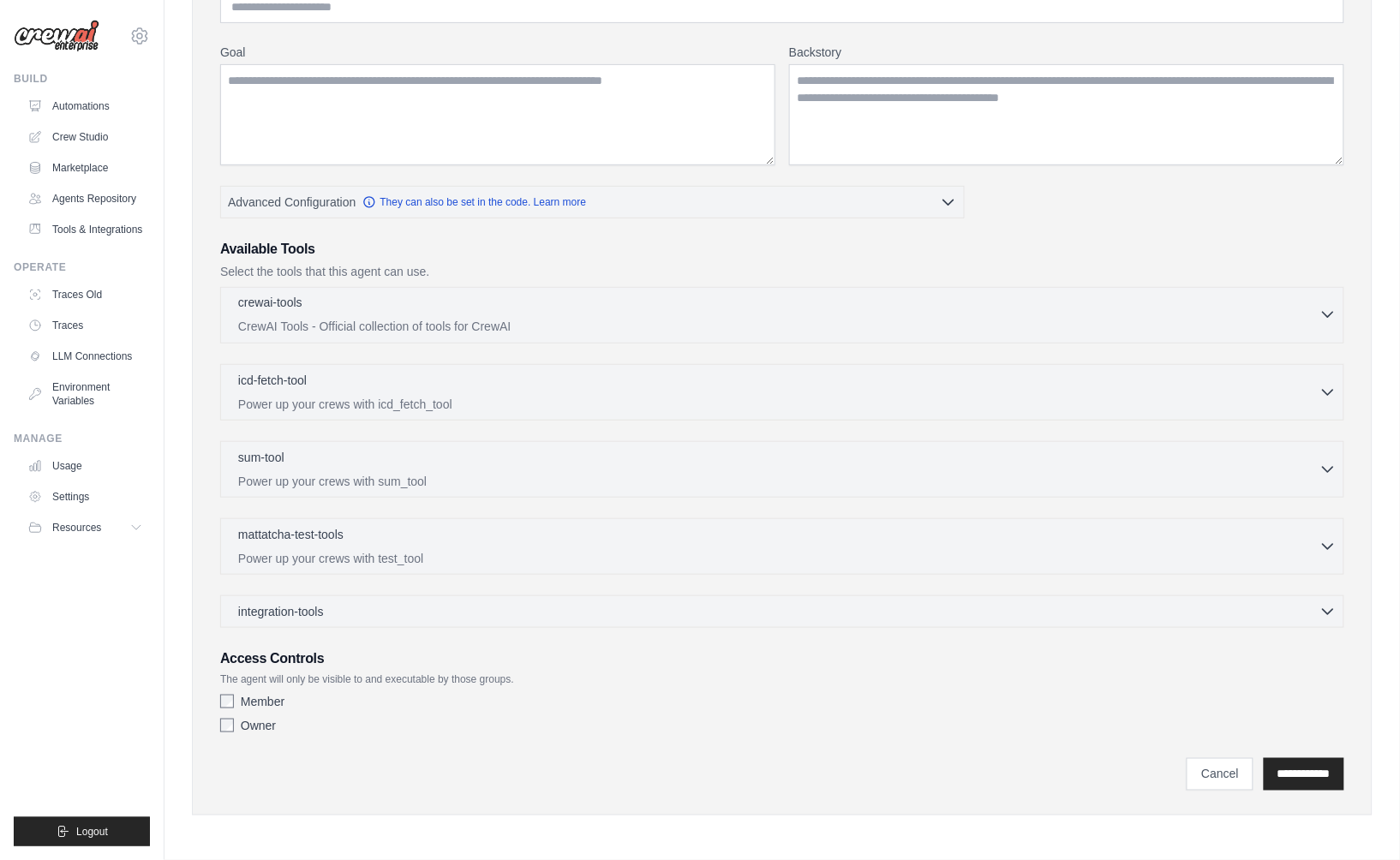
click at [314, 326] on p "CrewAI Tools - Official collection of tools for CrewAI" at bounding box center [779, 326] width 1081 height 17
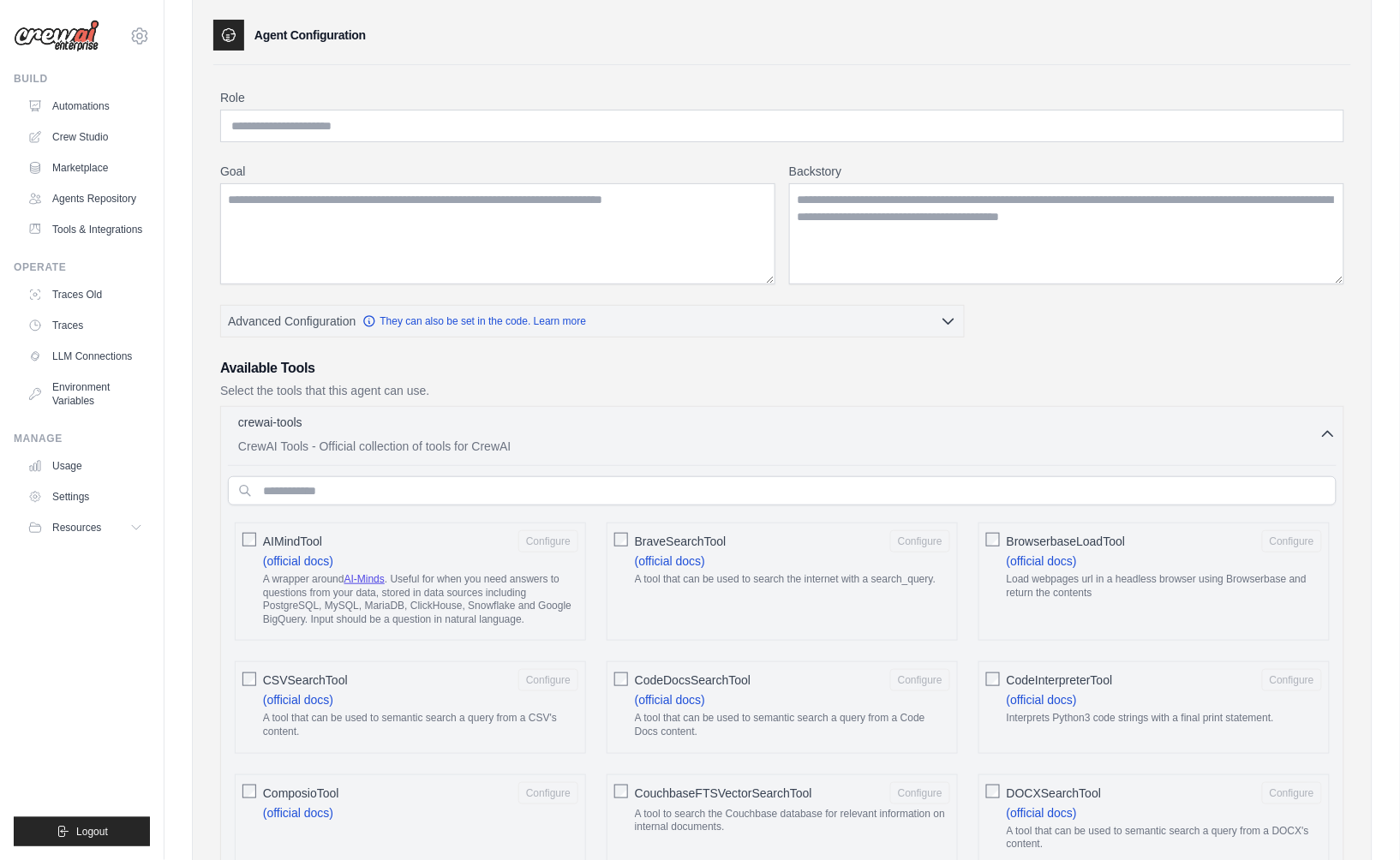
scroll to position [0, 0]
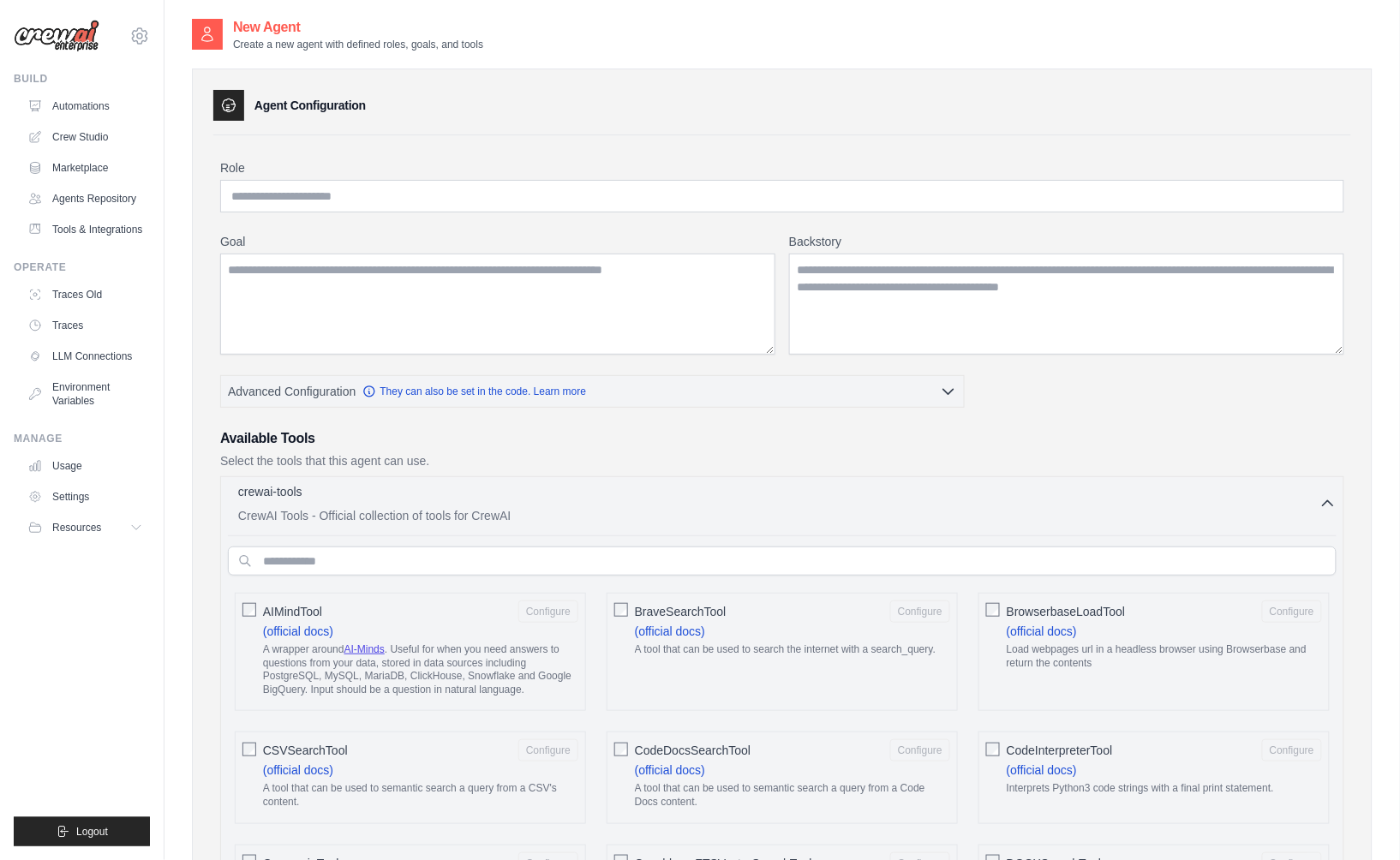
click at [331, 517] on p "CrewAI Tools - Official collection of tools for CrewAI" at bounding box center [779, 515] width 1081 height 17
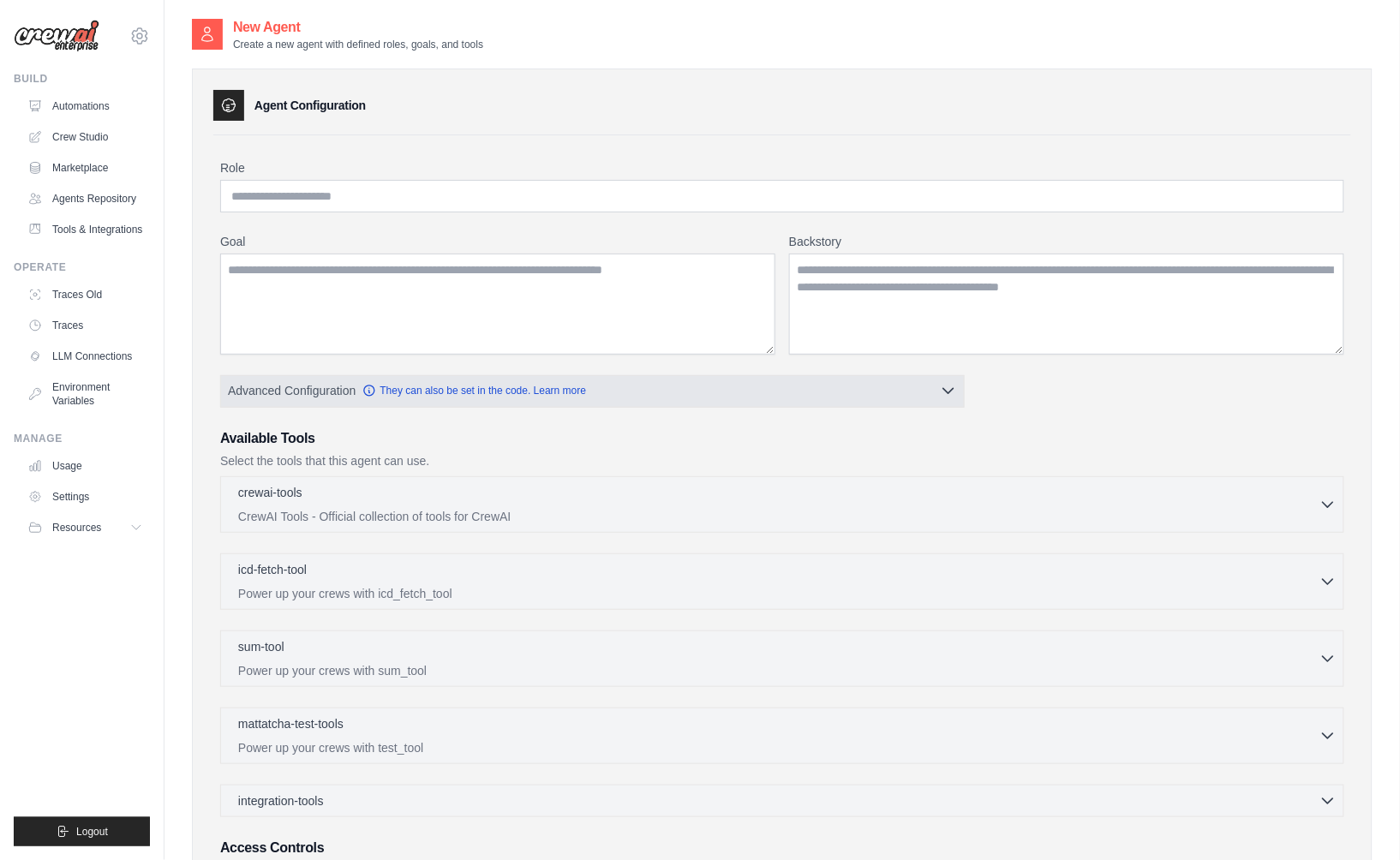
click at [932, 391] on button "Advanced Configuration They can also be set in the code. Learn more" at bounding box center [593, 391] width 743 height 31
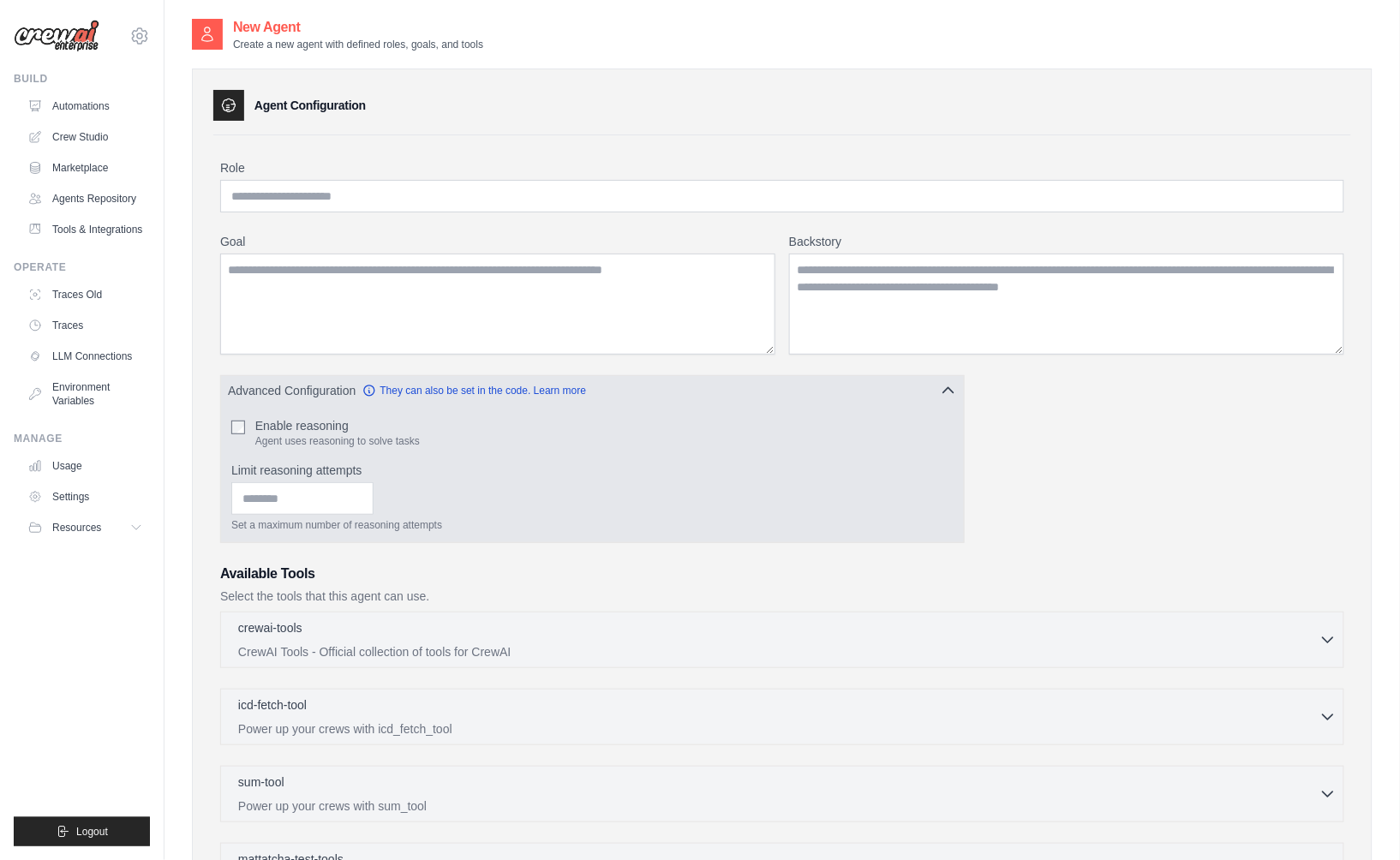
click at [932, 391] on button "Advanced Configuration They can also be set in the code. Learn more" at bounding box center [593, 391] width 743 height 31
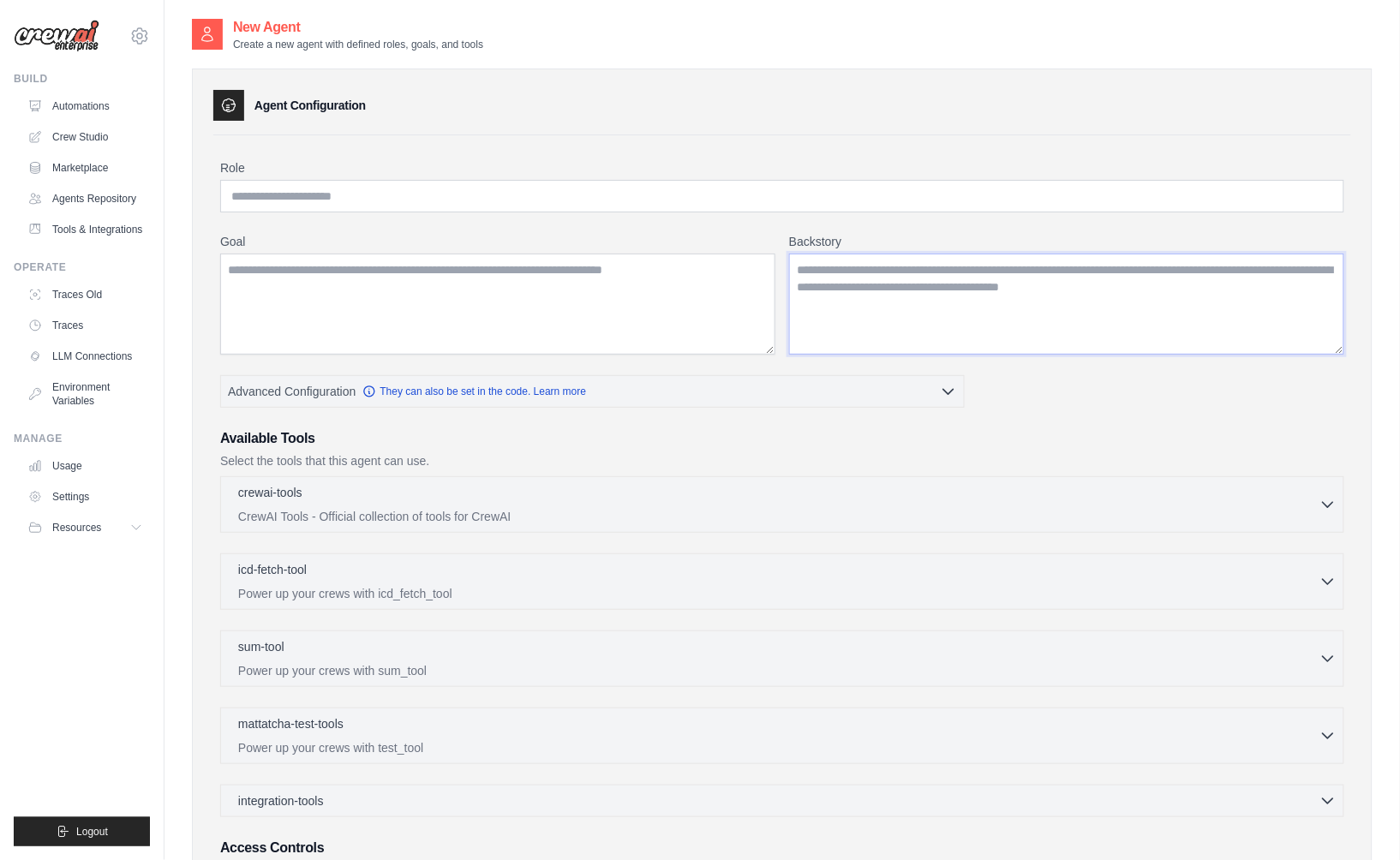
click at [896, 302] on textarea "Backstory" at bounding box center [1067, 304] width 555 height 101
click at [585, 299] on textarea "Goal" at bounding box center [498, 304] width 555 height 101
click at [585, 191] on input "Role" at bounding box center [782, 196] width 1124 height 33
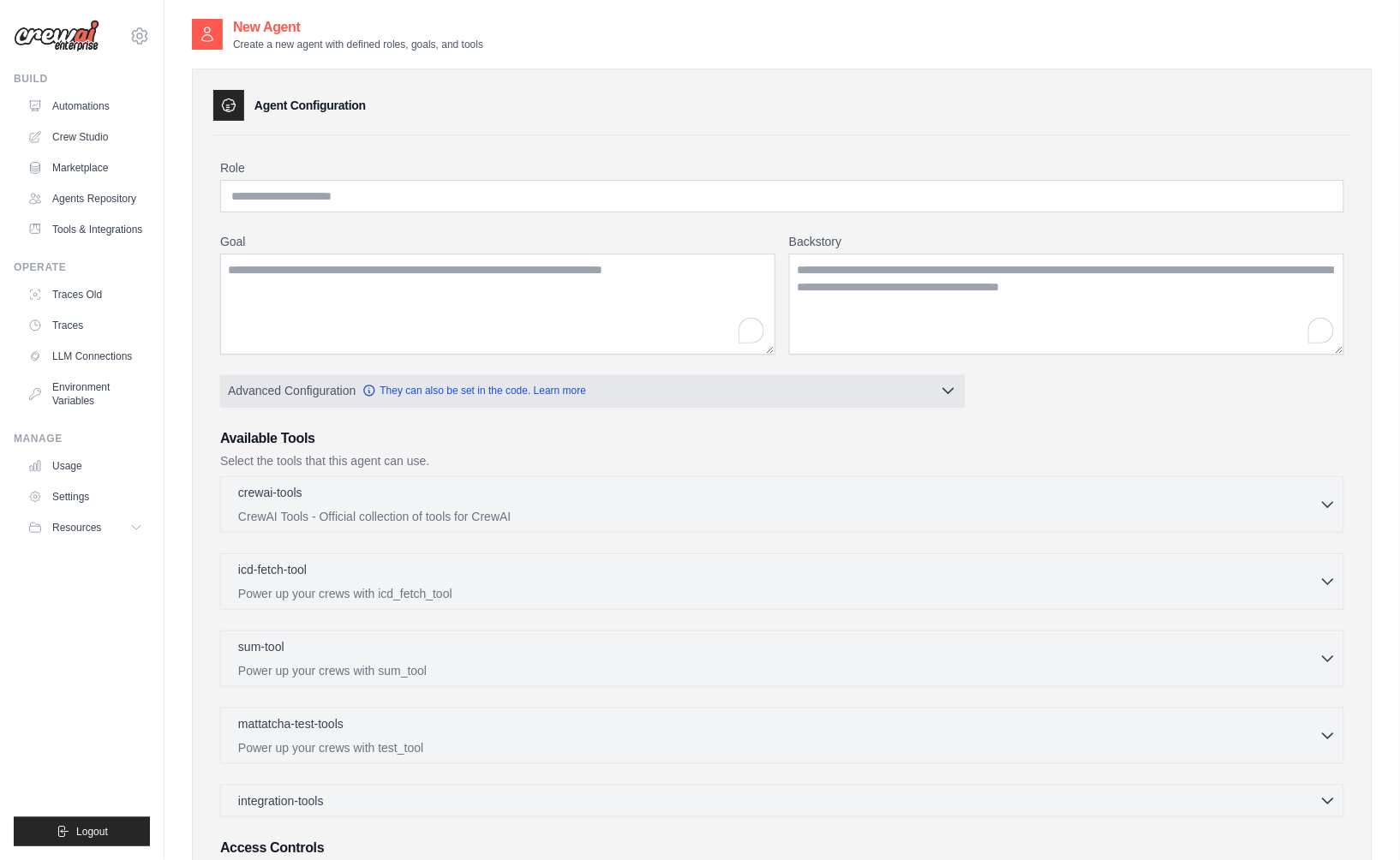
click at [316, 400] on button "Advanced Configuration They can also be set in the code. Learn more" at bounding box center [593, 391] width 743 height 31
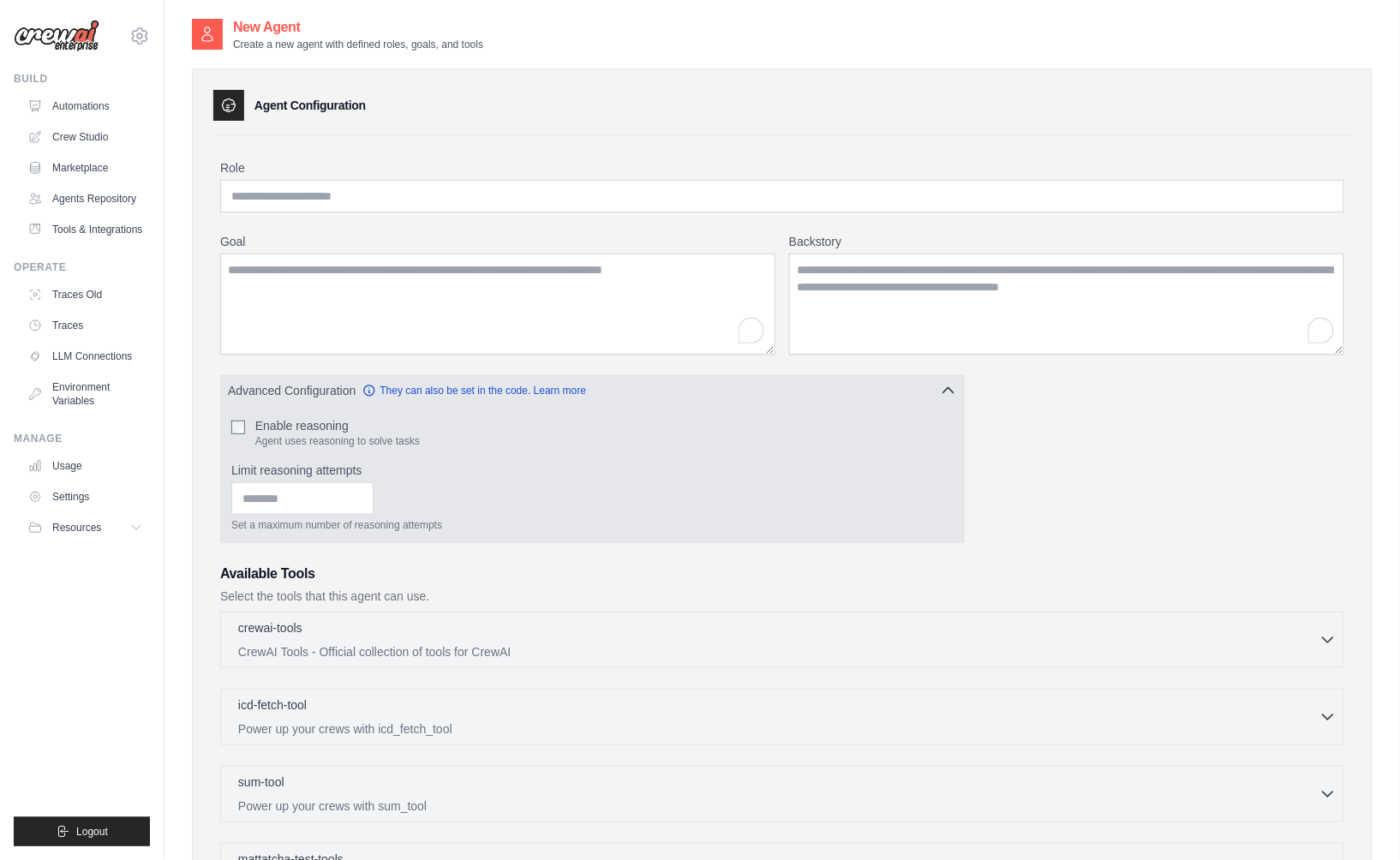
click at [316, 400] on button "Advanced Configuration They can also be set in the code. Learn more" at bounding box center [593, 391] width 743 height 31
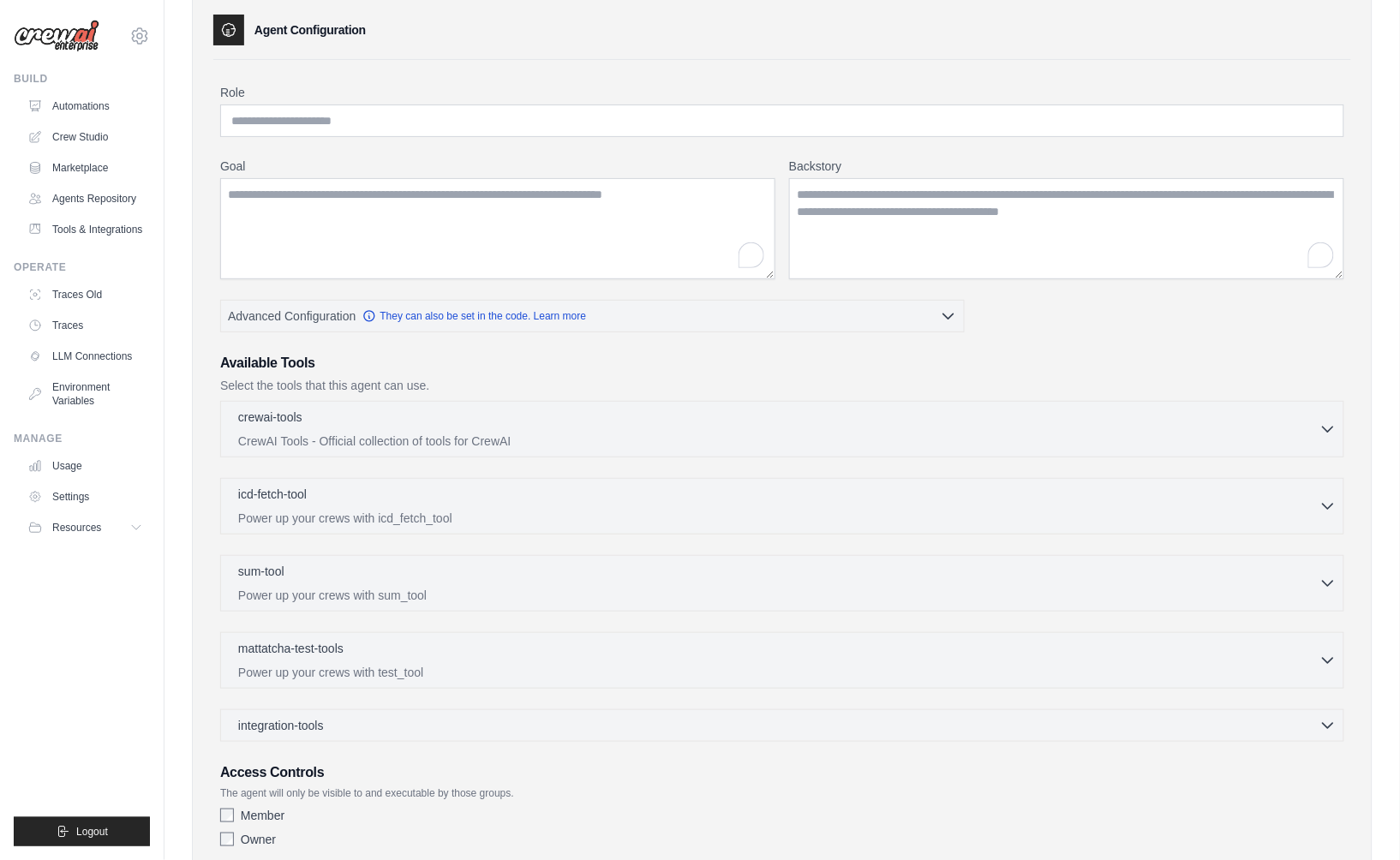
scroll to position [190, 0]
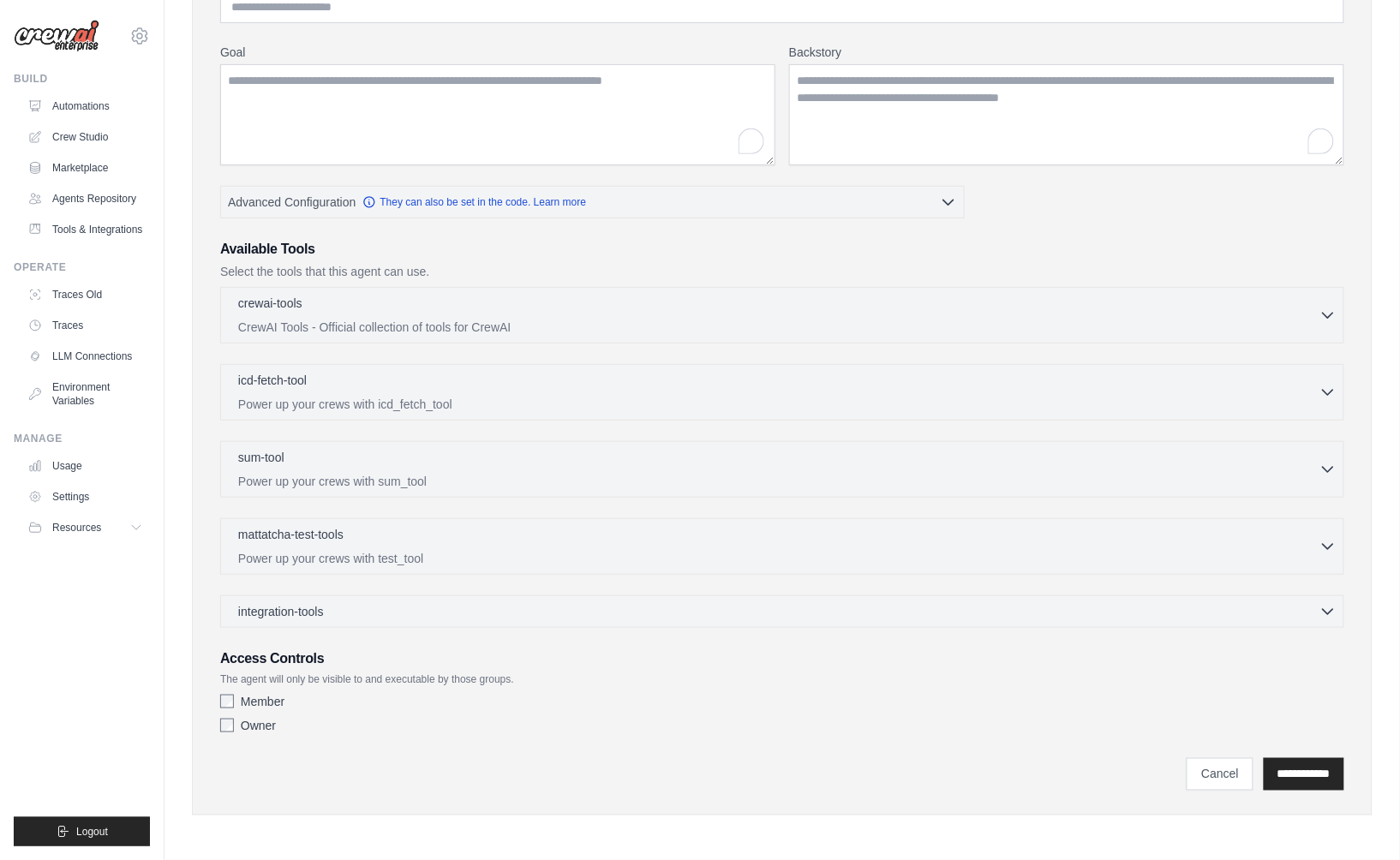
click at [251, 708] on label "Member" at bounding box center [262, 702] width 43 height 17
click at [598, 535] on div "mattatcha-test-tools 0 selected" at bounding box center [779, 535] width 1081 height 21
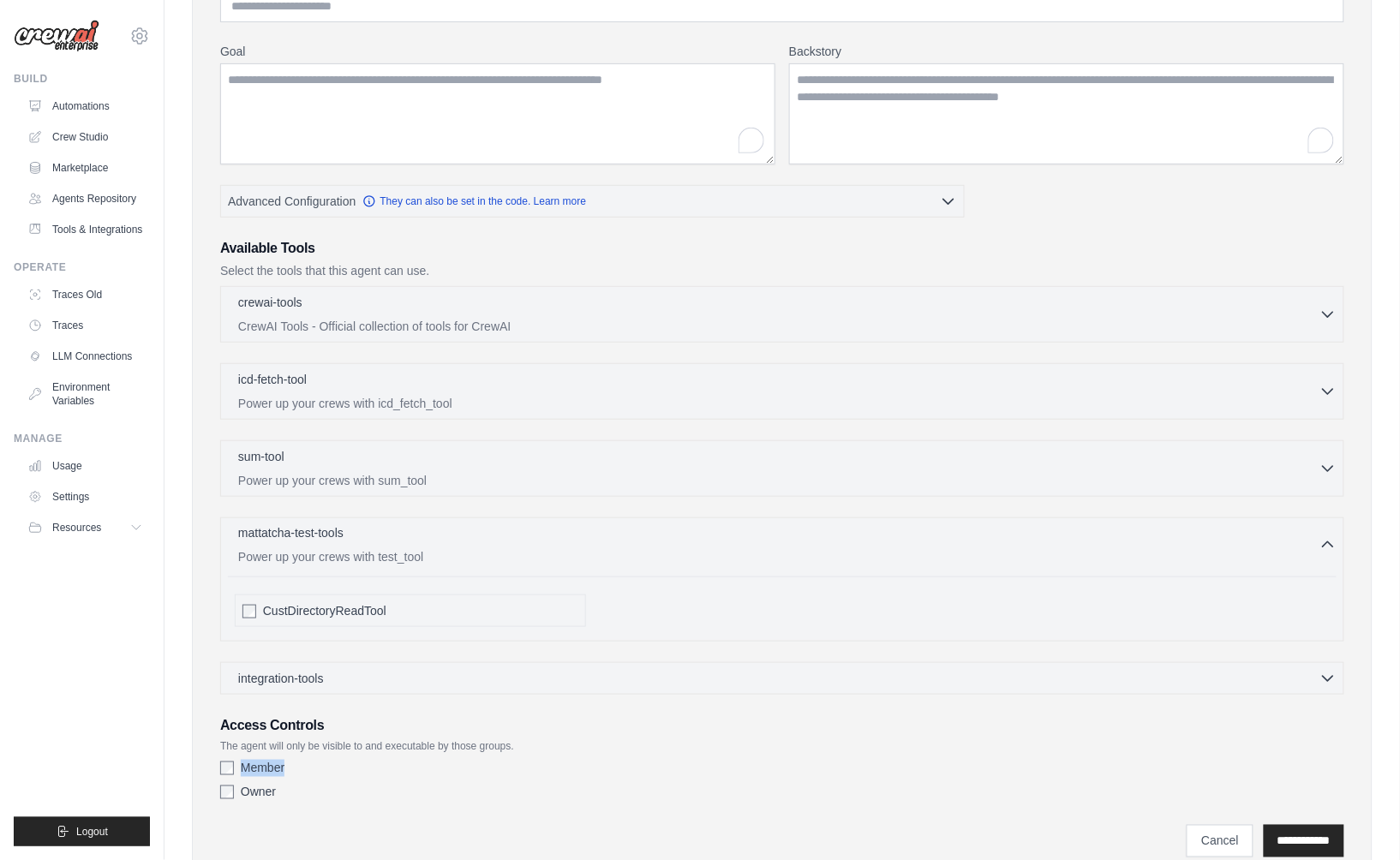
click at [598, 535] on div "mattatcha-test-tools 0 selected" at bounding box center [779, 535] width 1081 height 21
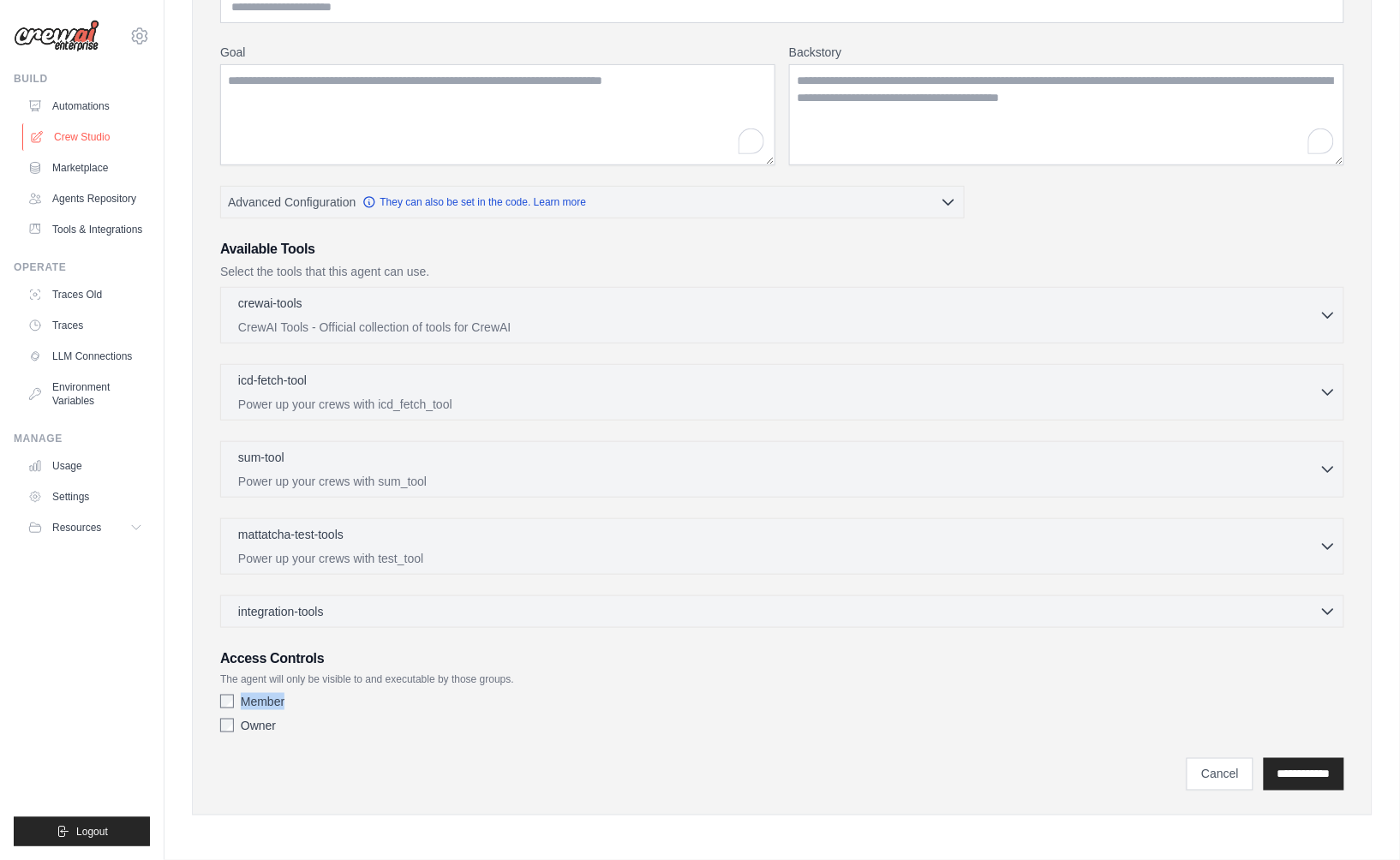
click at [97, 142] on link "Crew Studio" at bounding box center [87, 137] width 129 height 28
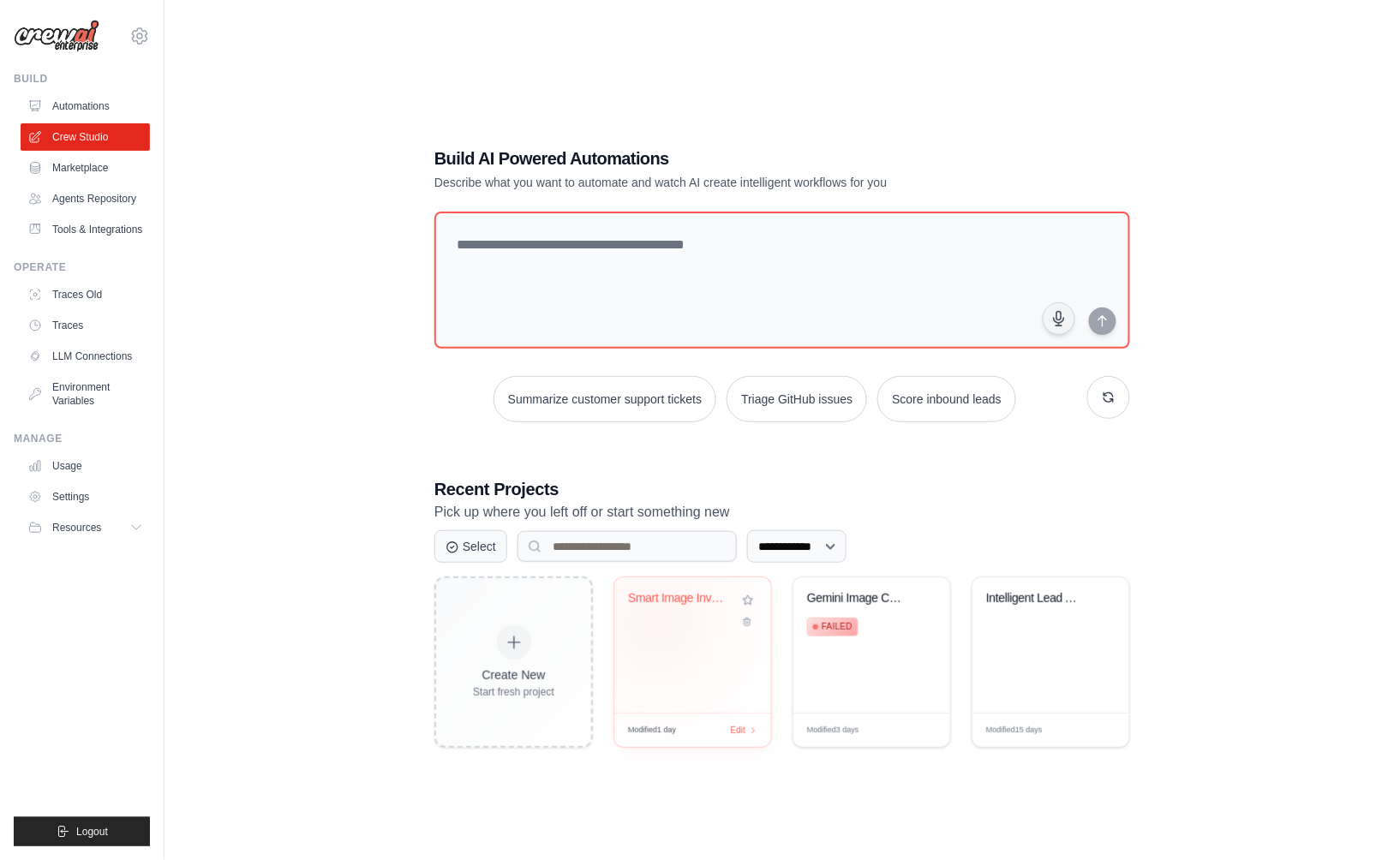
click at [658, 621] on div "Smart Image Inventory & Collage Sys..." at bounding box center [693, 610] width 129 height 39
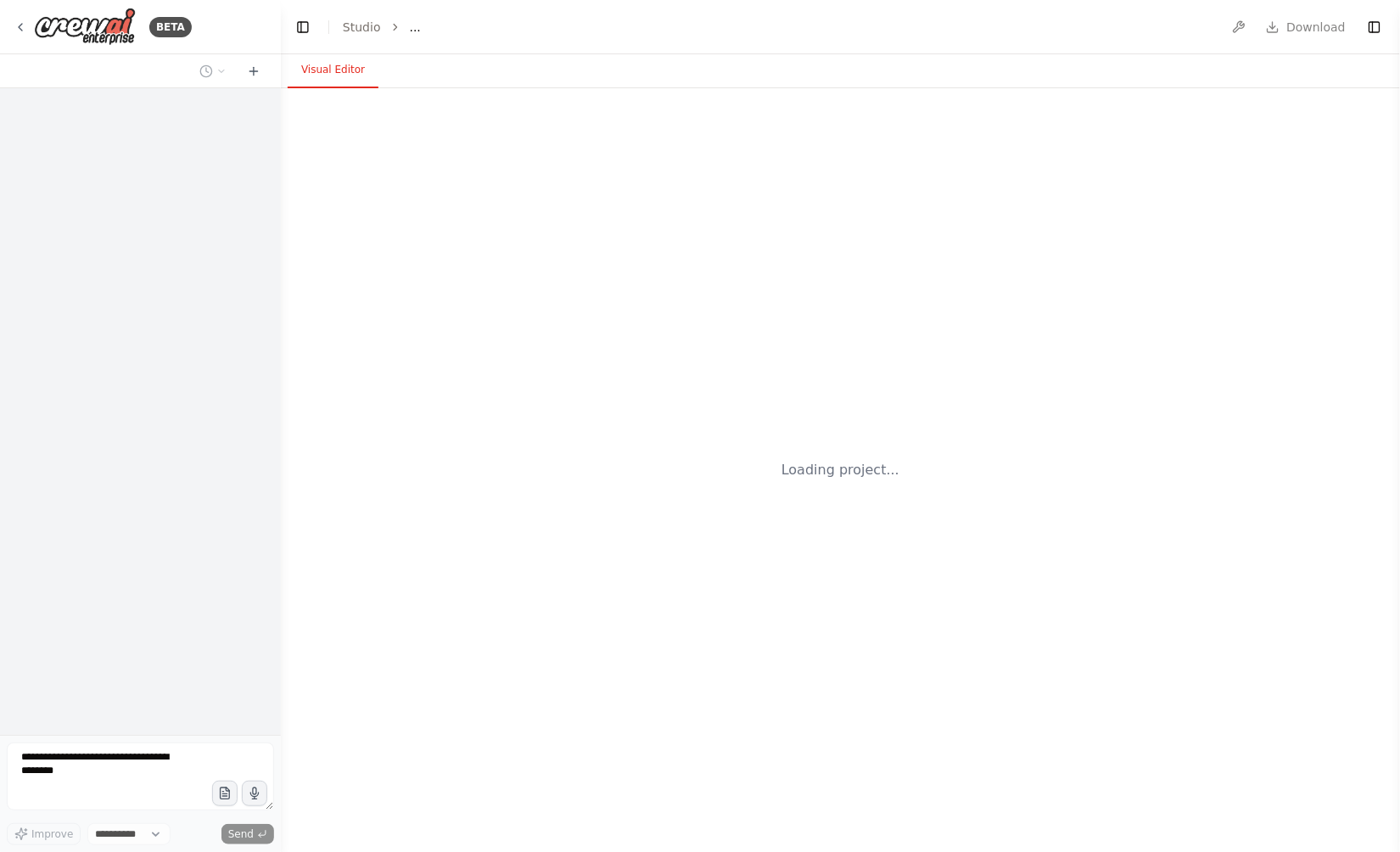
select select "****"
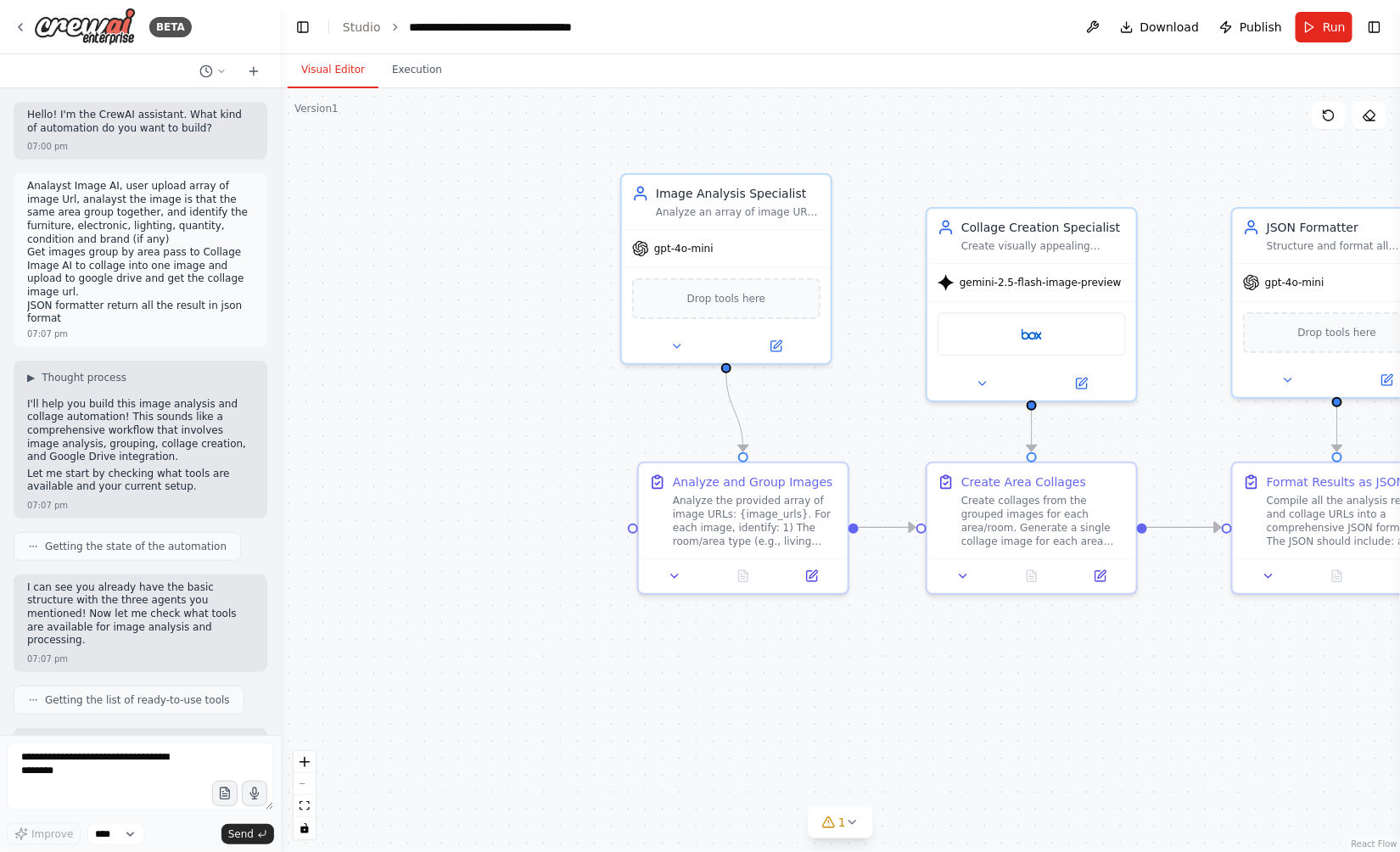
scroll to position [4902, 0]
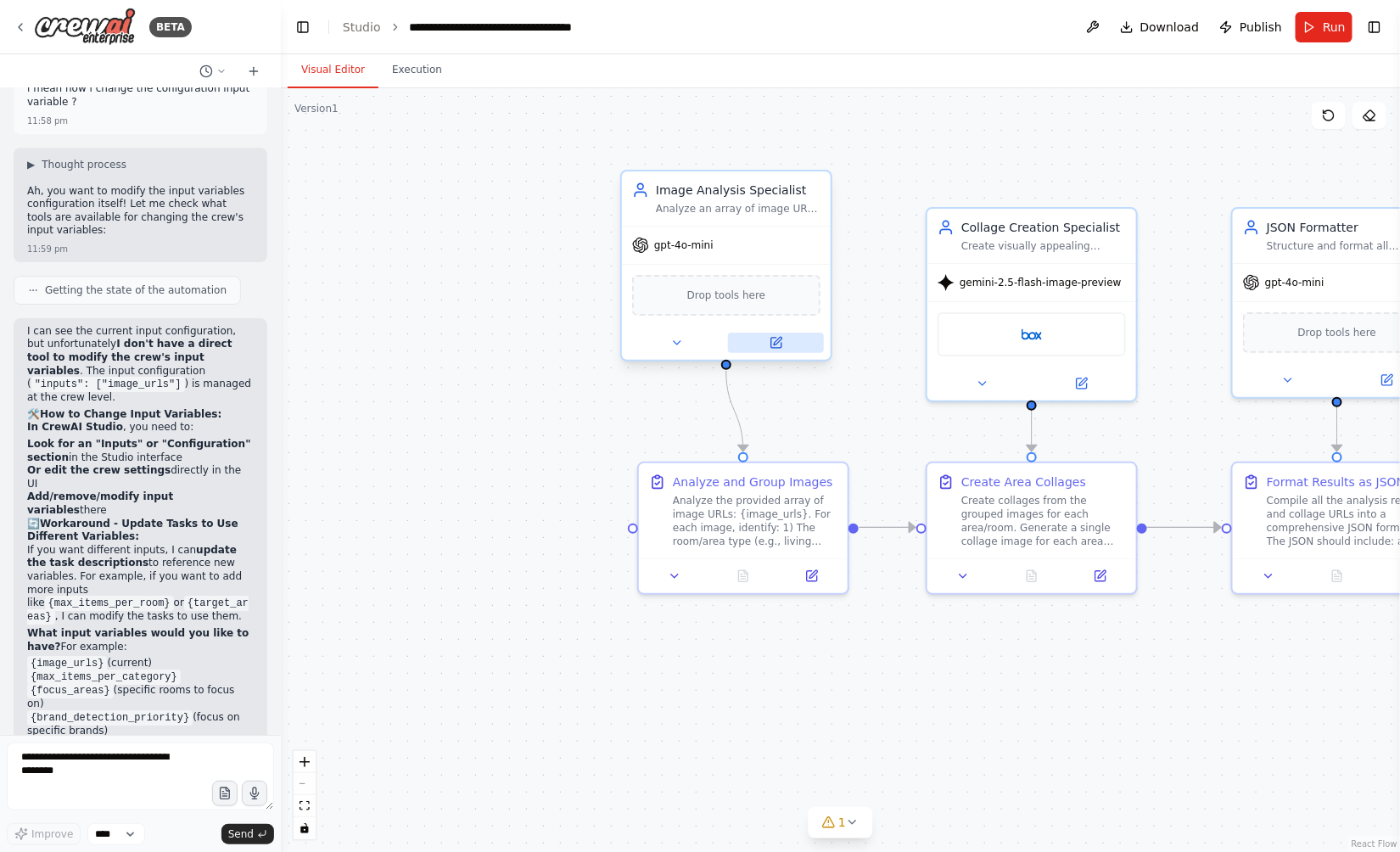
click at [786, 346] on button at bounding box center [776, 343] width 96 height 21
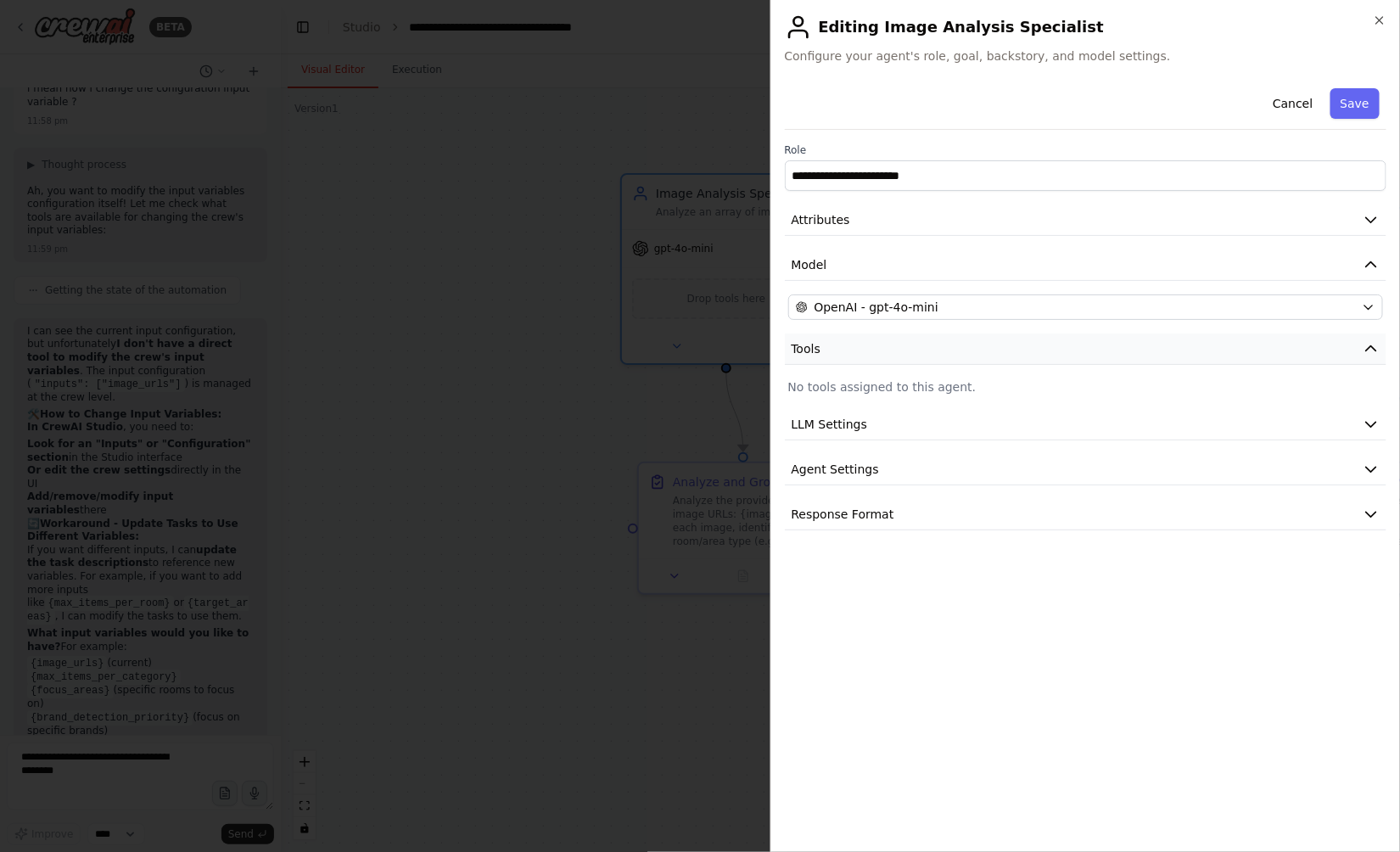
click at [828, 347] on button "Tools" at bounding box center [1085, 349] width 602 height 32
click at [827, 395] on span "LLM Settings" at bounding box center [829, 394] width 76 height 17
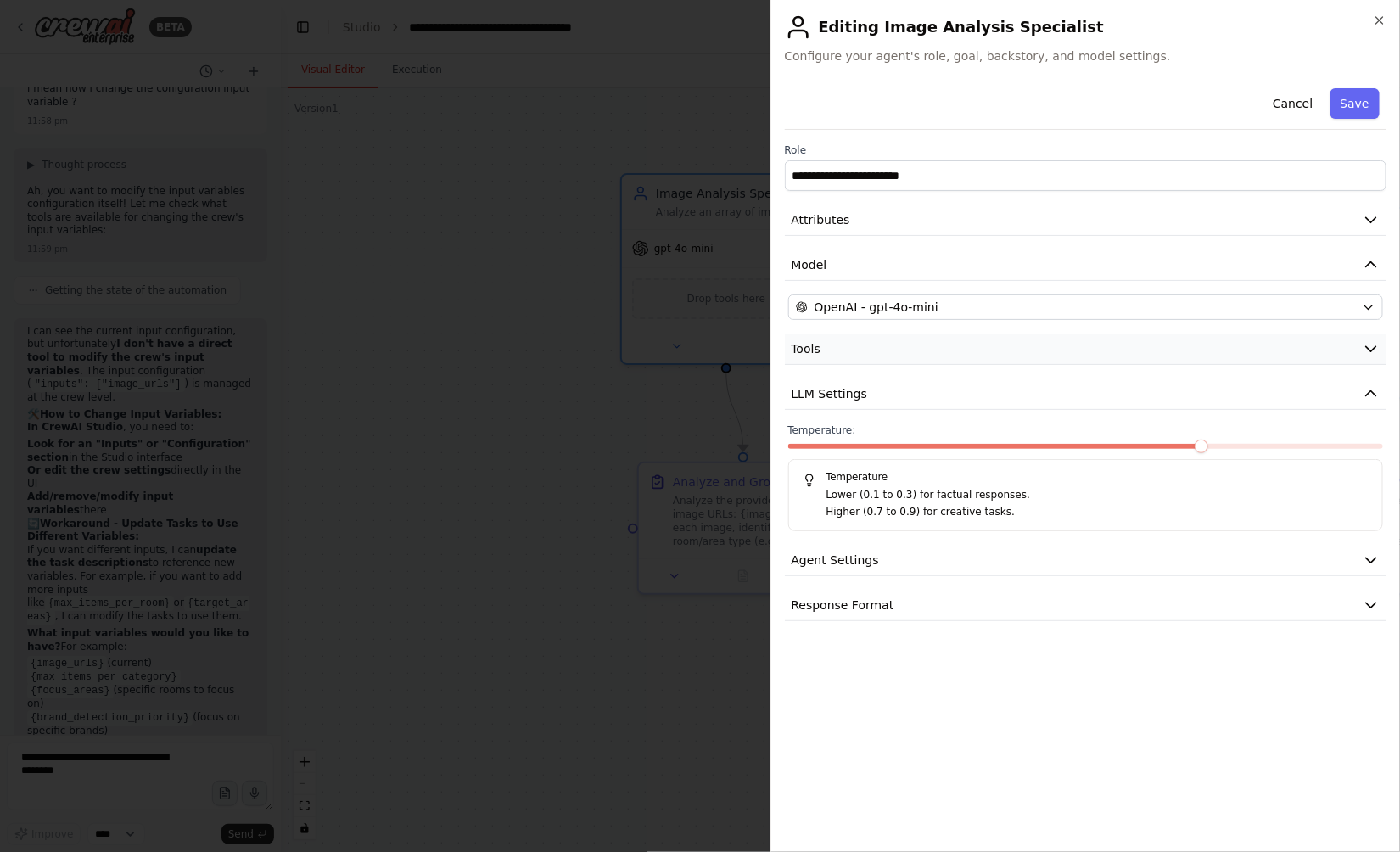
click at [848, 359] on button "Tools" at bounding box center [1085, 349] width 602 height 32
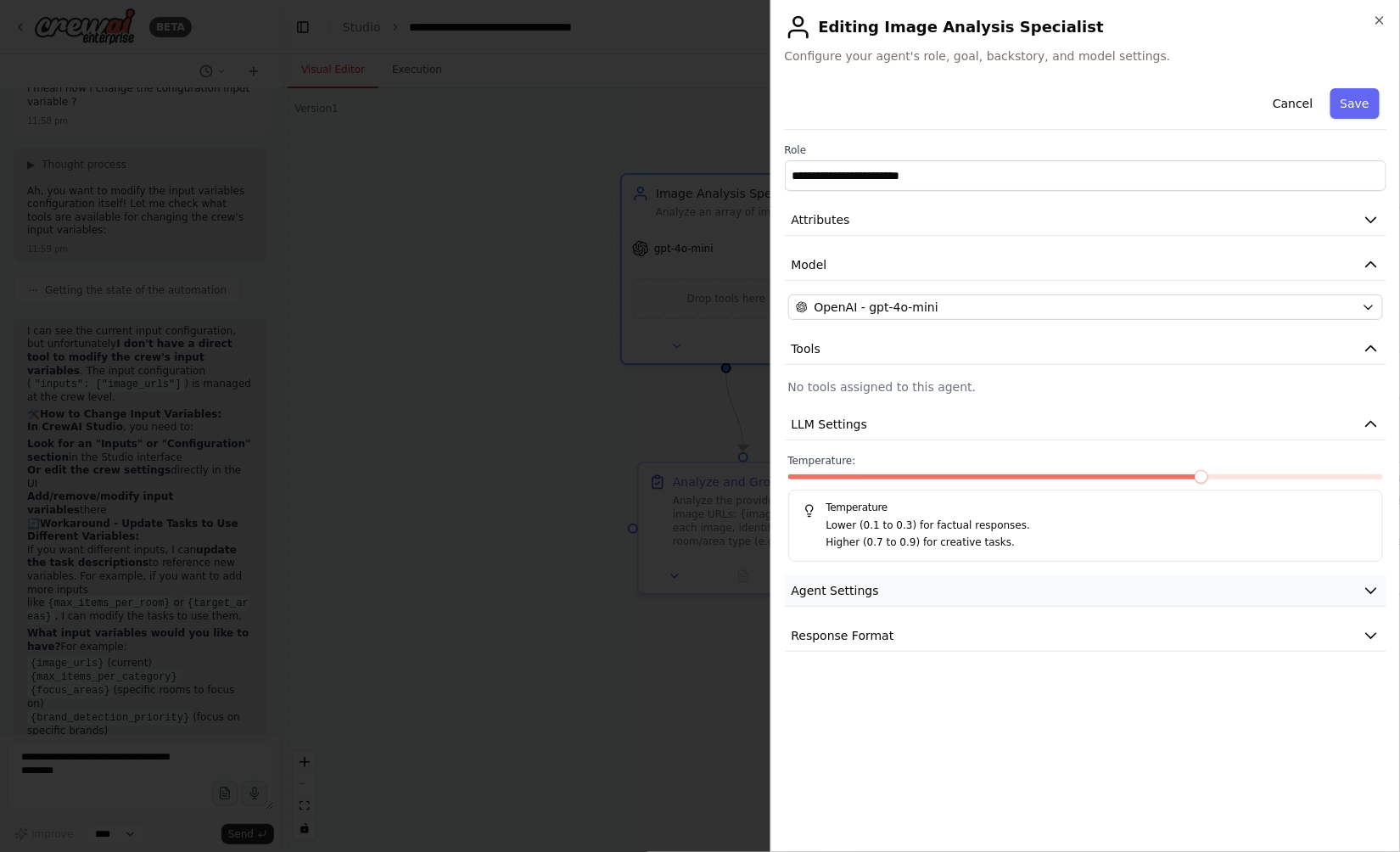
click at [834, 585] on span "Agent Settings" at bounding box center [835, 591] width 88 height 17
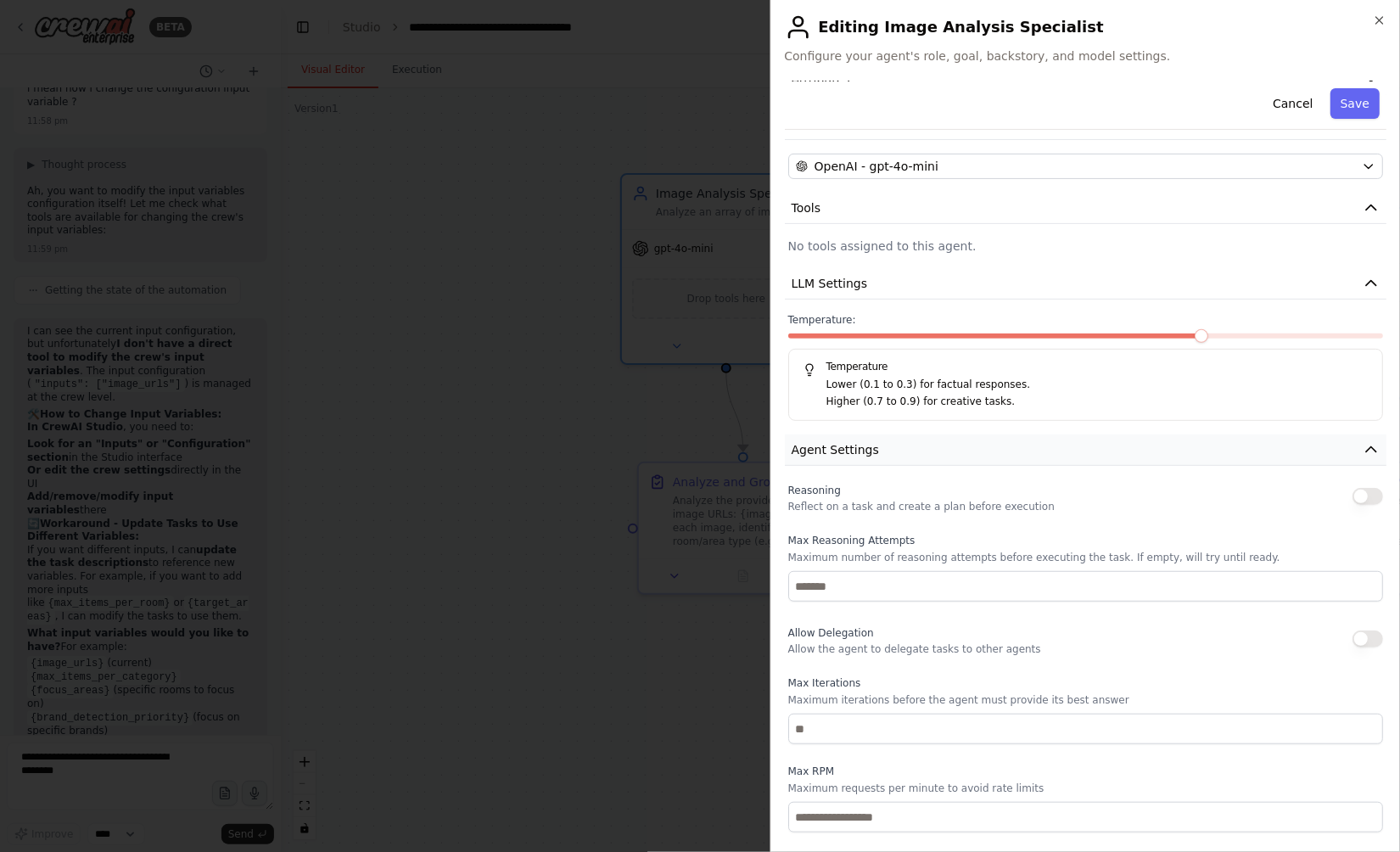
scroll to position [281, 0]
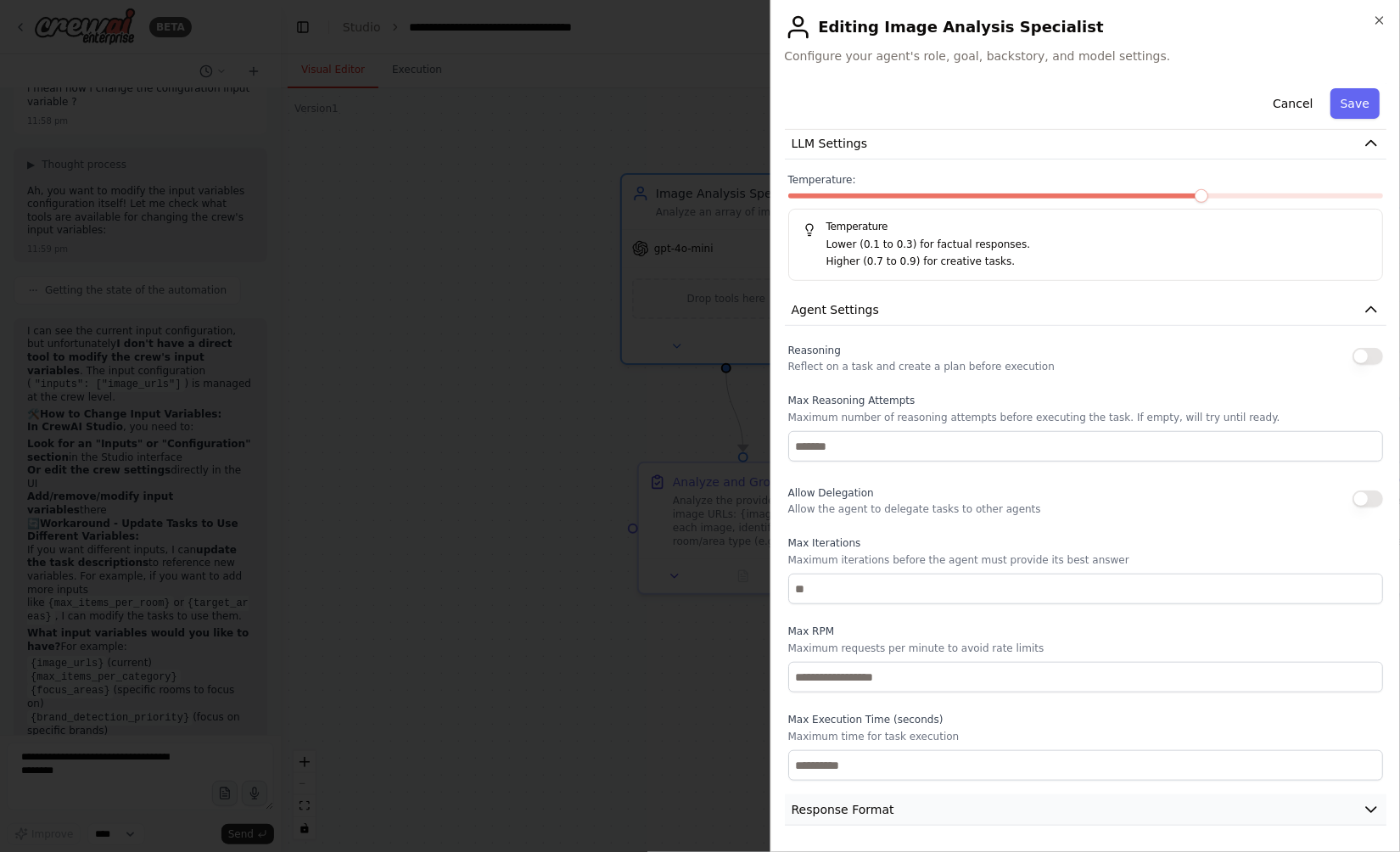
click at [867, 807] on span "Response Format" at bounding box center [842, 810] width 102 height 17
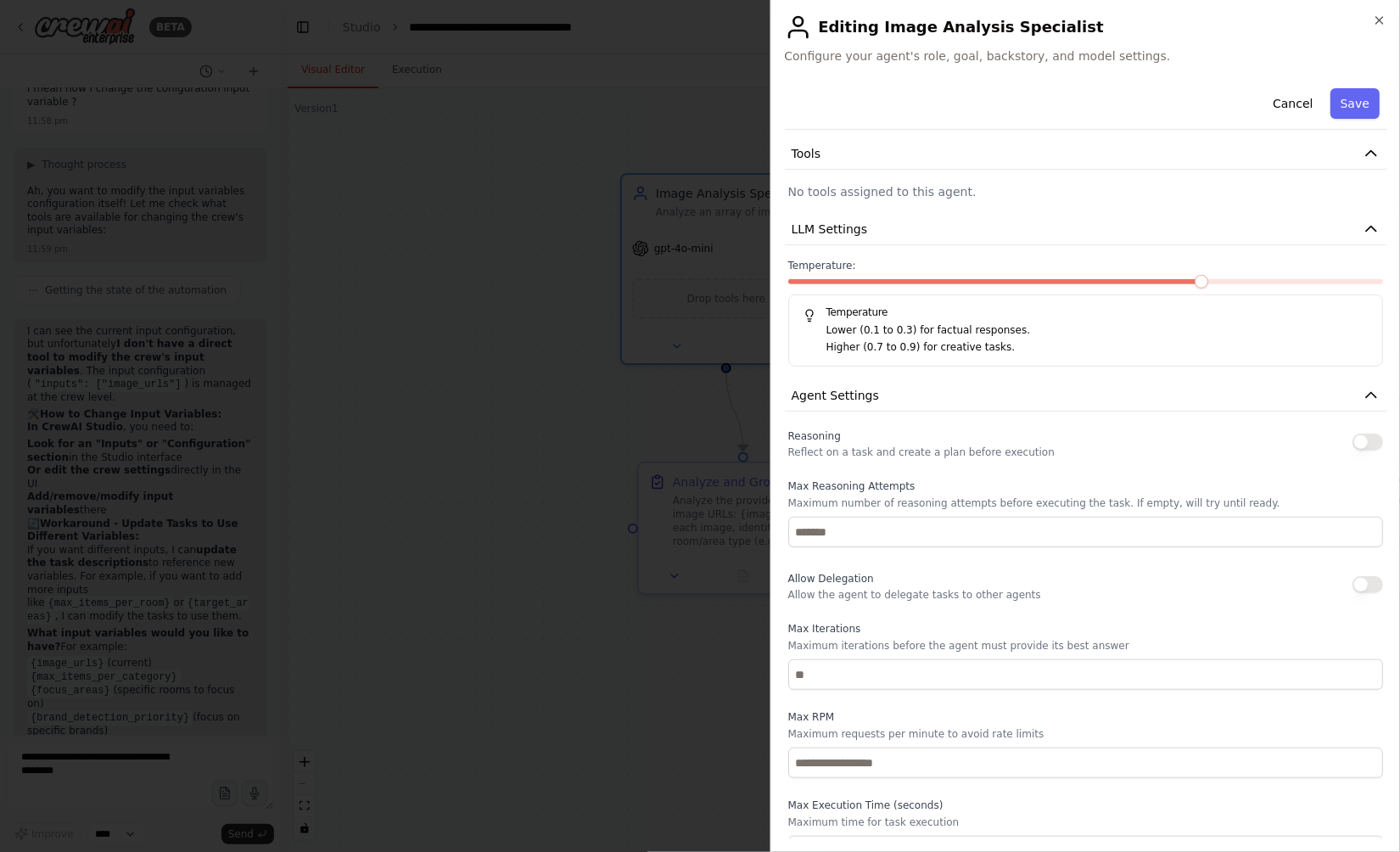
scroll to position [0, 0]
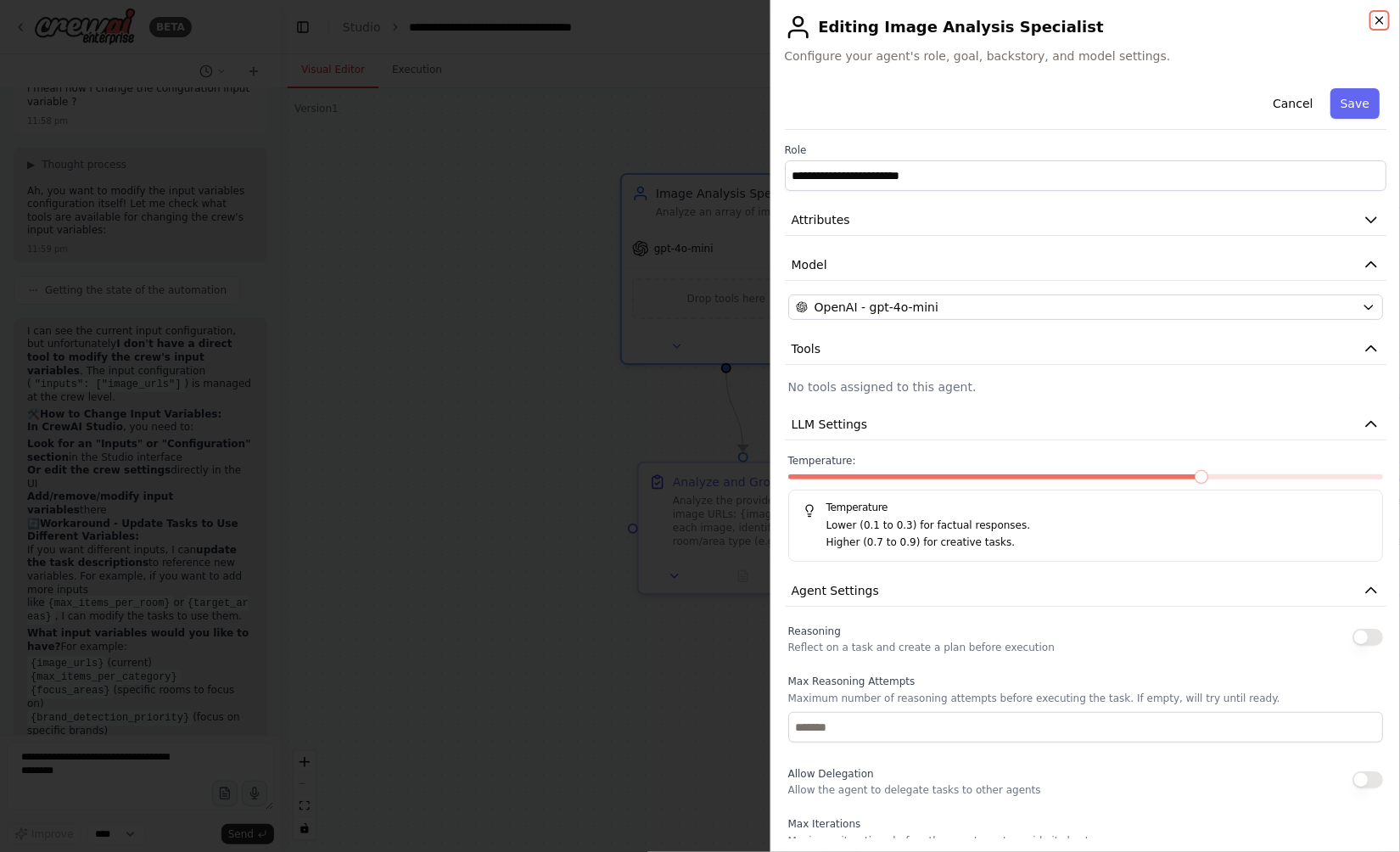
click at [1372, 19] on icon "button" at bounding box center [1379, 21] width 14 height 14
